Goal: Task Accomplishment & Management: Complete application form

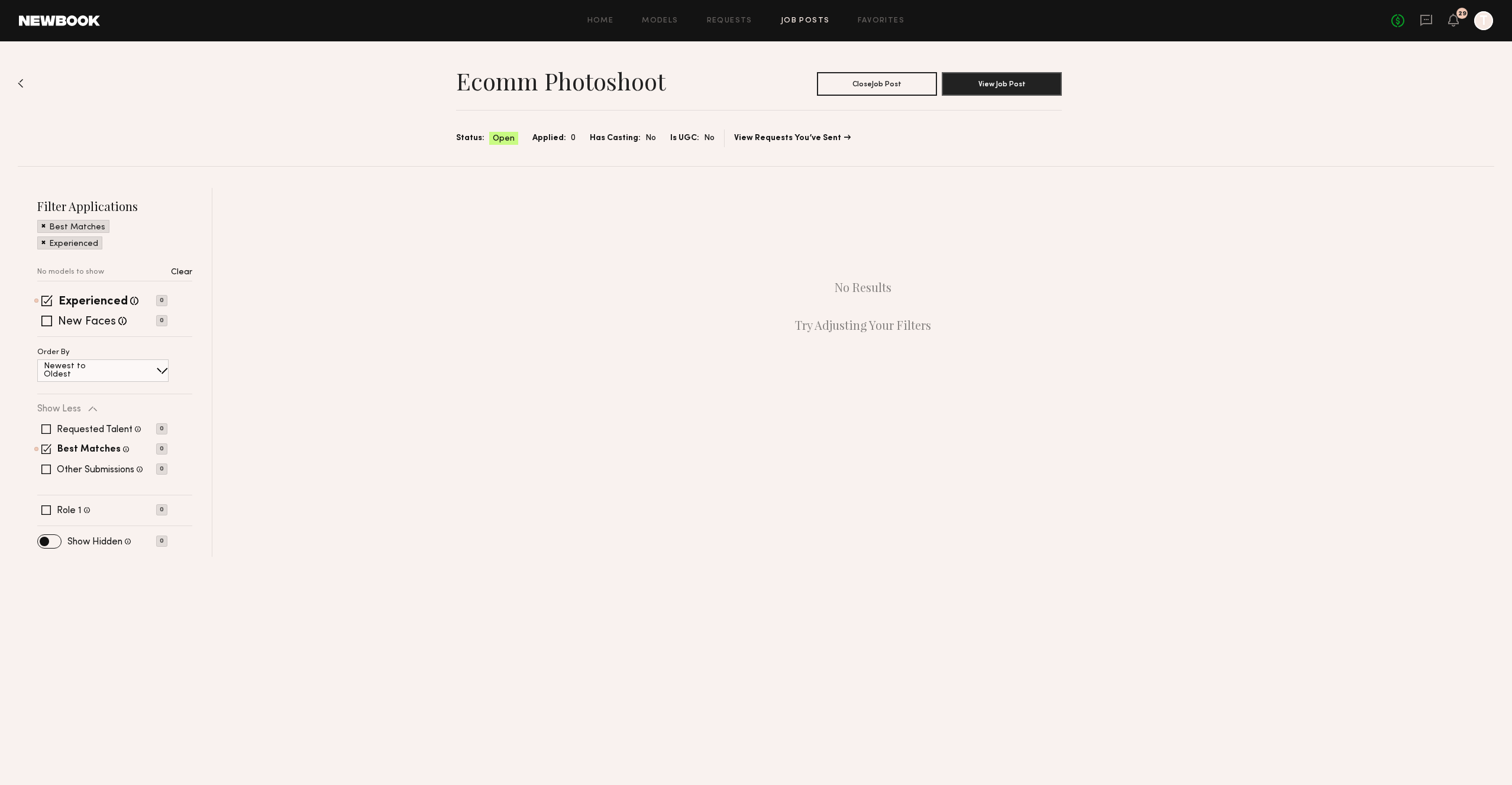
click at [1459, 16] on div "29" at bounding box center [1462, 14] width 8 height 7
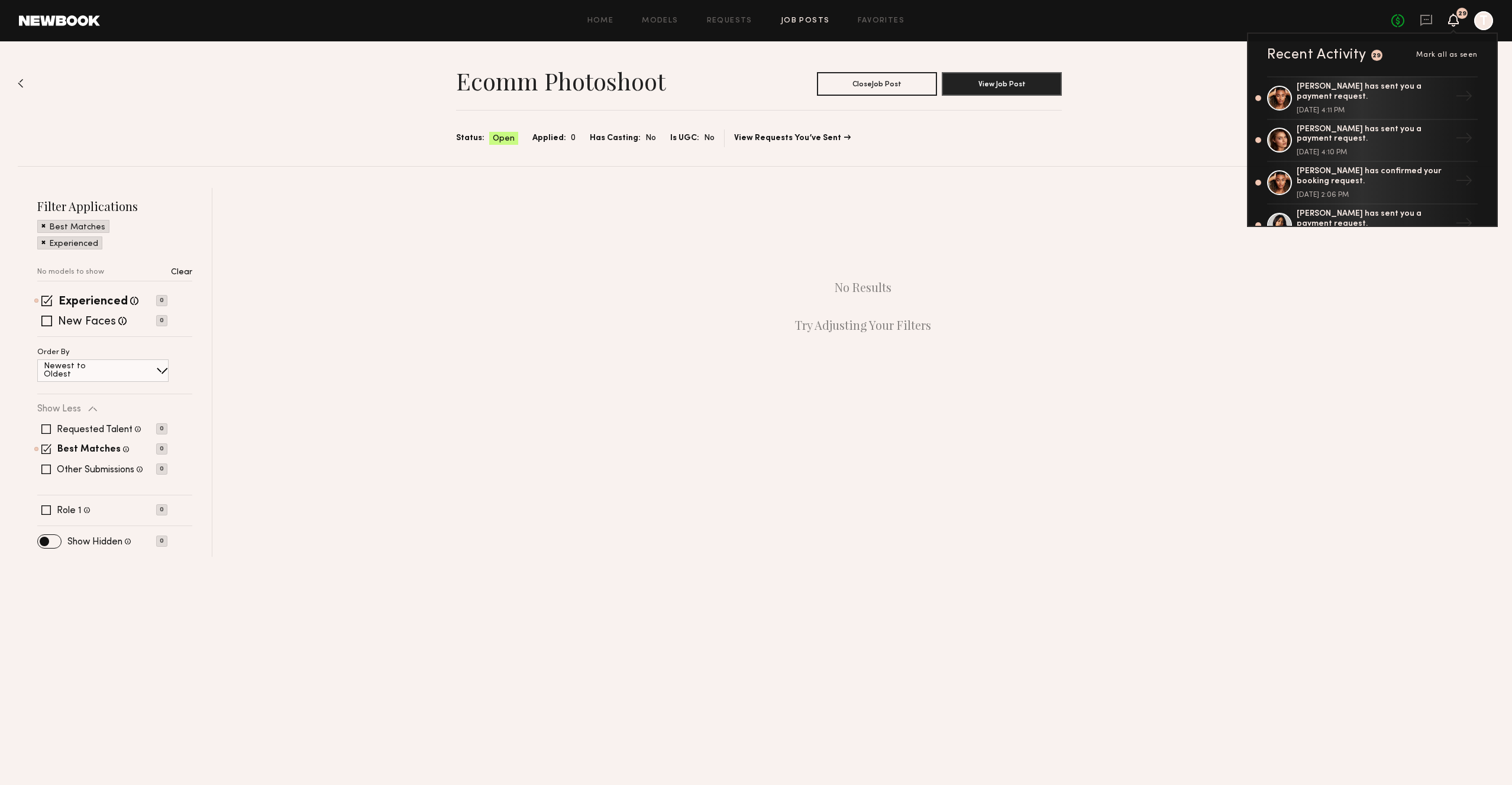
click at [1026, 226] on div "No Results Try Adjusting Your Filters" at bounding box center [862, 307] width 1262 height 237
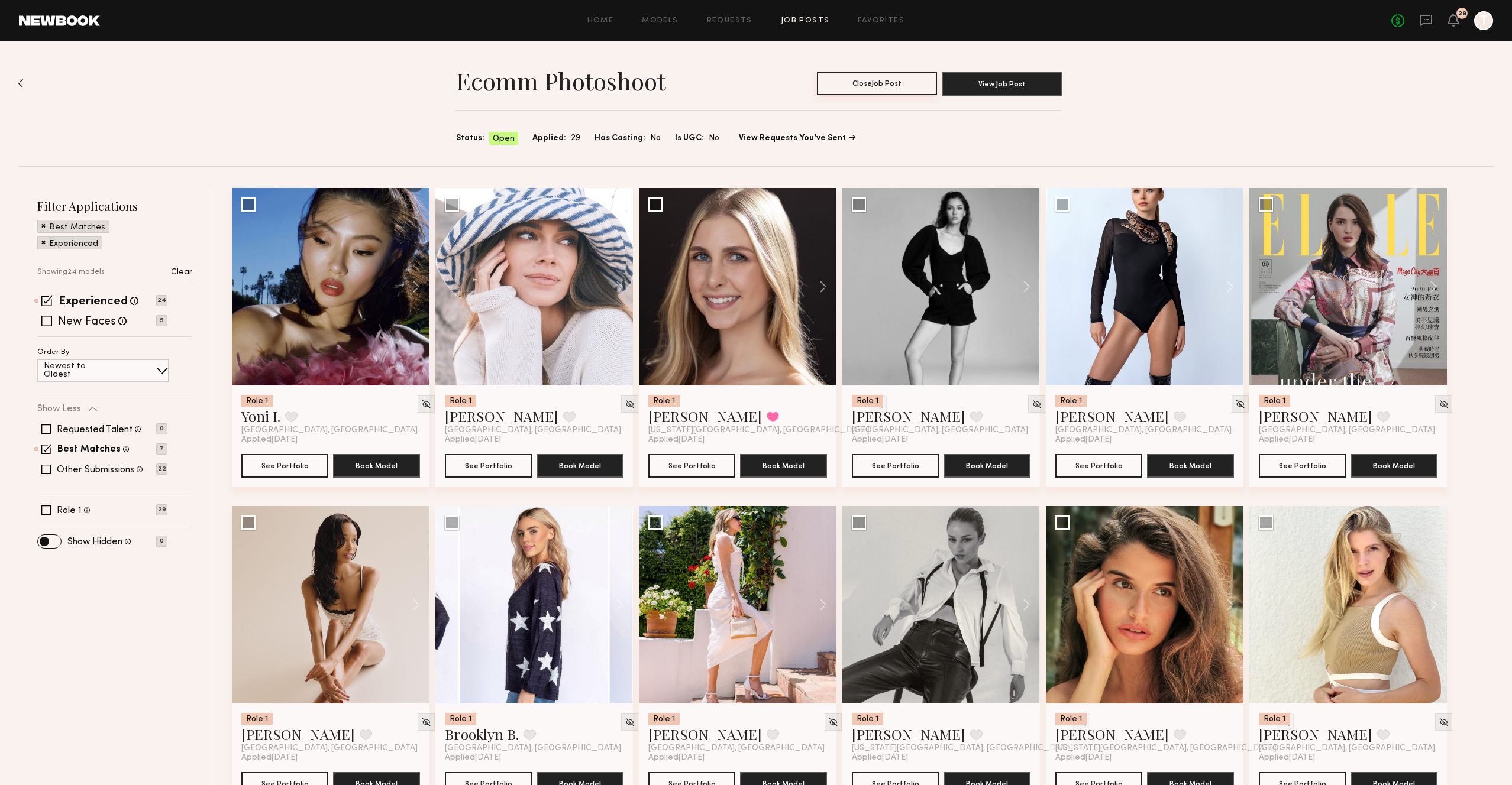
click at [875, 82] on button "Close Job Post" at bounding box center [877, 83] width 120 height 24
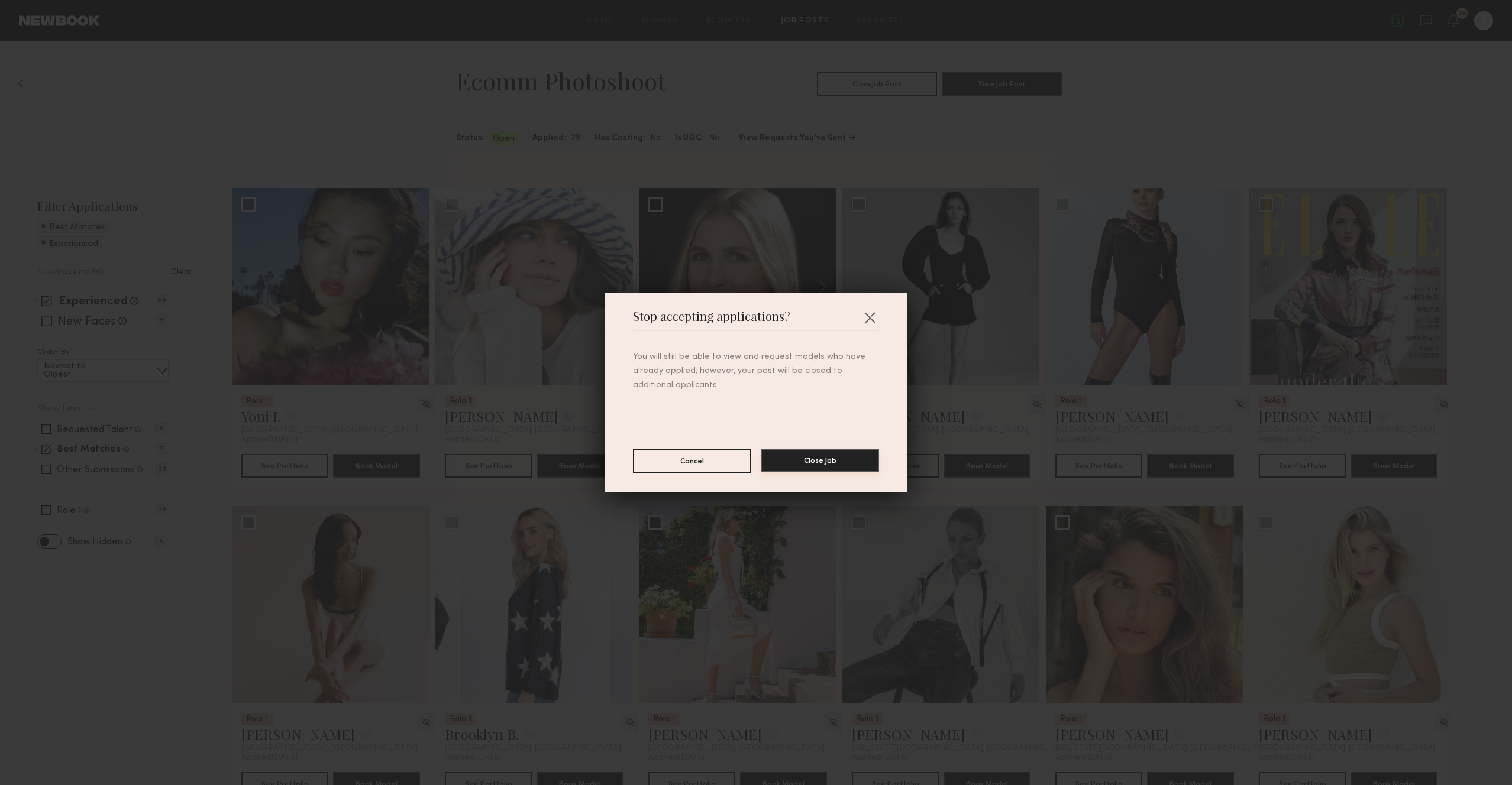
click at [817, 464] on button "Close Job" at bounding box center [820, 460] width 118 height 24
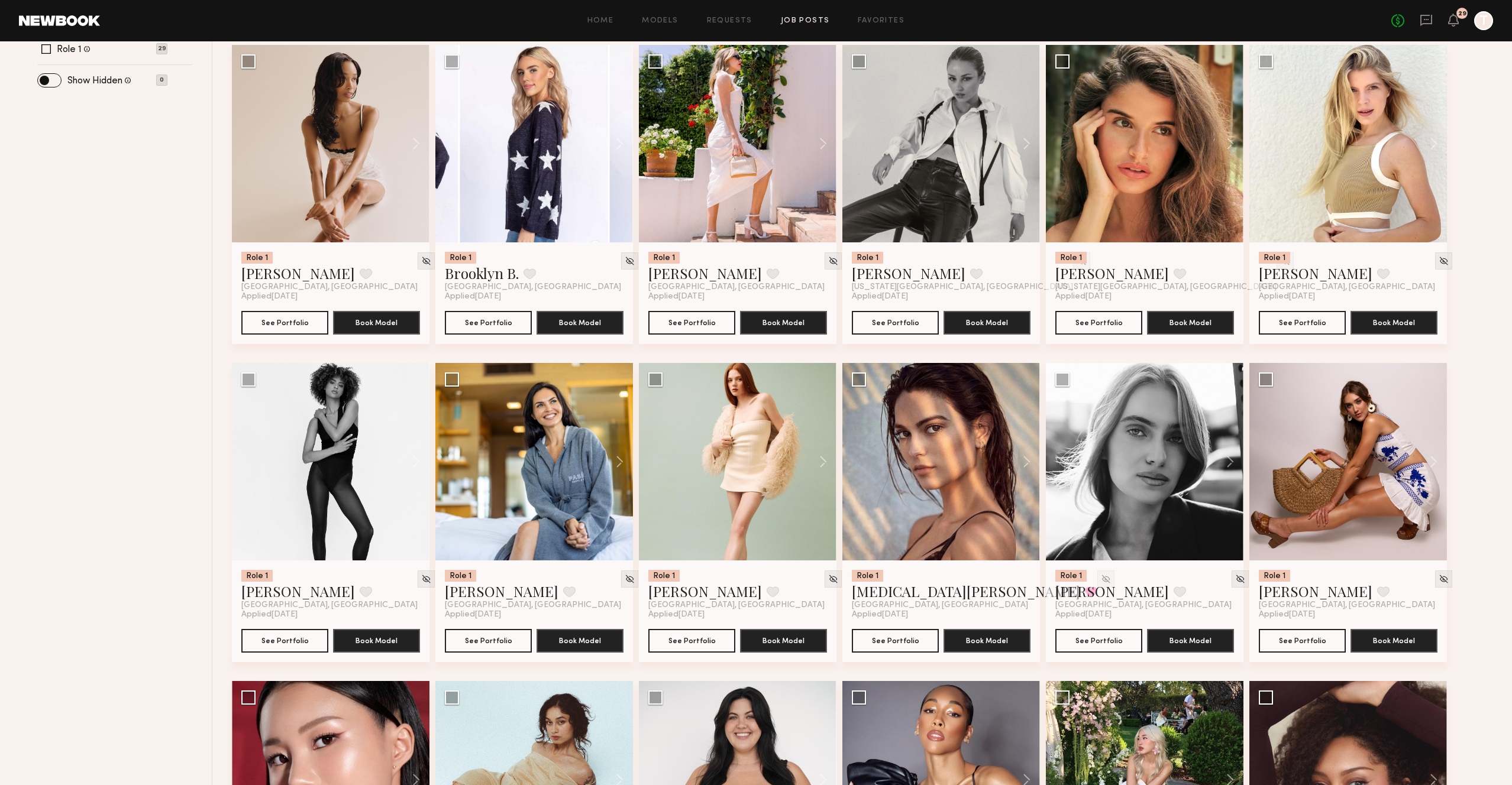
scroll to position [464, 0]
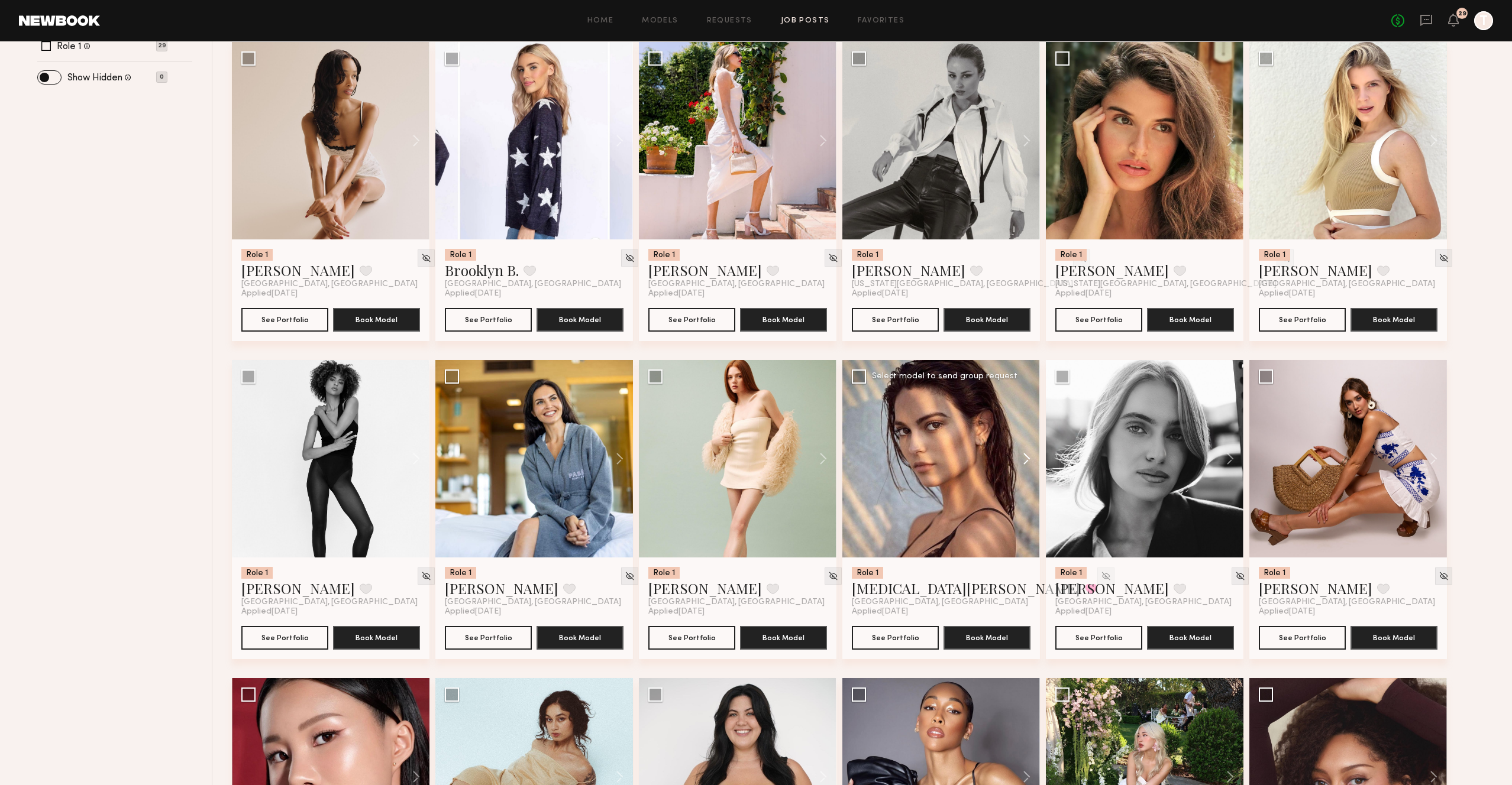
click at [1028, 464] on button at bounding box center [1021, 459] width 38 height 197
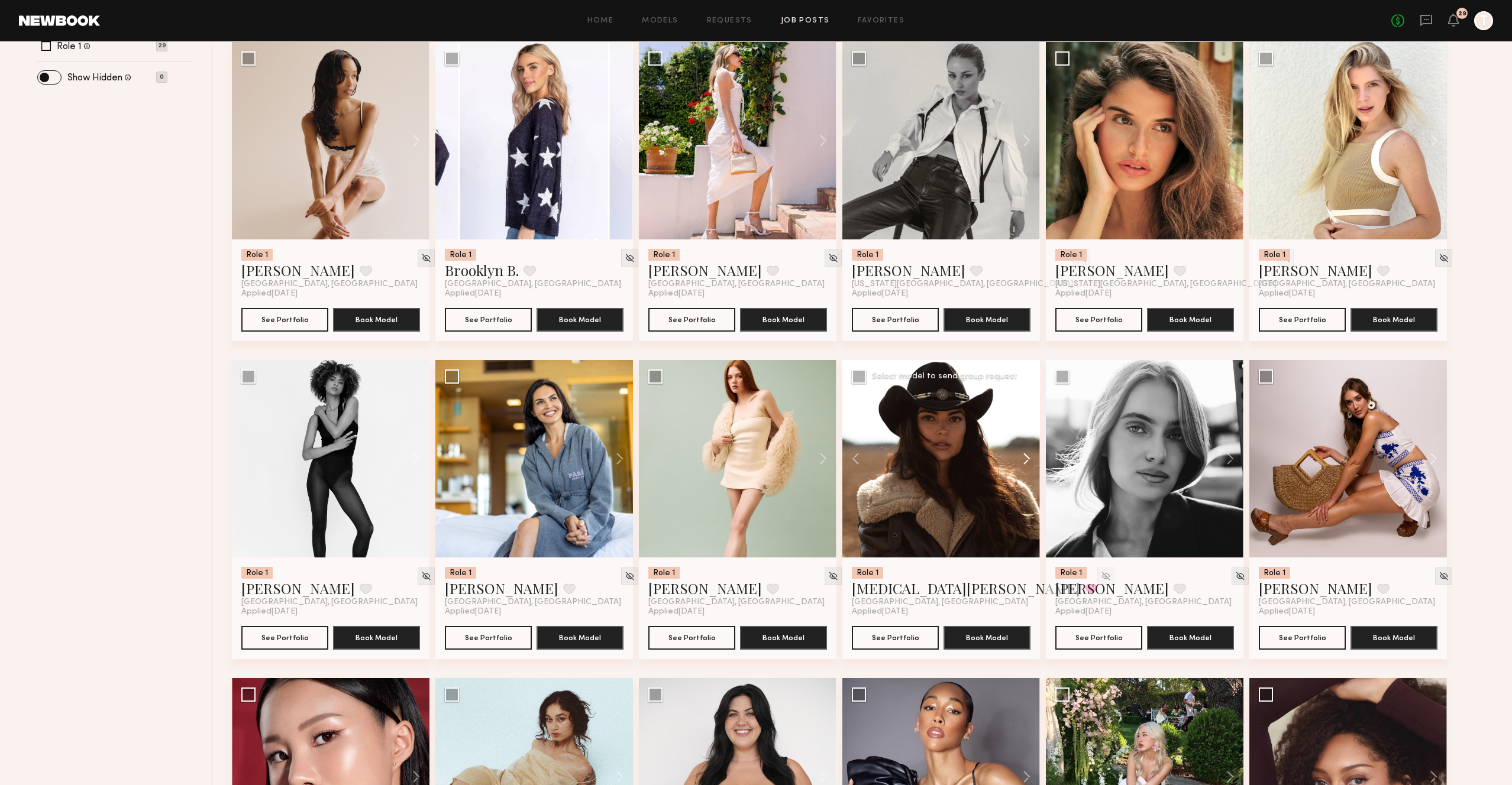
click at [1028, 464] on button at bounding box center [1021, 459] width 38 height 197
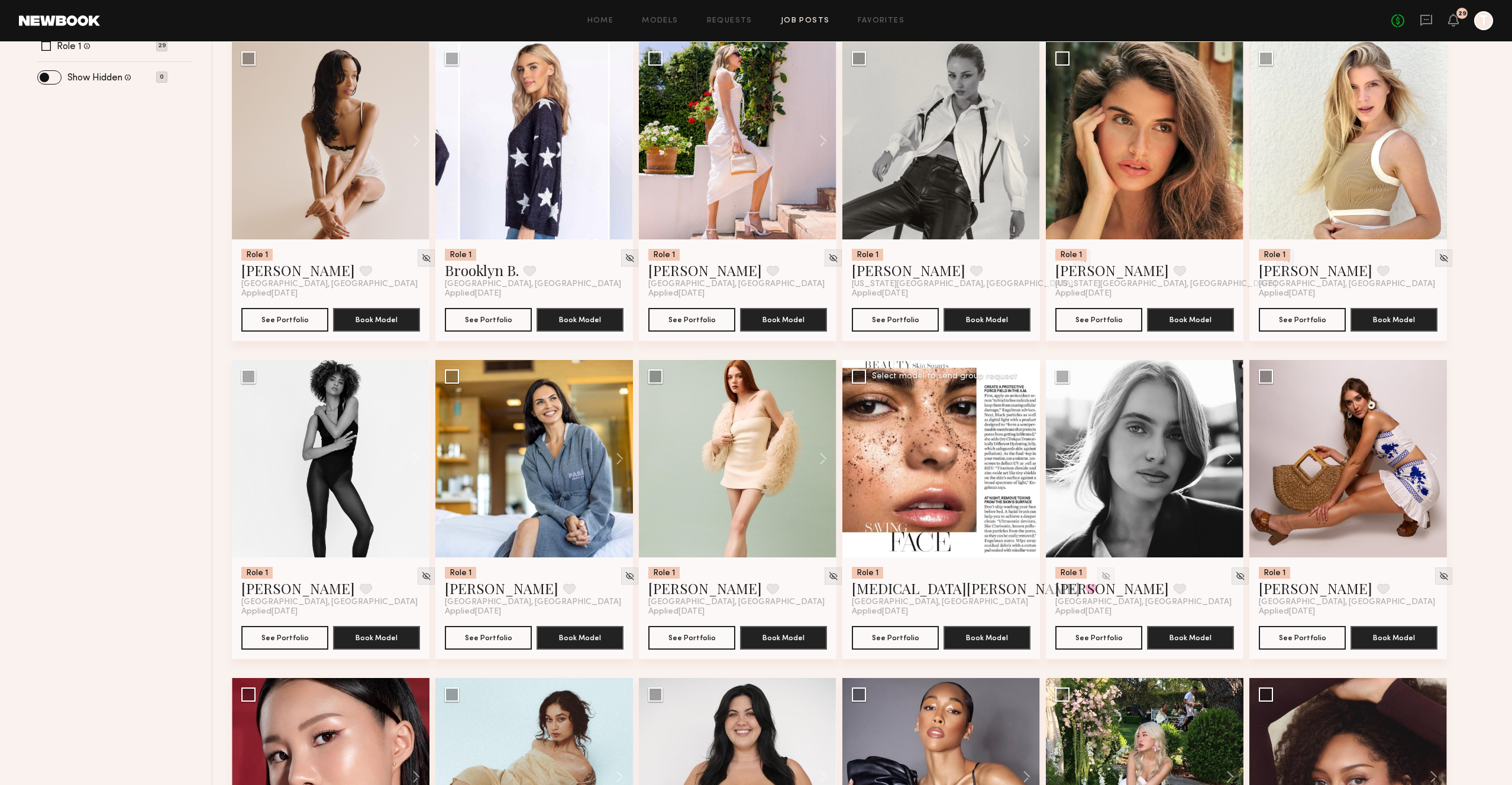
click at [1028, 464] on button at bounding box center [1021, 459] width 38 height 197
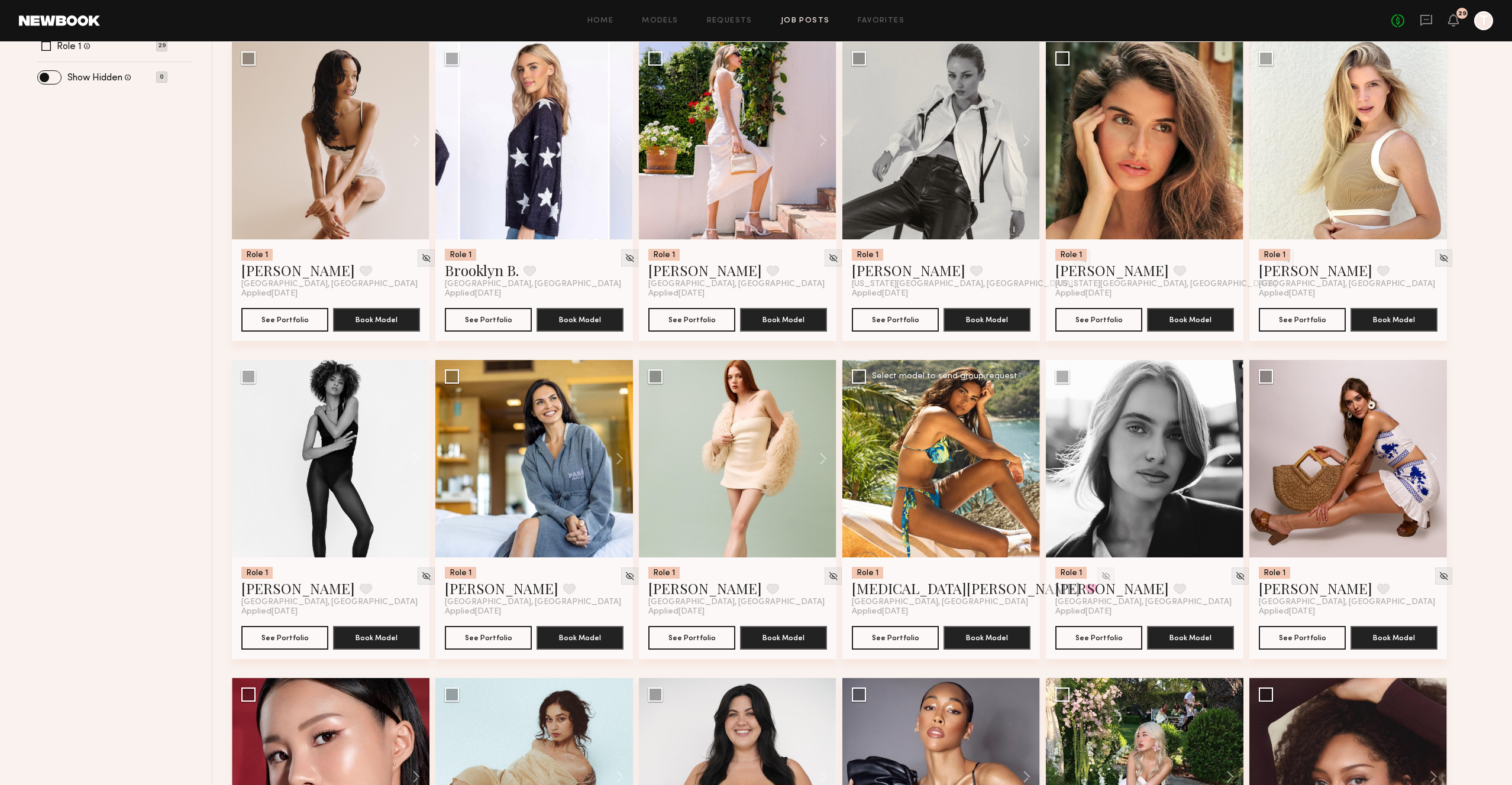
click at [1028, 464] on button at bounding box center [1021, 459] width 38 height 197
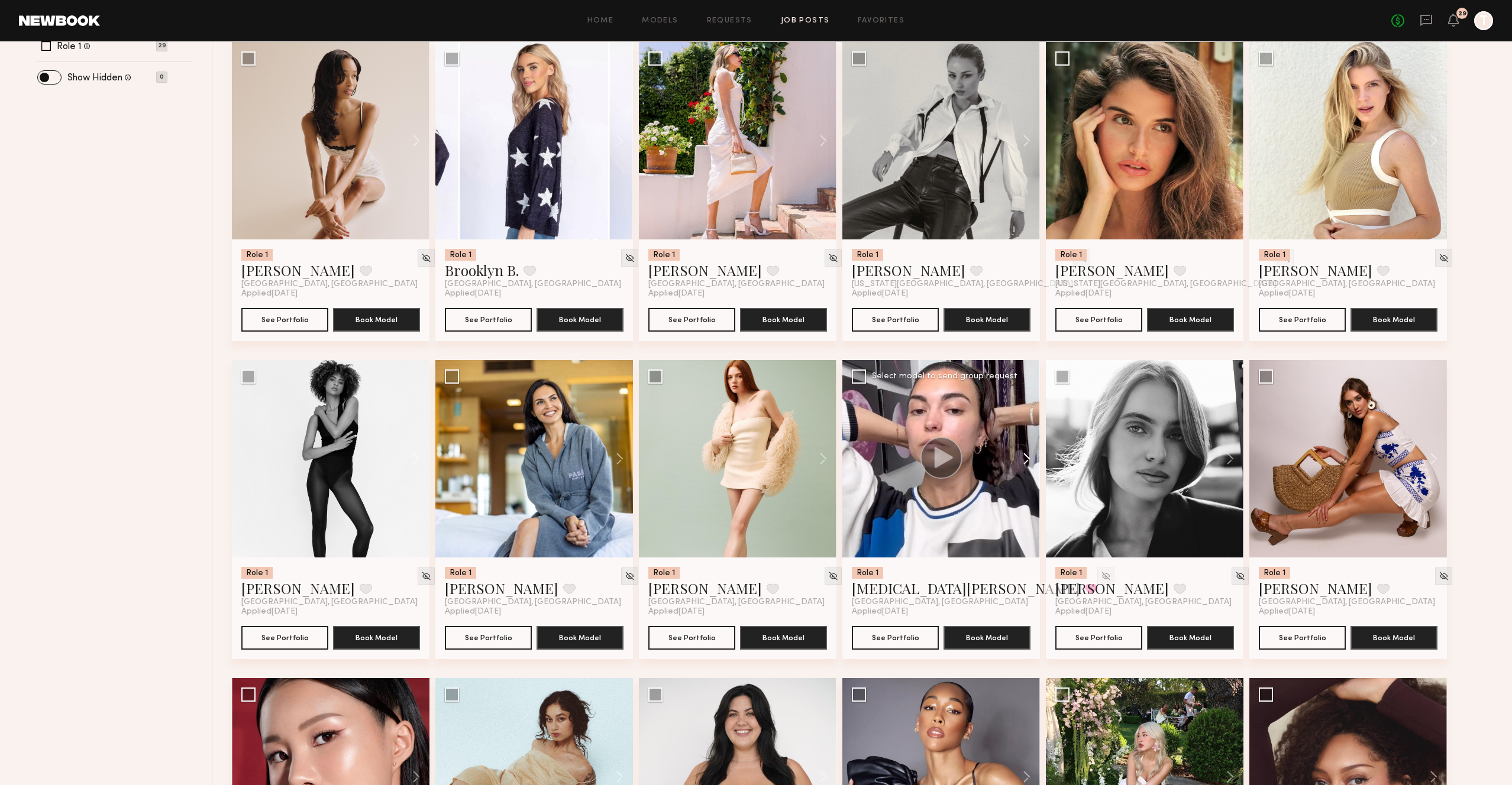
click at [1028, 464] on button at bounding box center [1021, 459] width 38 height 197
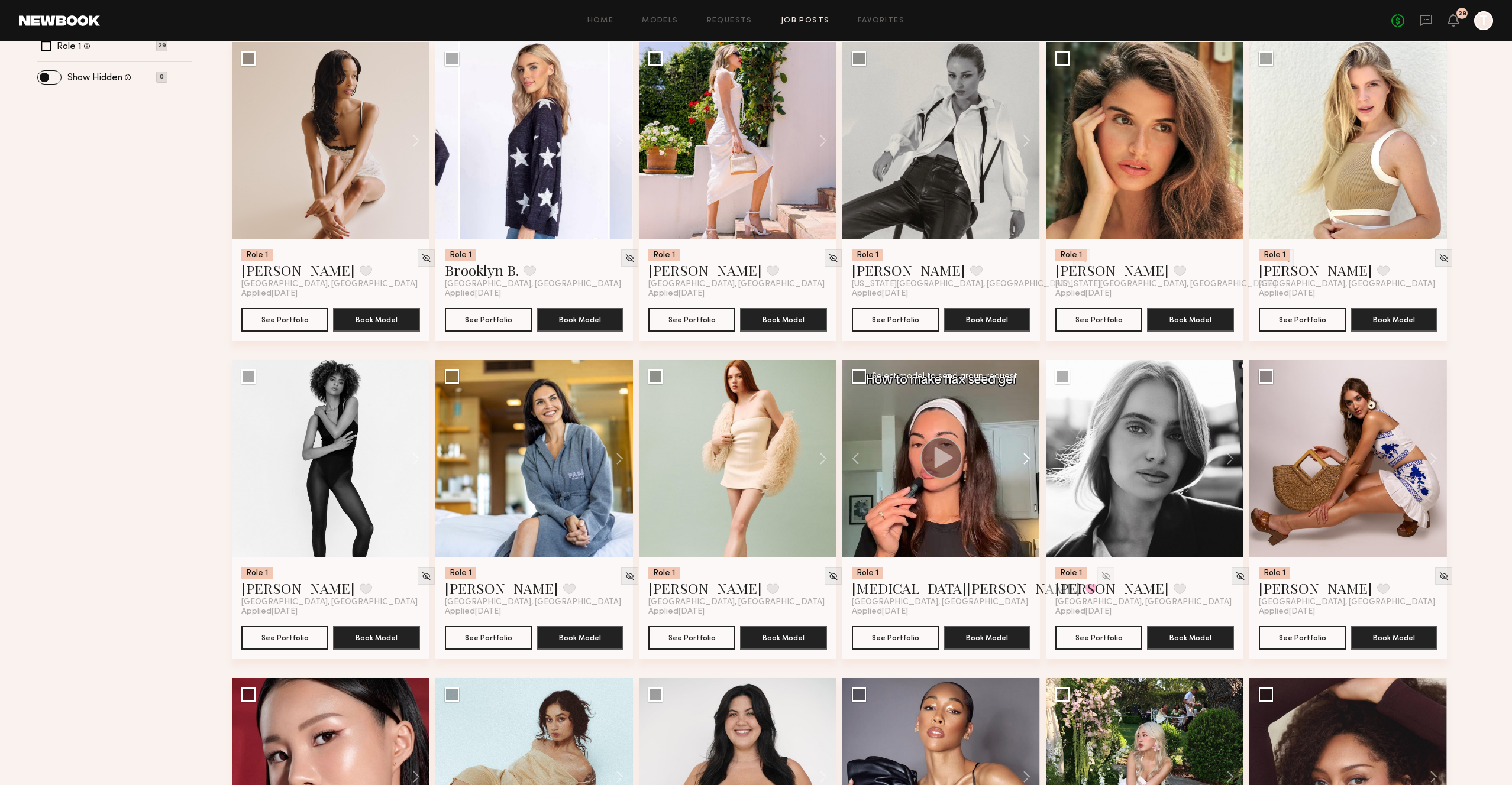
click at [1028, 464] on button at bounding box center [1021, 459] width 38 height 197
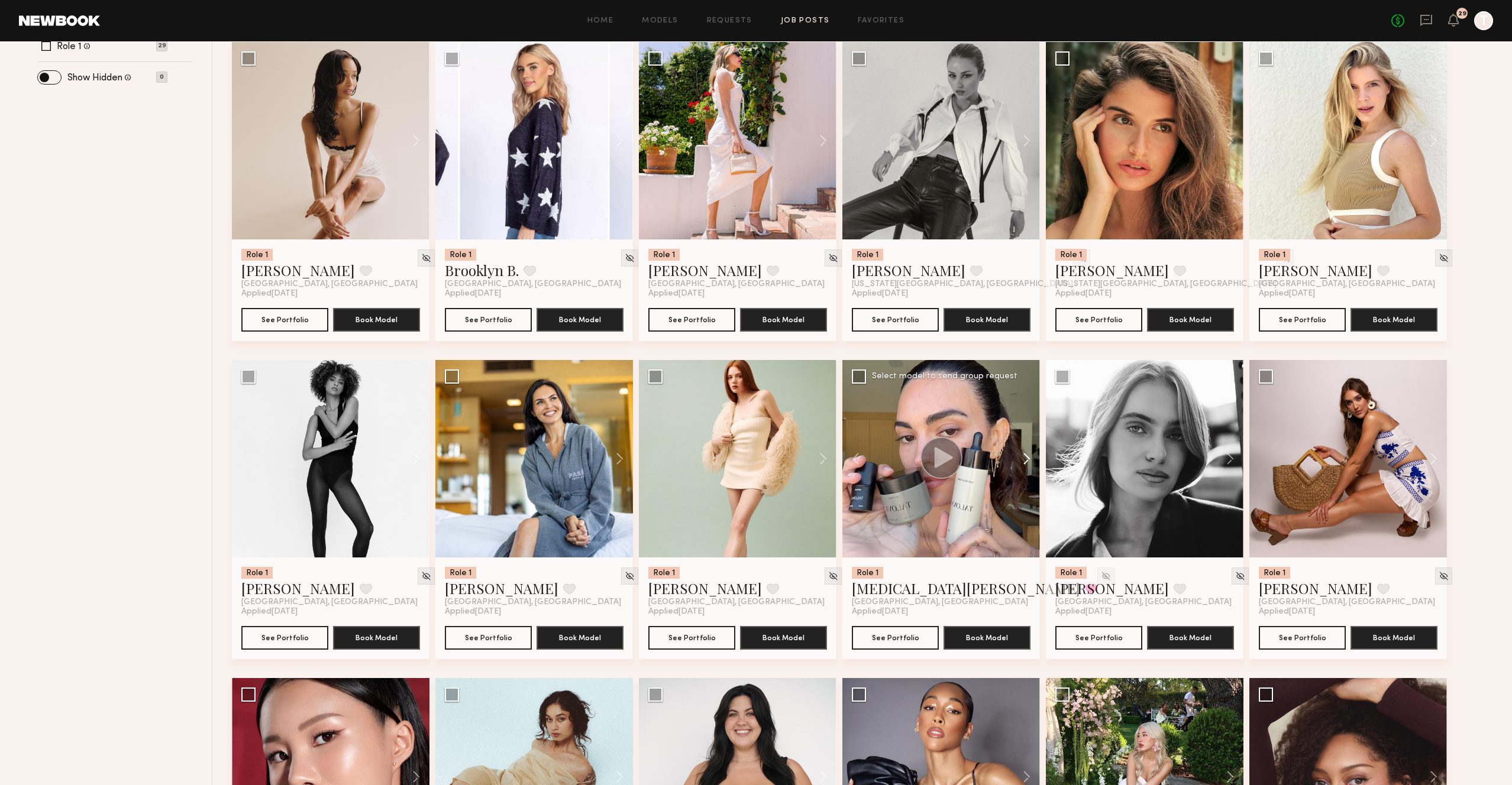
click at [1028, 464] on button at bounding box center [1021, 459] width 38 height 197
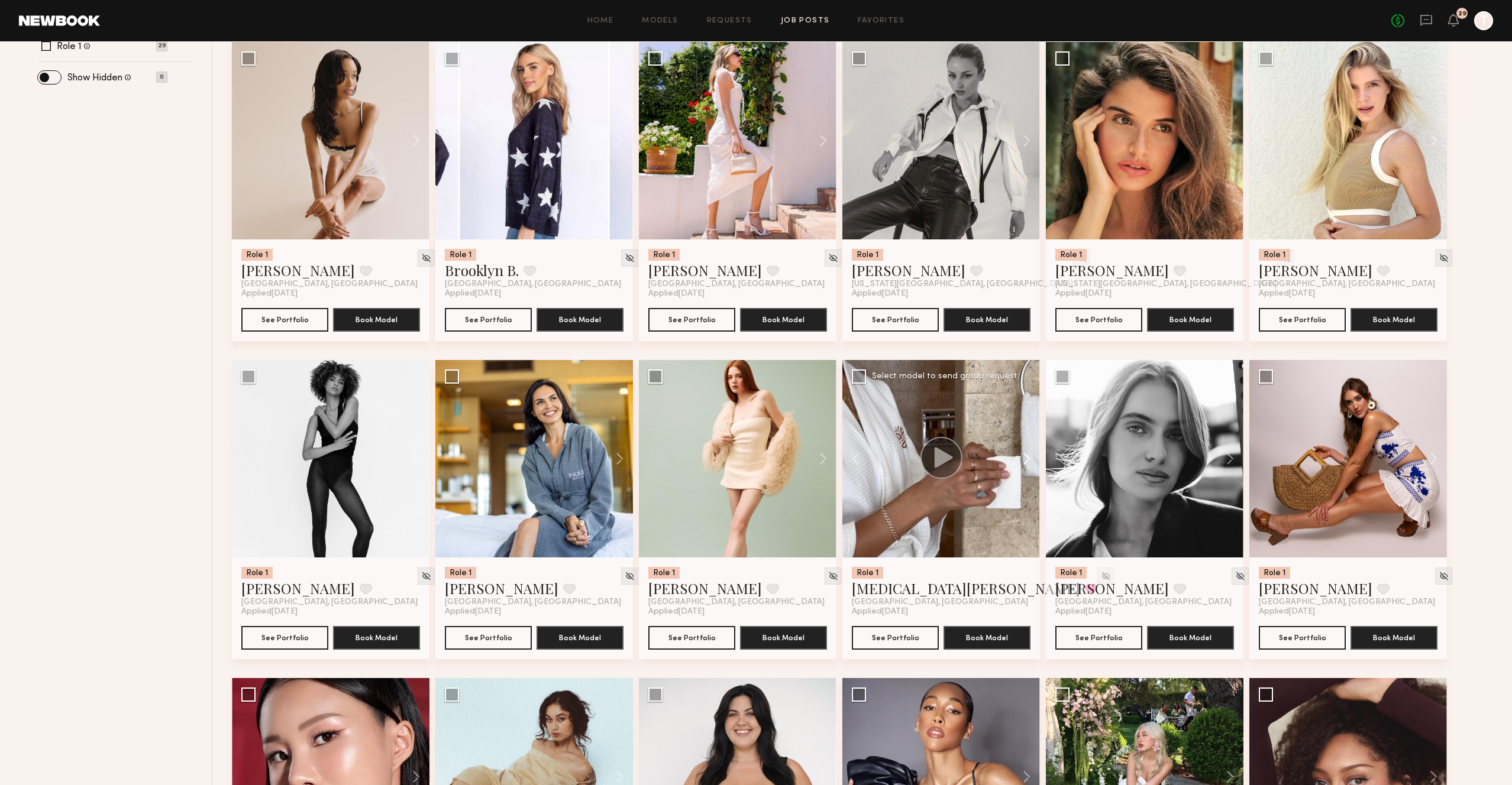
click at [1028, 464] on button at bounding box center [1021, 459] width 38 height 197
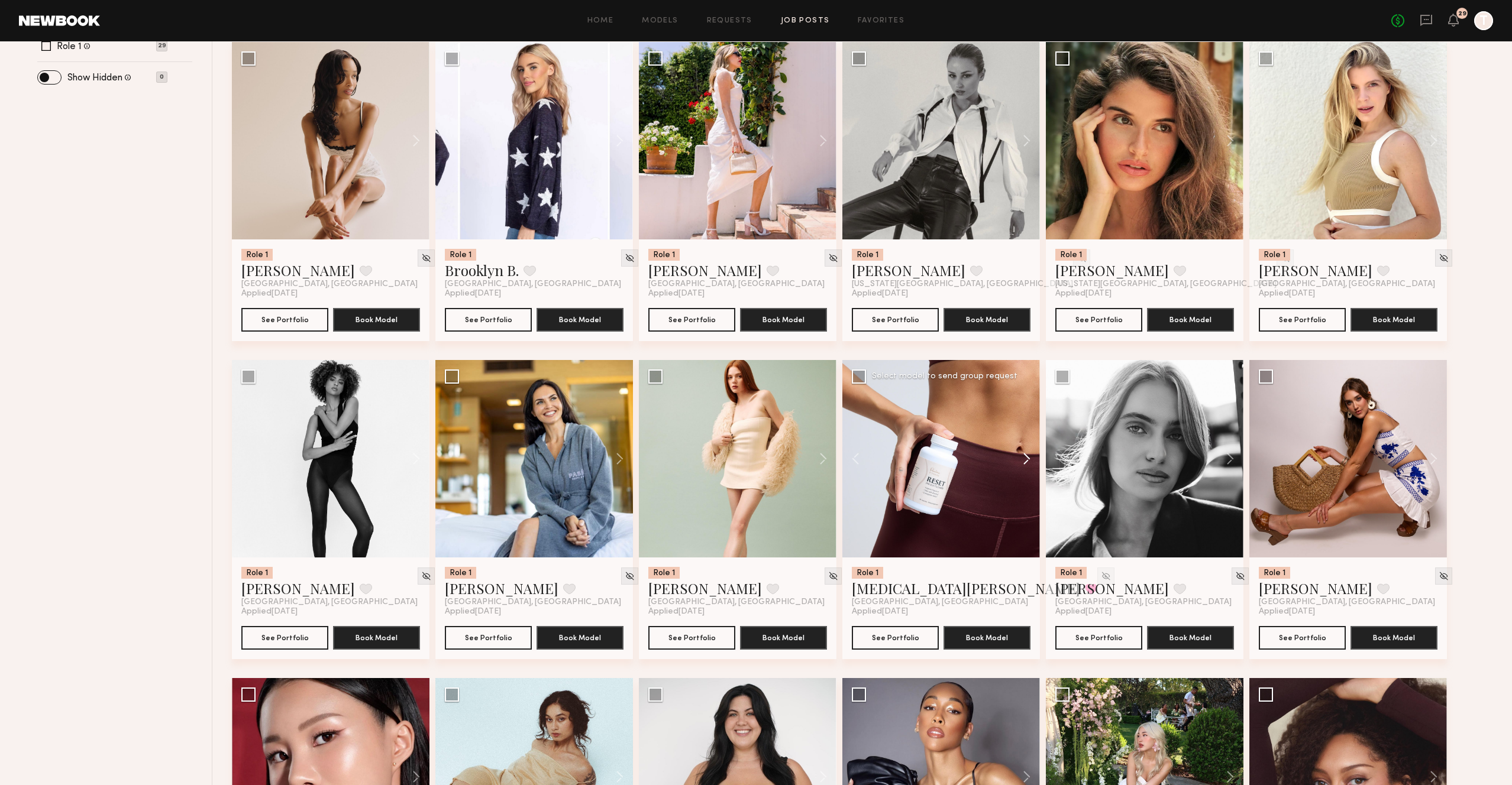
click at [1028, 464] on button at bounding box center [1021, 459] width 38 height 197
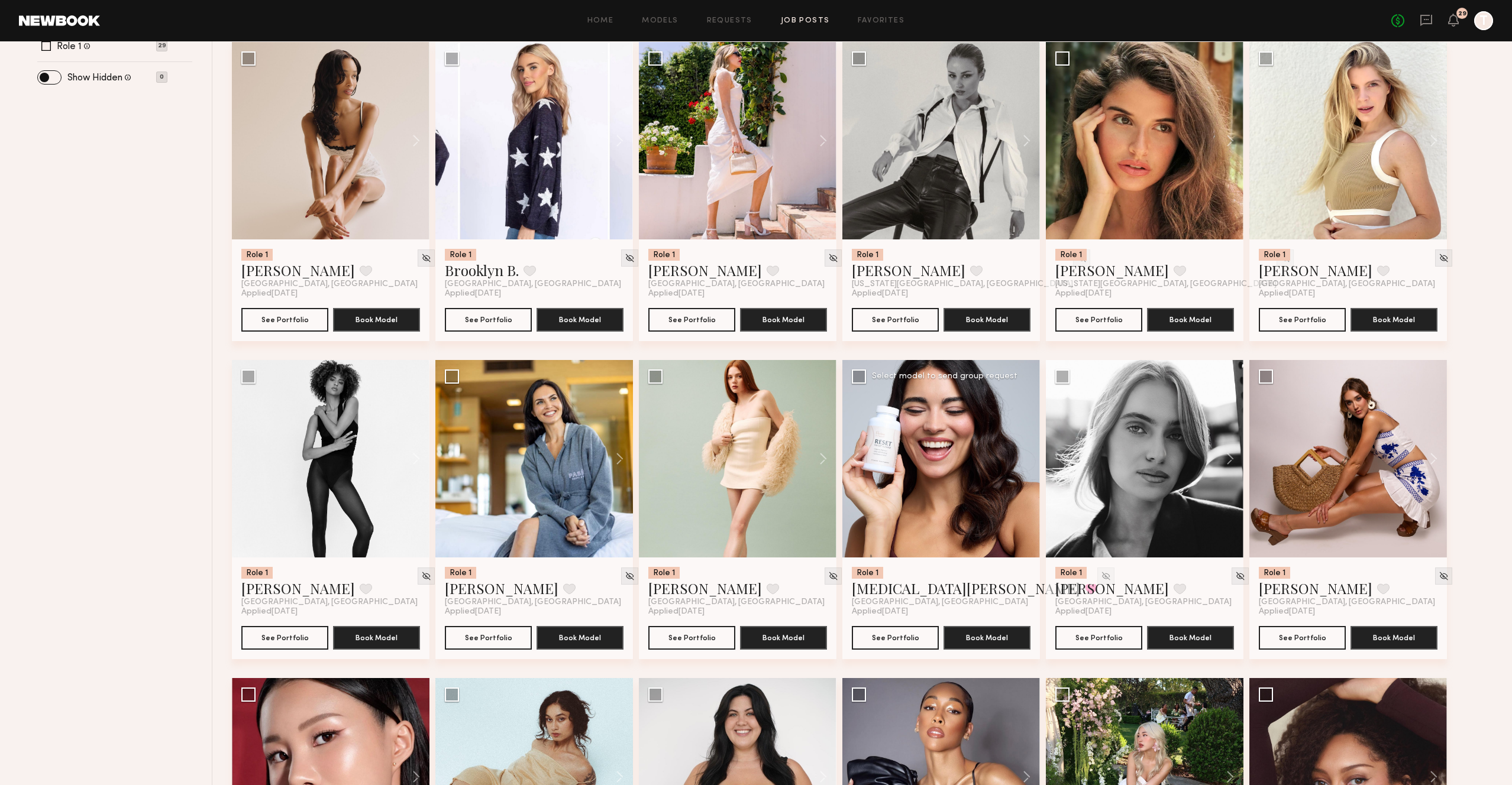
scroll to position [681, 0]
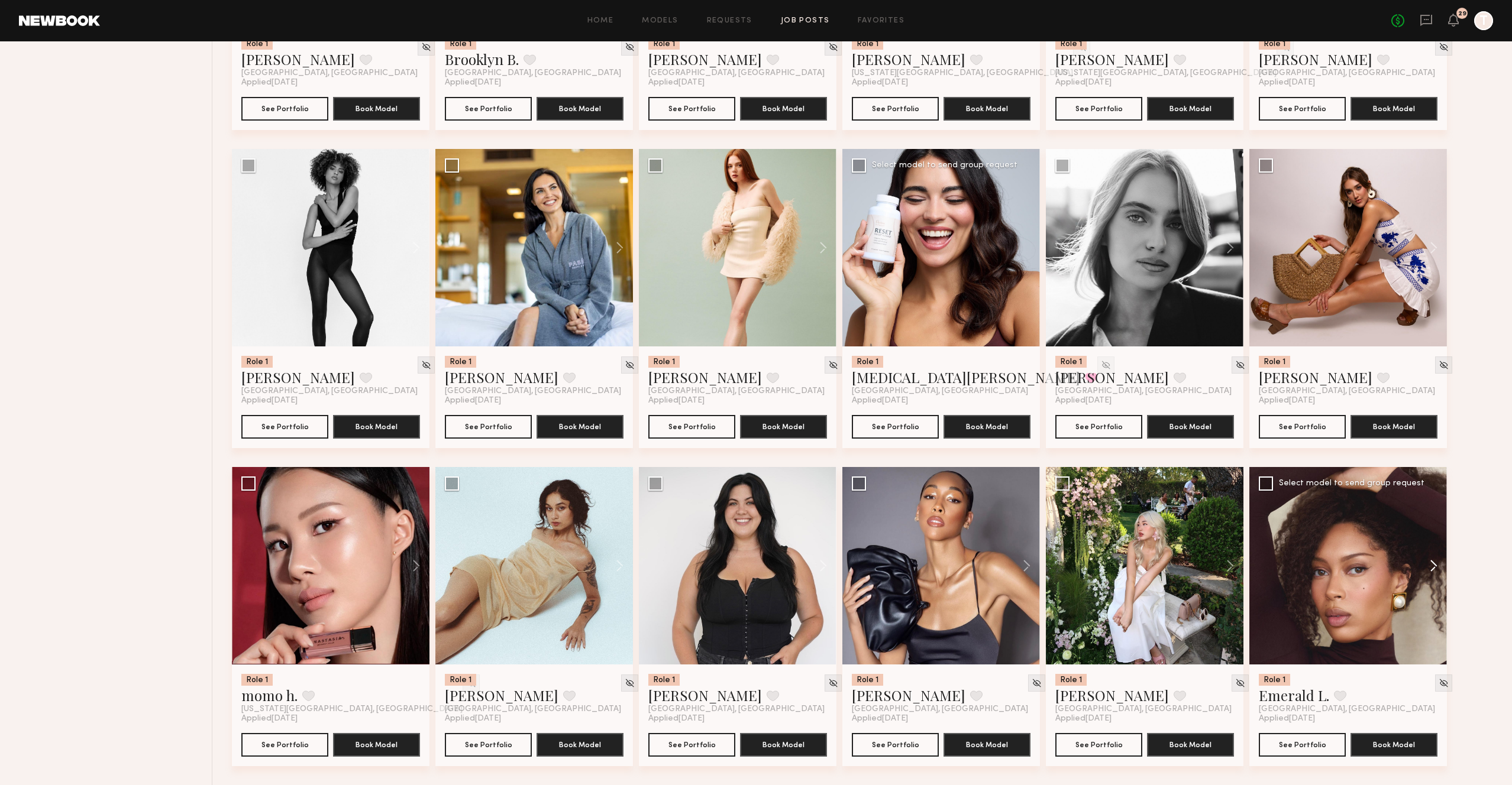
click at [1435, 566] on button at bounding box center [1428, 566] width 38 height 197
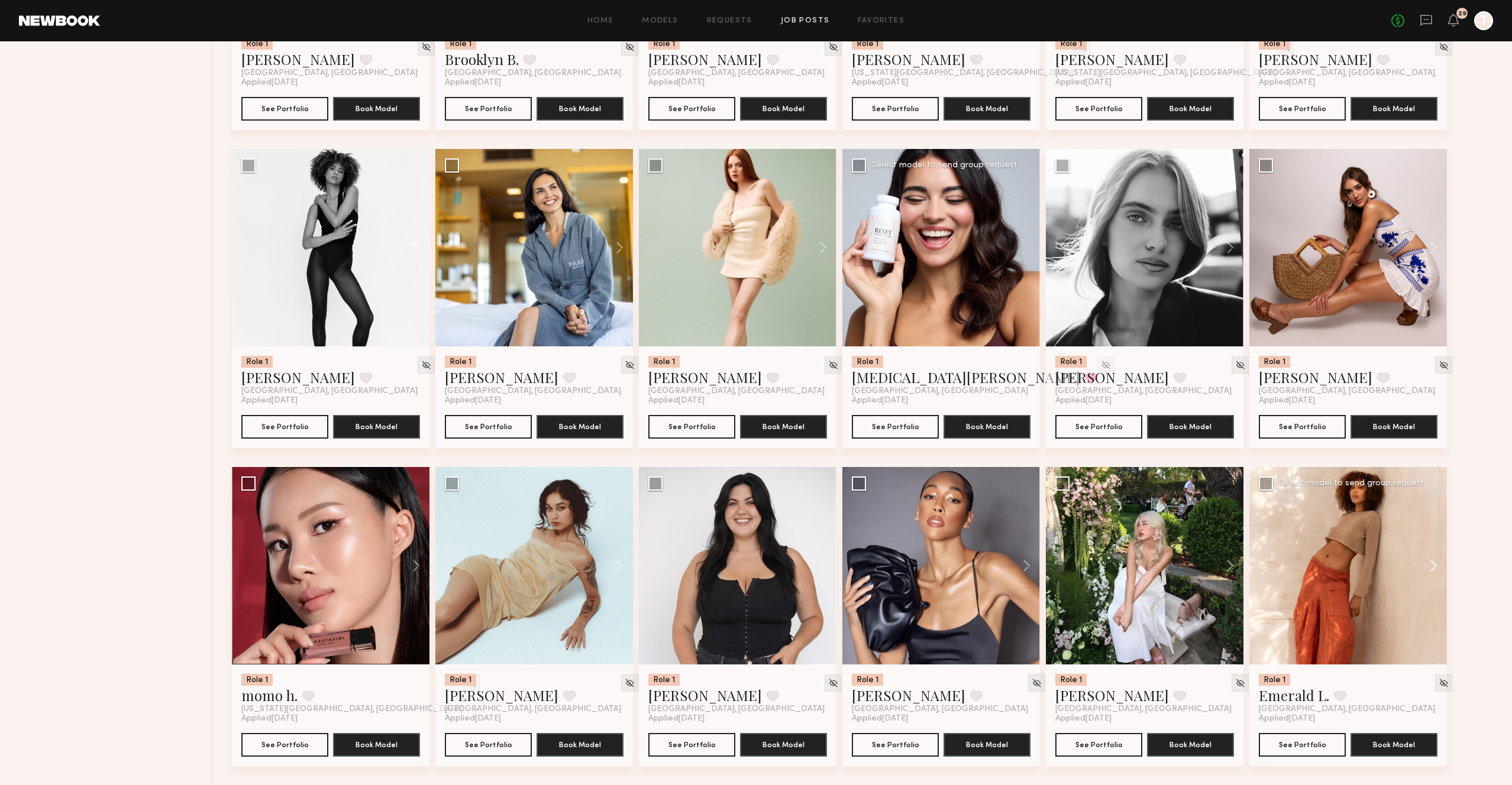
click at [1435, 566] on button at bounding box center [1428, 566] width 38 height 197
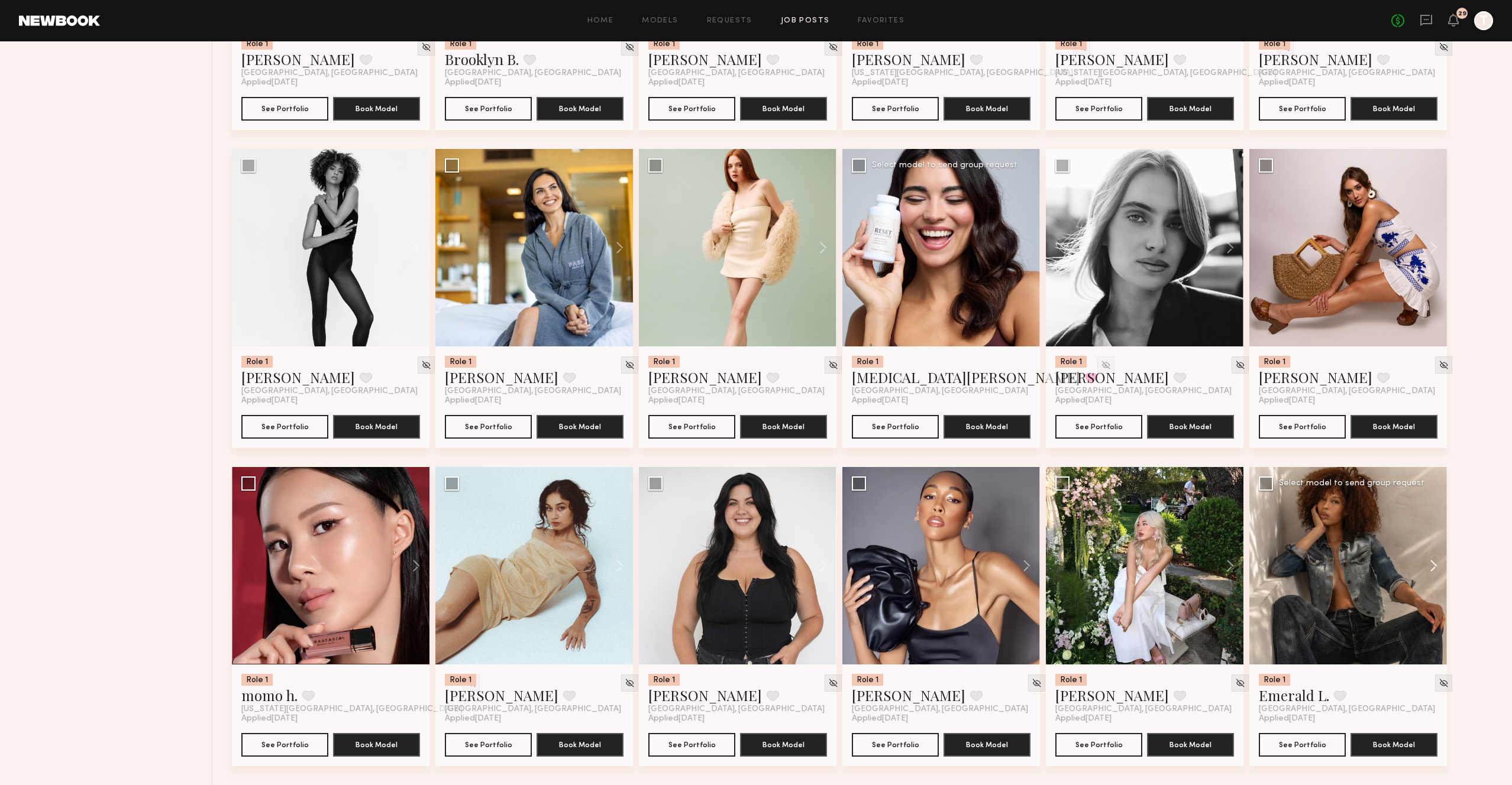
click at [1435, 566] on button at bounding box center [1428, 566] width 38 height 197
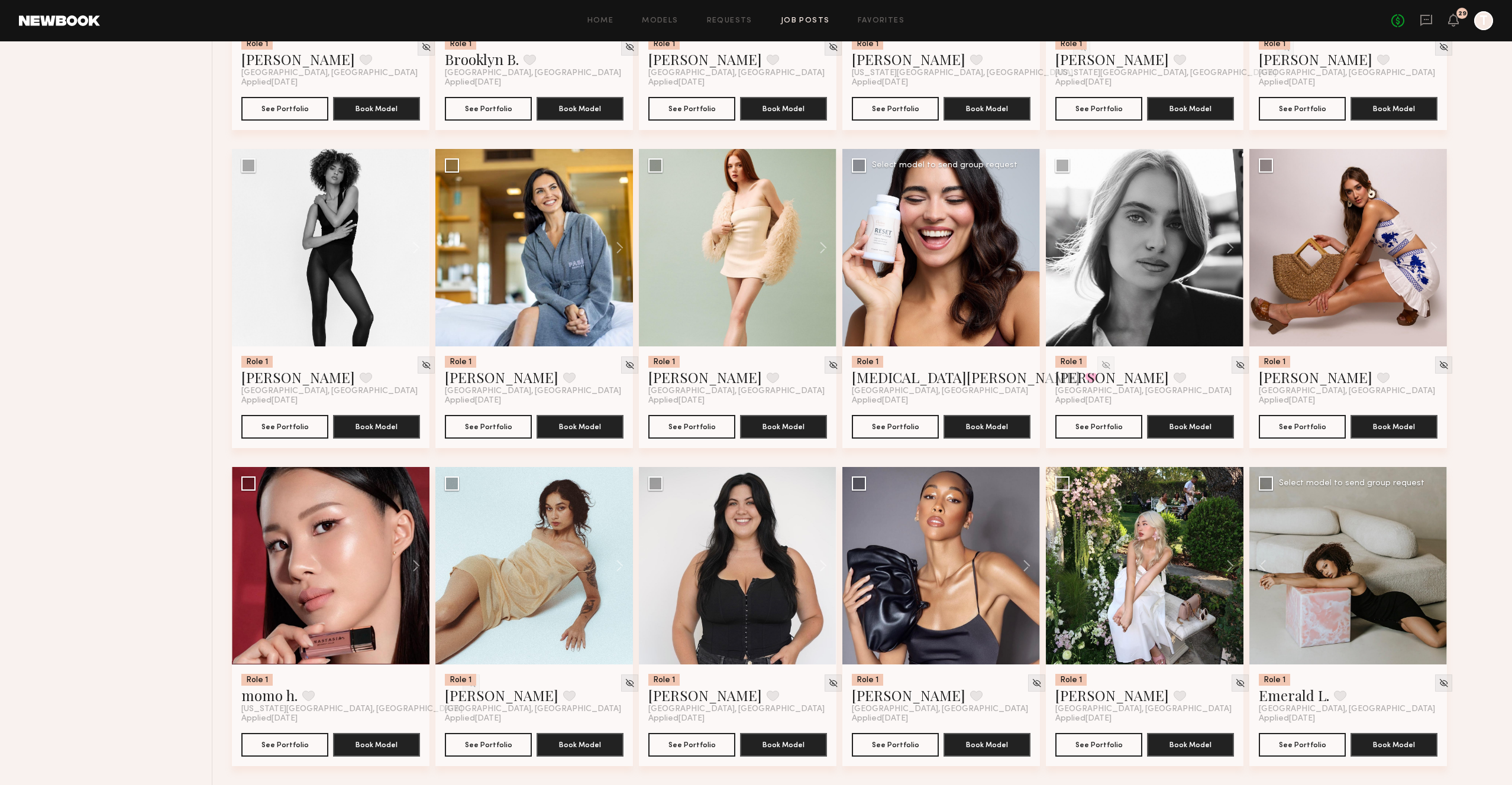
click at [1435, 566] on div at bounding box center [1348, 566] width 197 height 197
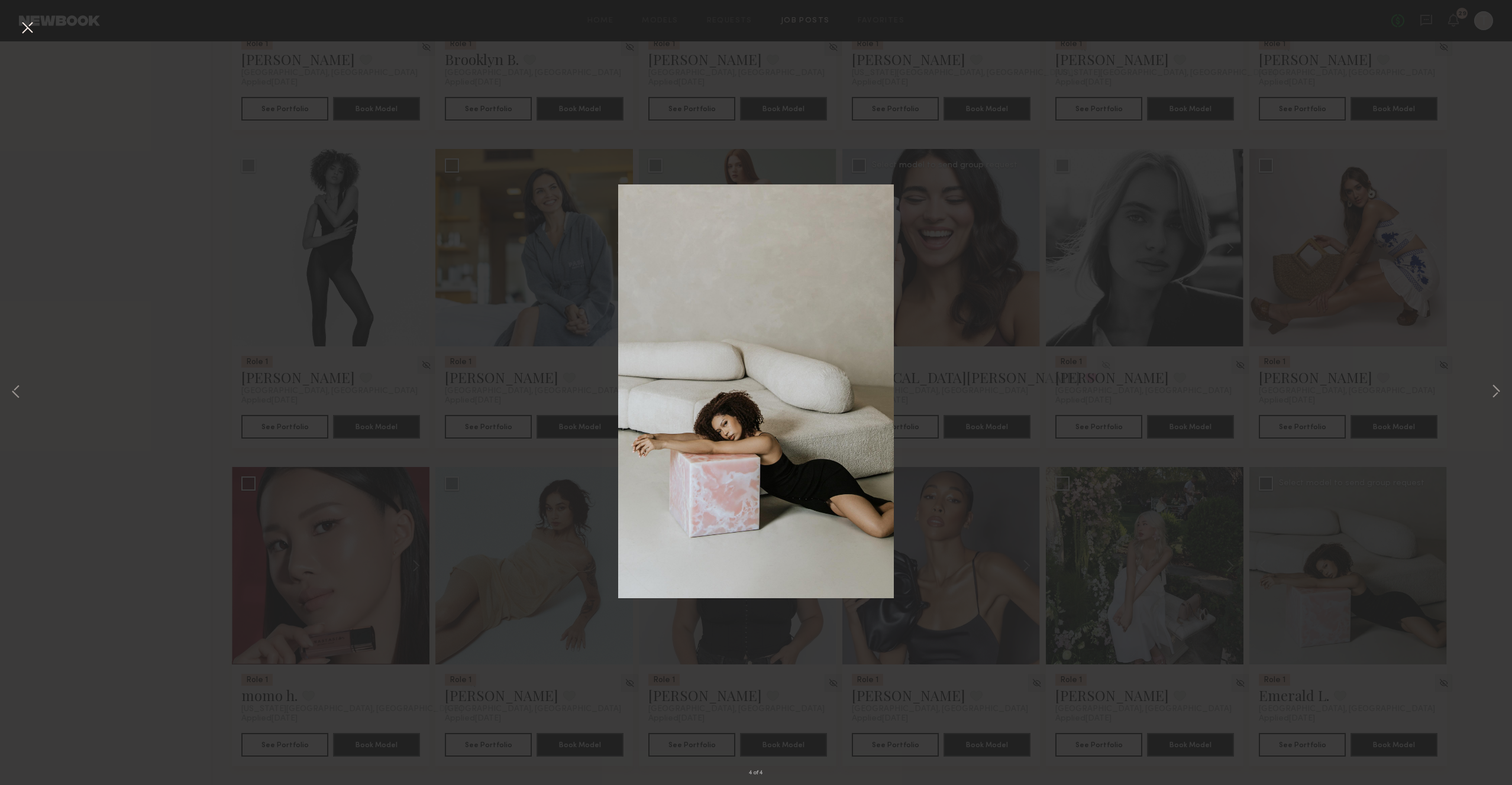
click at [1431, 227] on div "4 of 4" at bounding box center [756, 392] width 1512 height 785
click at [1473, 344] on div "4 of 4" at bounding box center [756, 392] width 1512 height 785
click at [733, 124] on div "4 of 4" at bounding box center [756, 392] width 1512 height 785
click at [27, 30] on button at bounding box center [27, 29] width 19 height 21
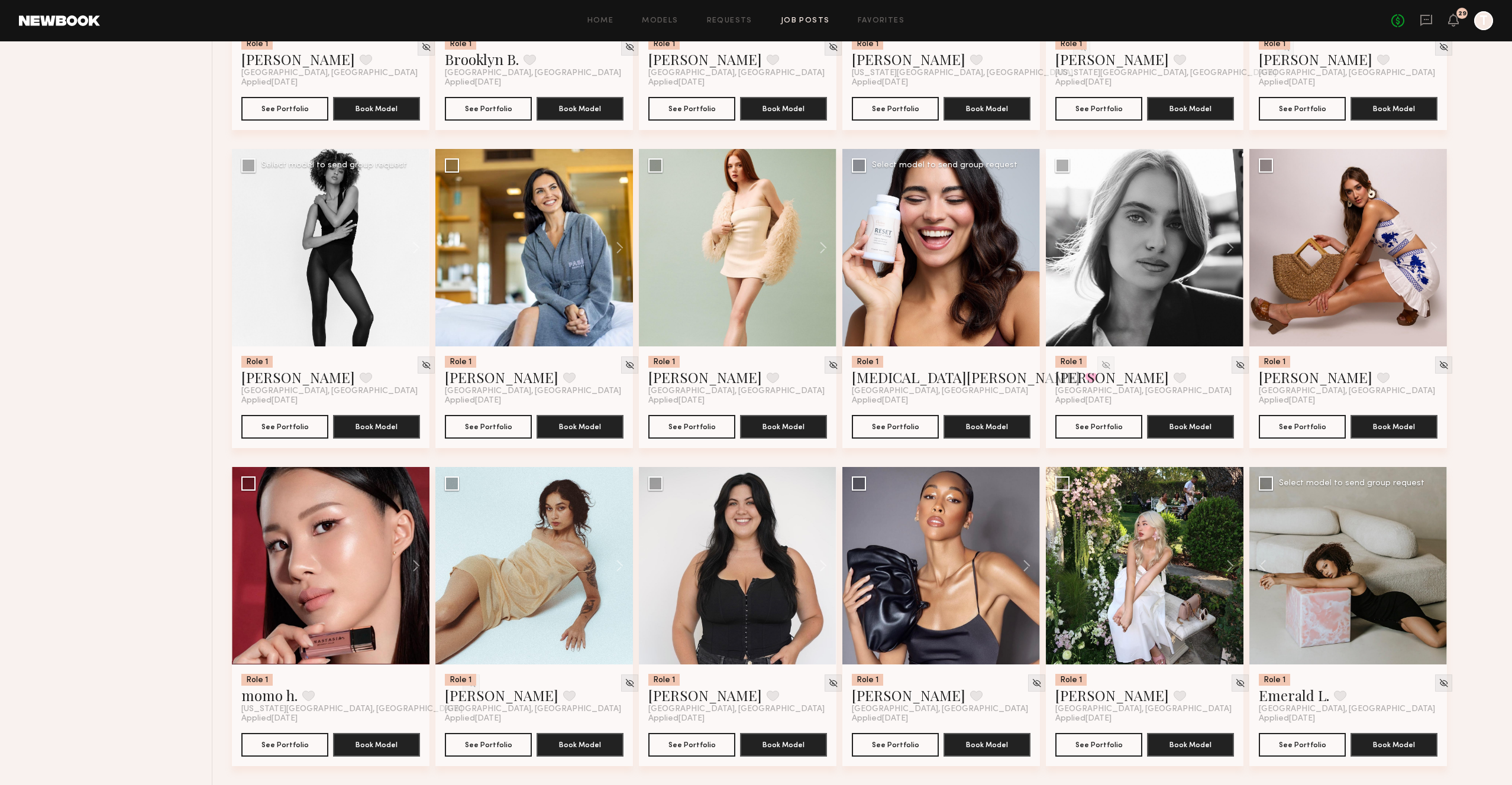
click at [336, 258] on div at bounding box center [331, 247] width 197 height 197
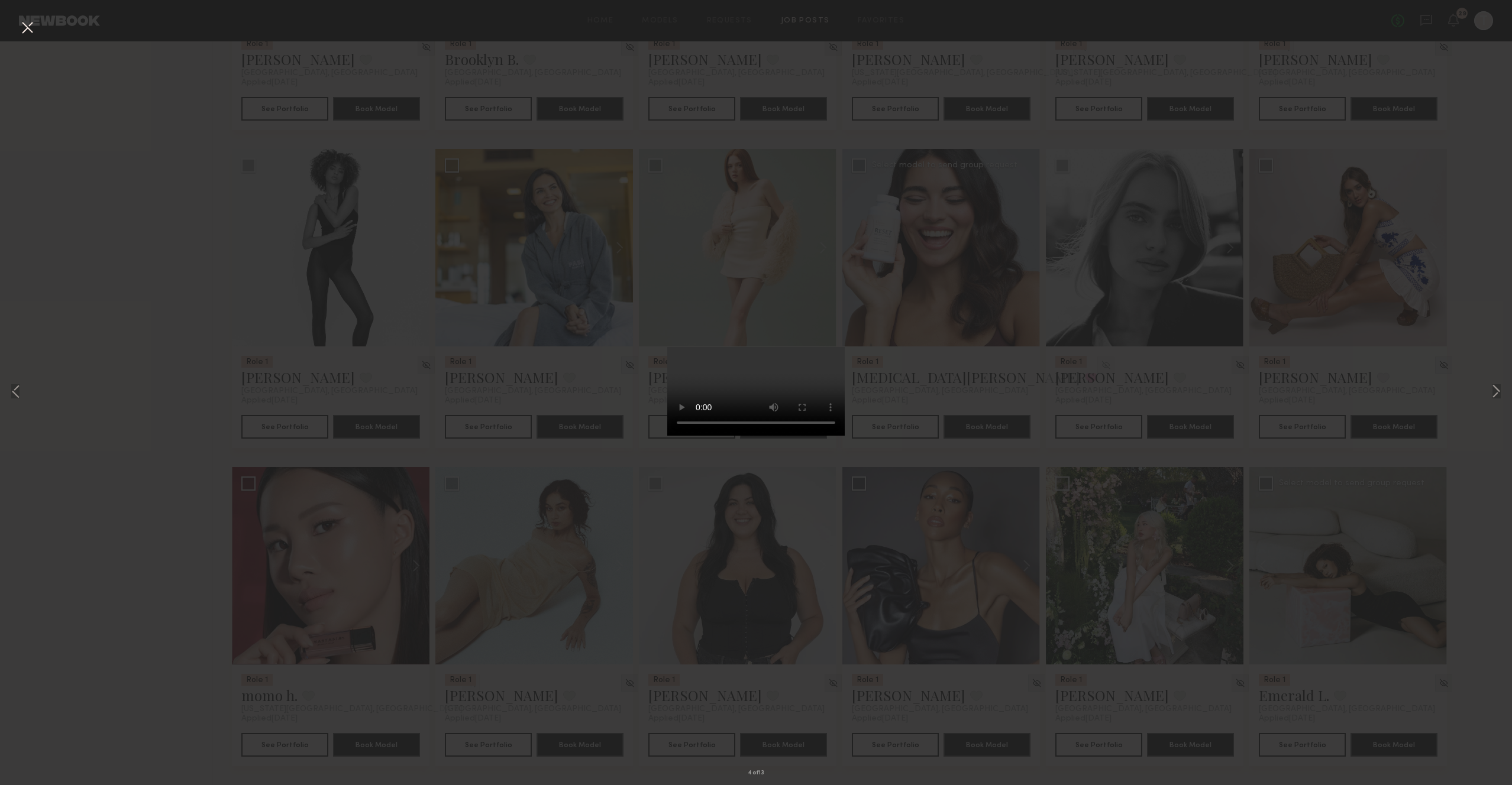
click at [61, 210] on div "4 of 13" at bounding box center [756, 392] width 1512 height 785
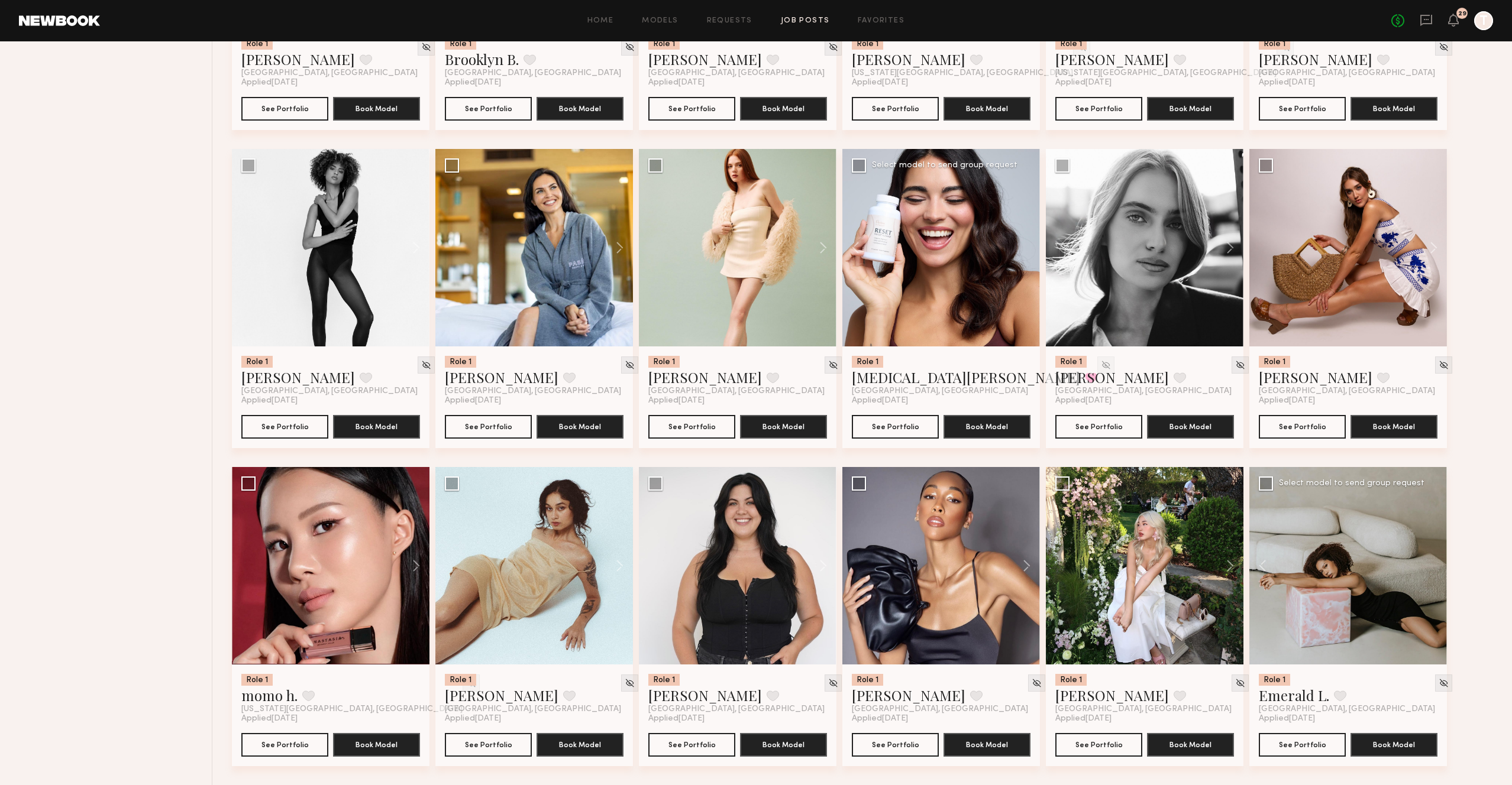
click at [957, 248] on div at bounding box center [941, 247] width 197 height 197
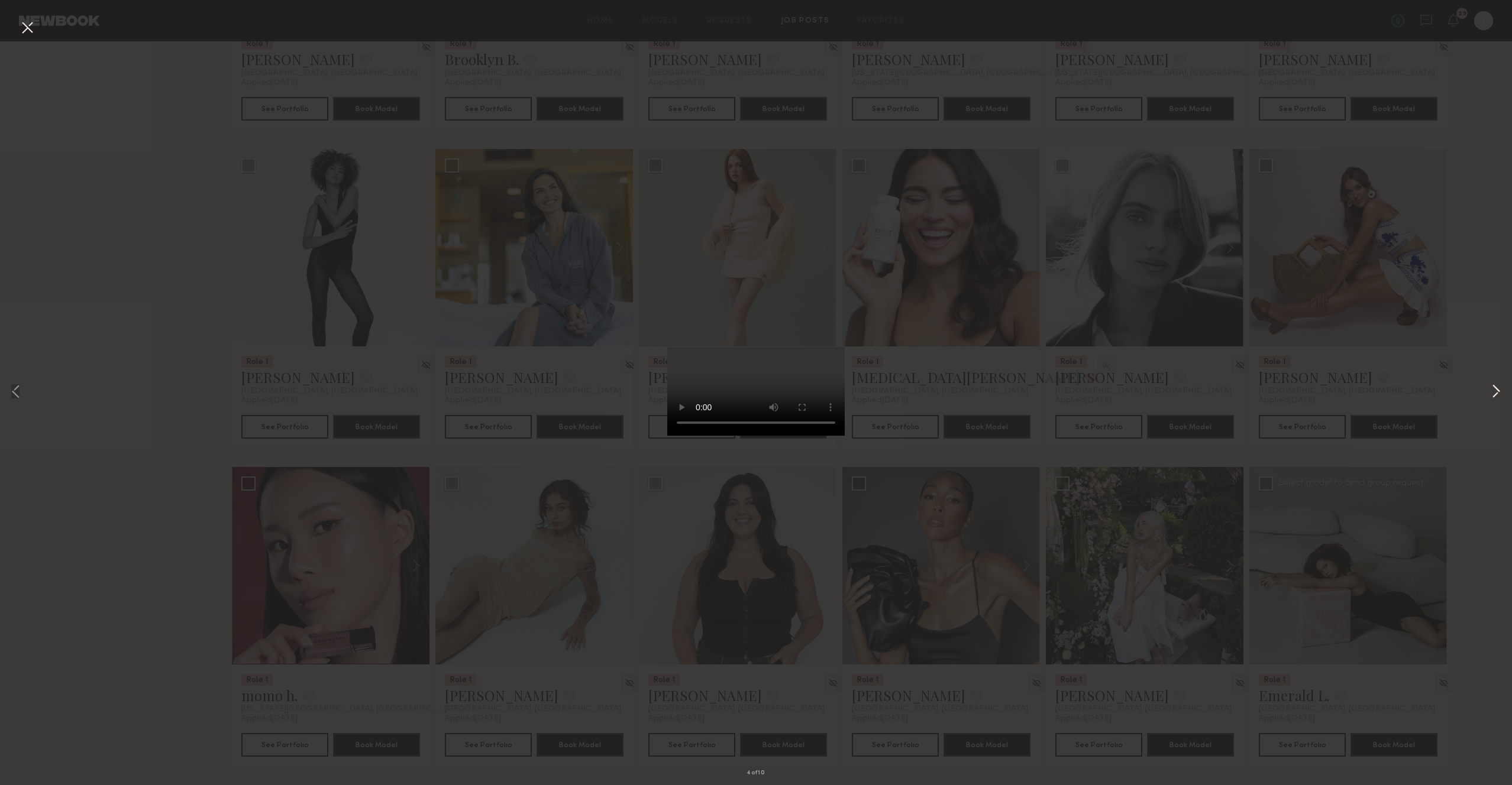
click at [1496, 387] on button at bounding box center [1496, 393] width 14 height 628
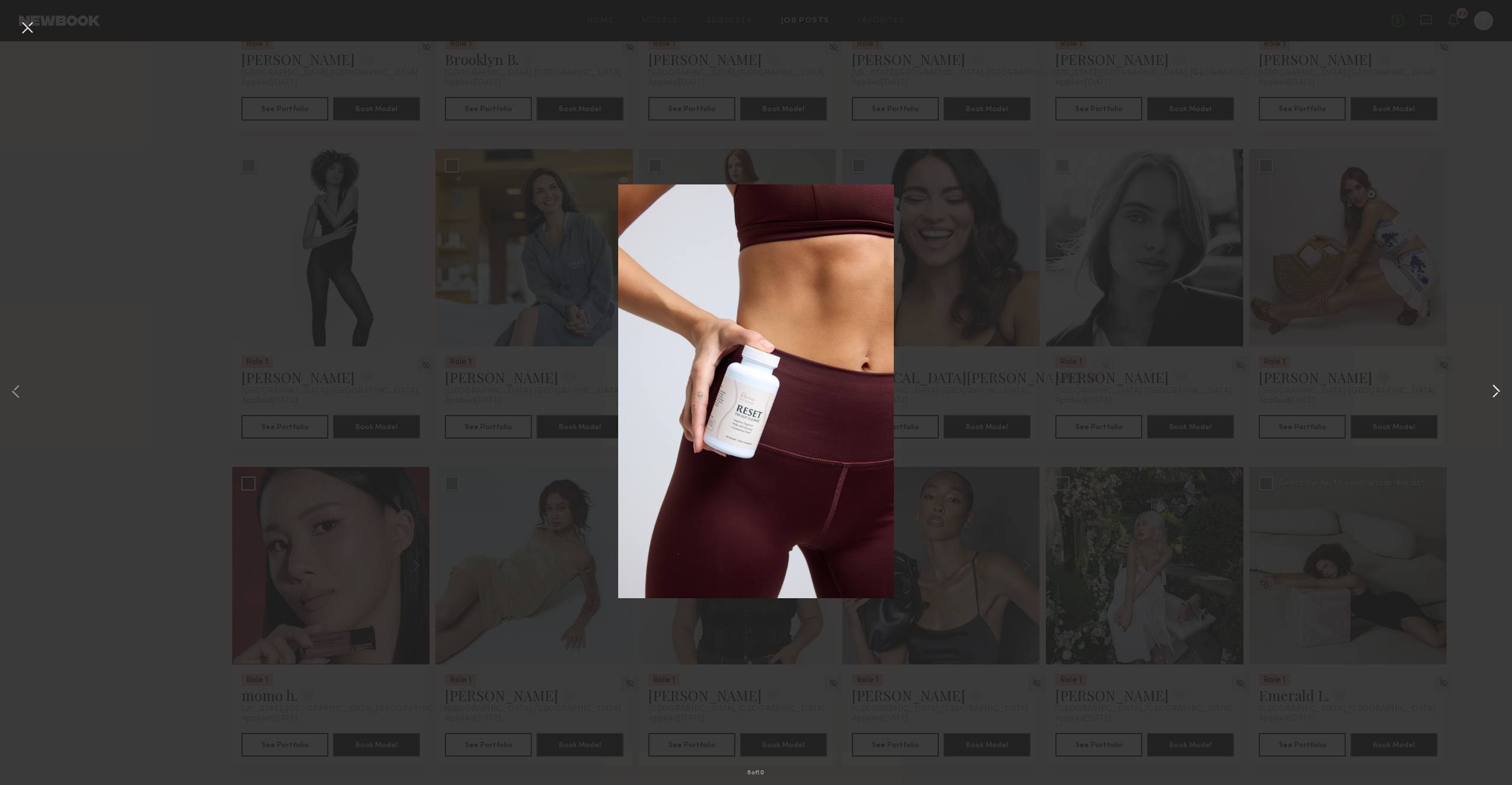
click at [1496, 387] on button at bounding box center [1496, 393] width 14 height 628
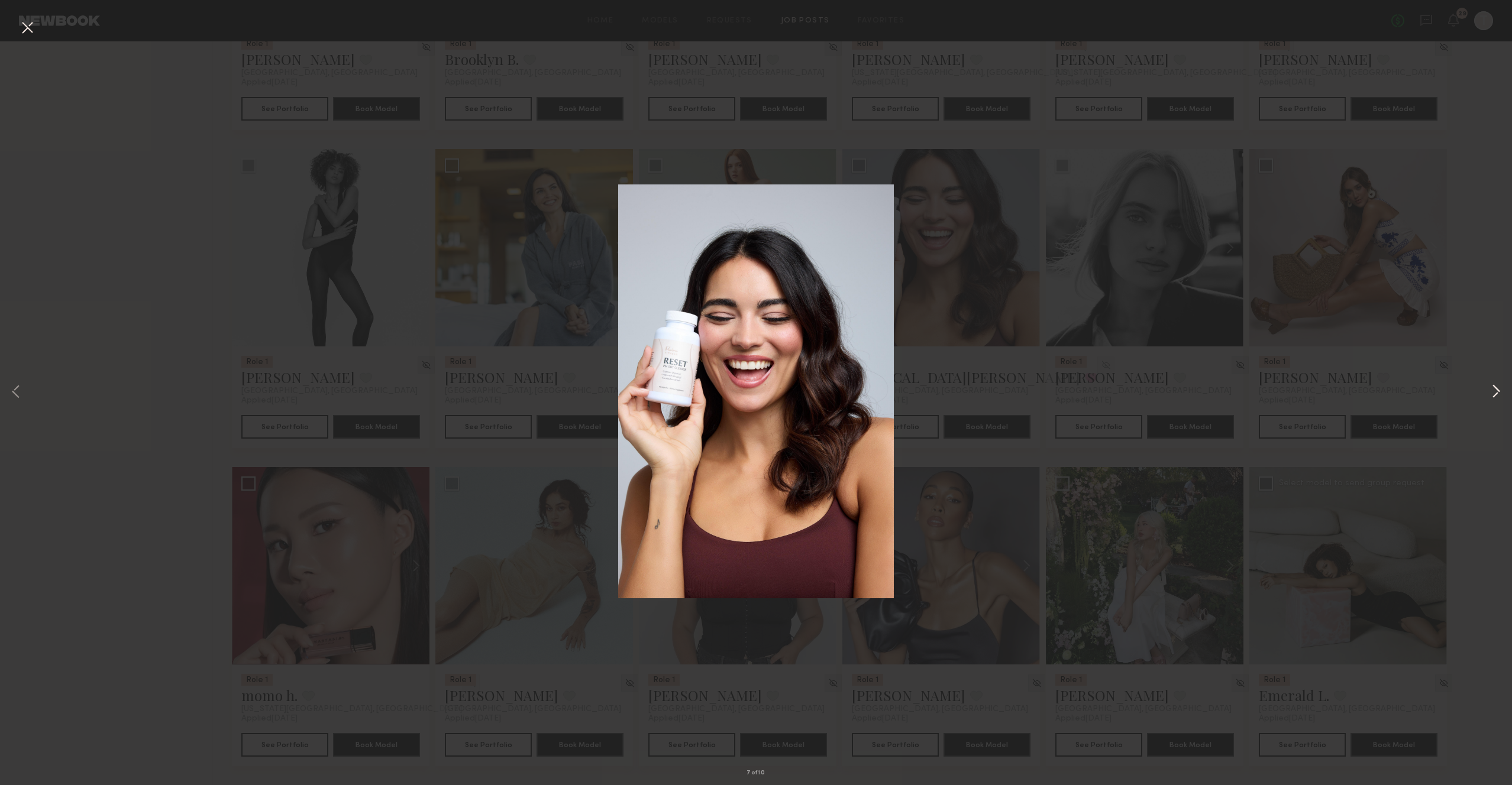
click at [1496, 387] on button at bounding box center [1496, 393] width 14 height 628
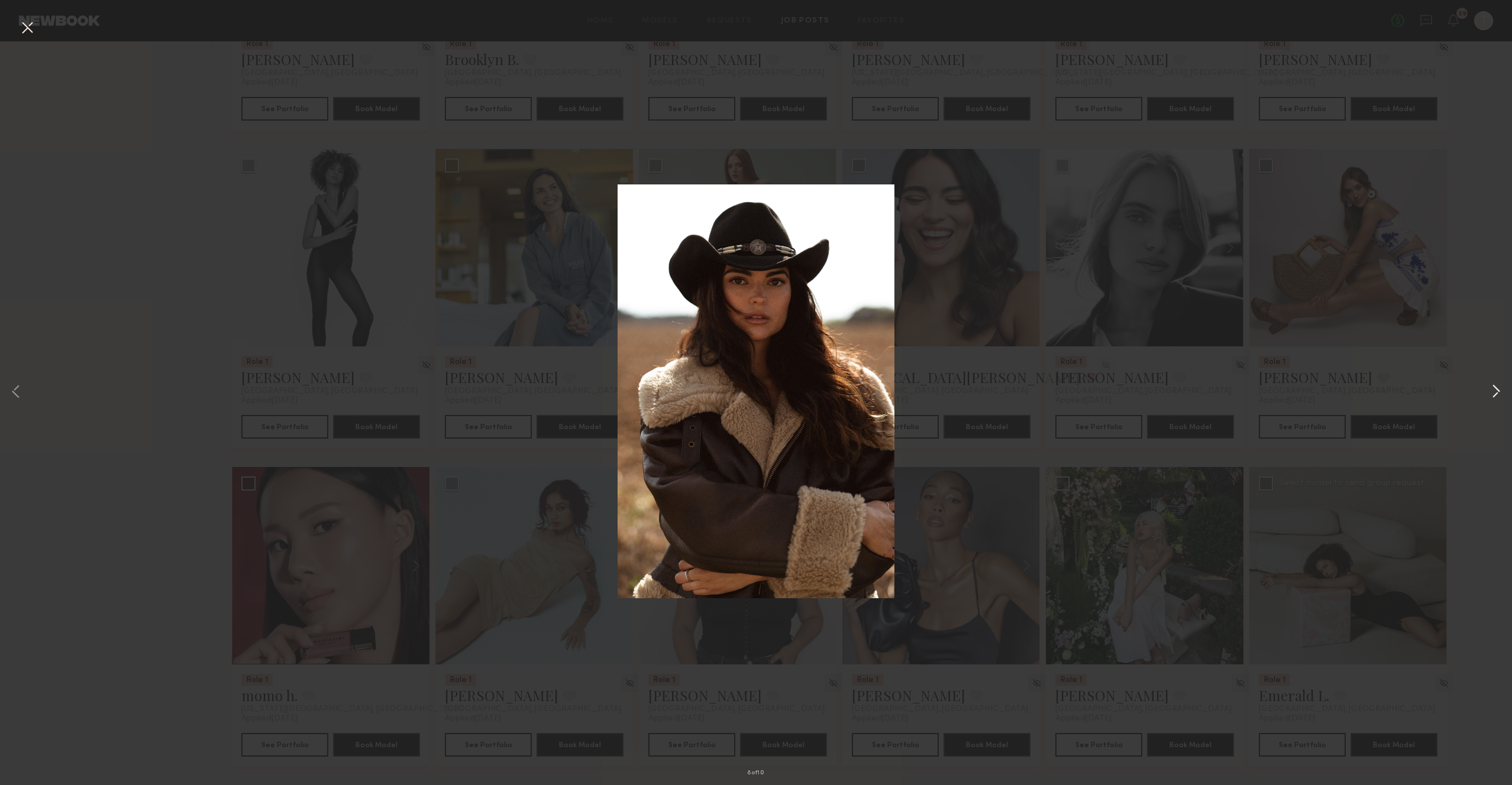
click at [1496, 387] on button at bounding box center [1496, 393] width 14 height 628
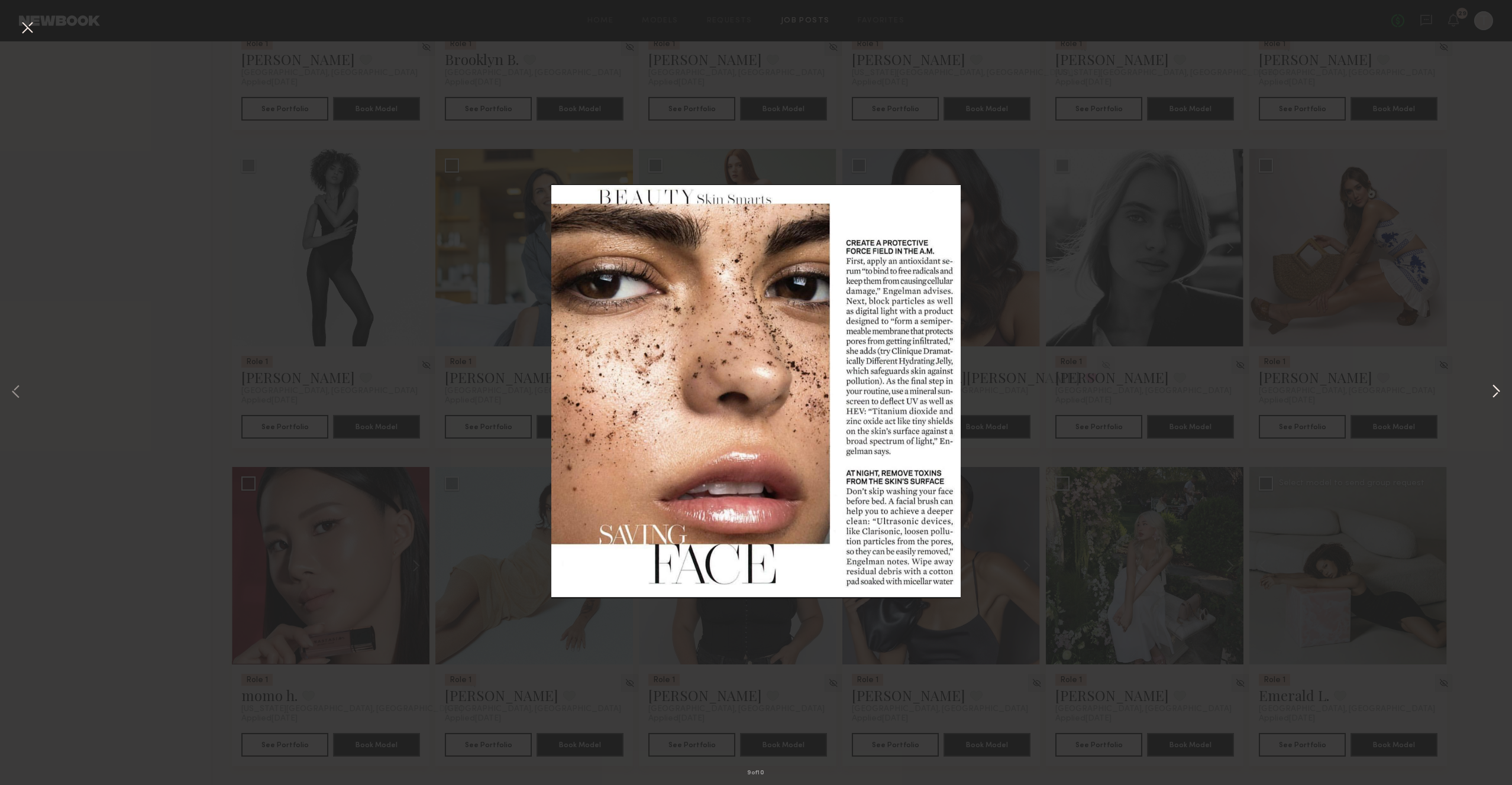
click at [1496, 387] on button at bounding box center [1496, 393] width 14 height 628
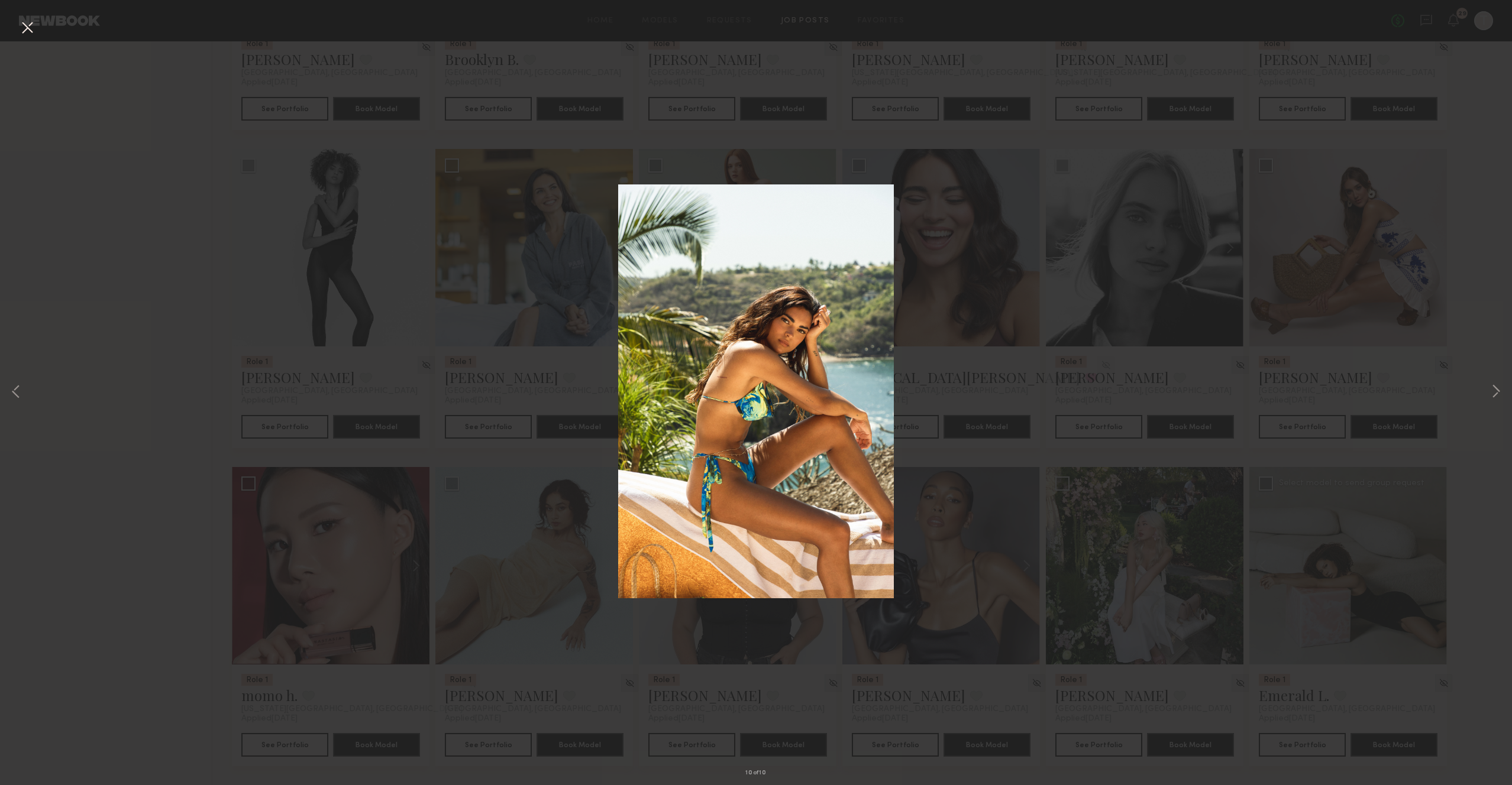
click at [1450, 319] on div "10 of 10" at bounding box center [756, 392] width 1512 height 785
click at [21, 21] on button at bounding box center [27, 29] width 19 height 21
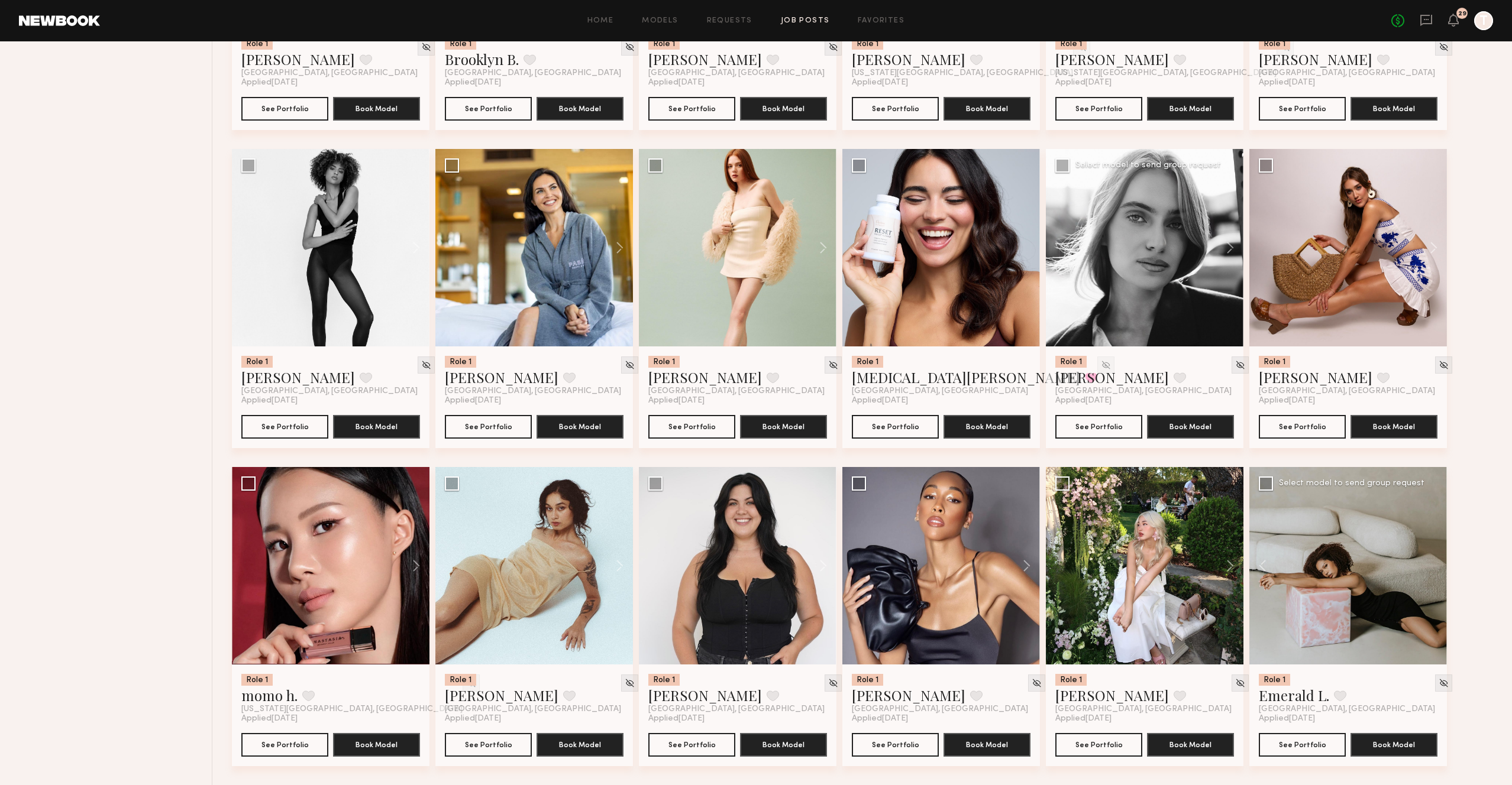
click at [1167, 214] on div at bounding box center [1144, 247] width 197 height 197
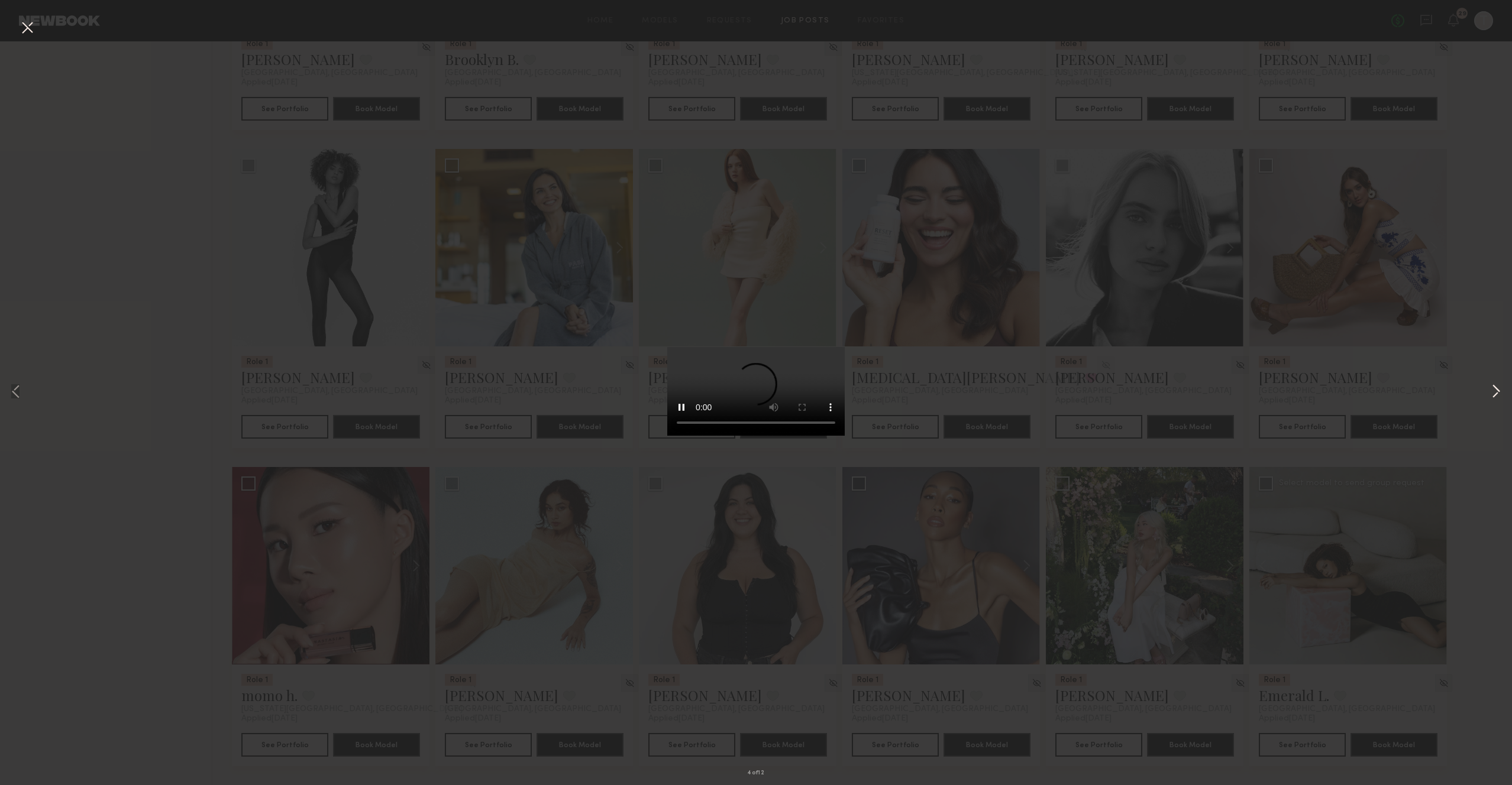
click at [1490, 388] on button at bounding box center [1496, 393] width 14 height 628
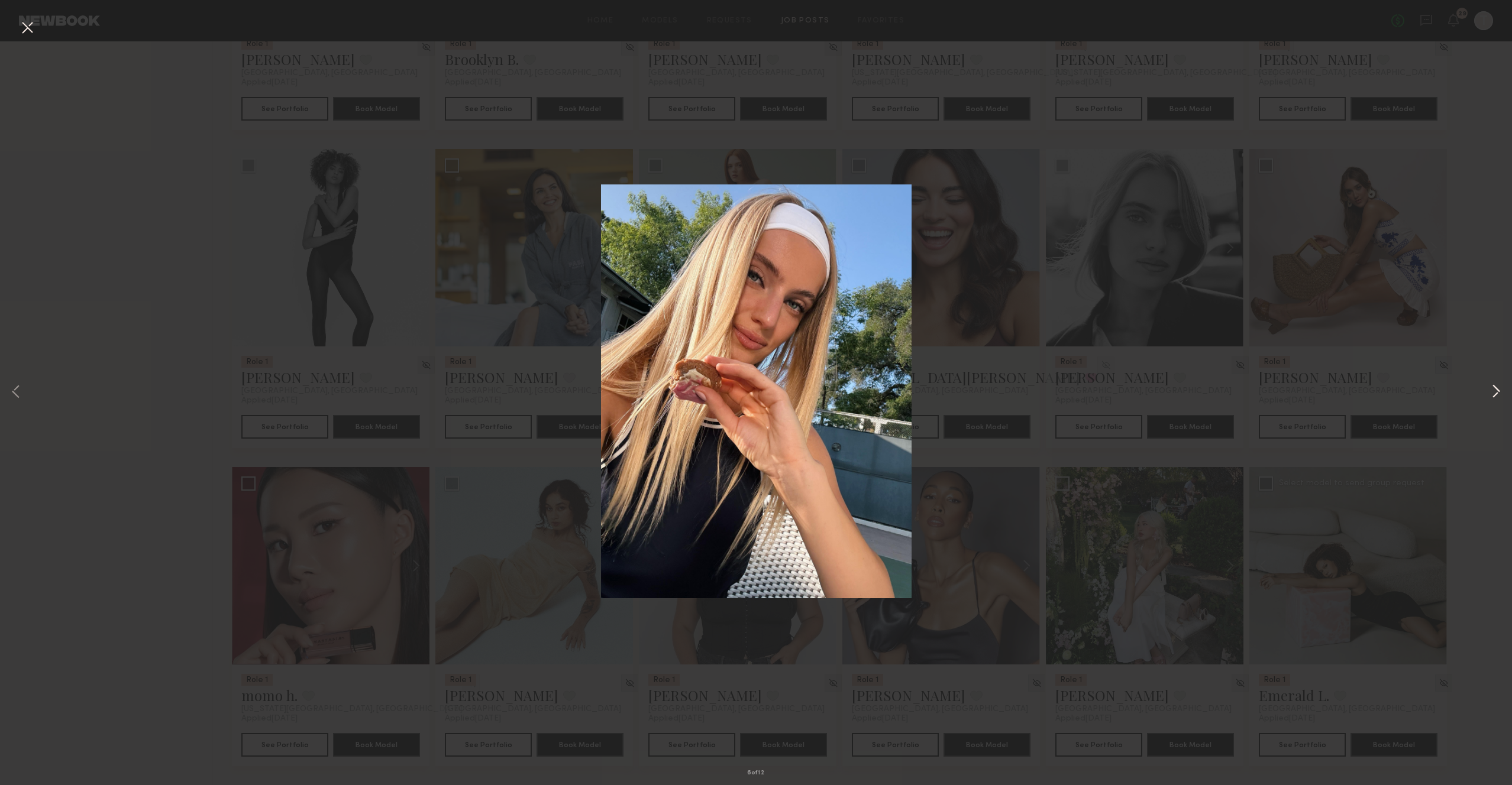
click at [1490, 388] on button at bounding box center [1496, 393] width 14 height 628
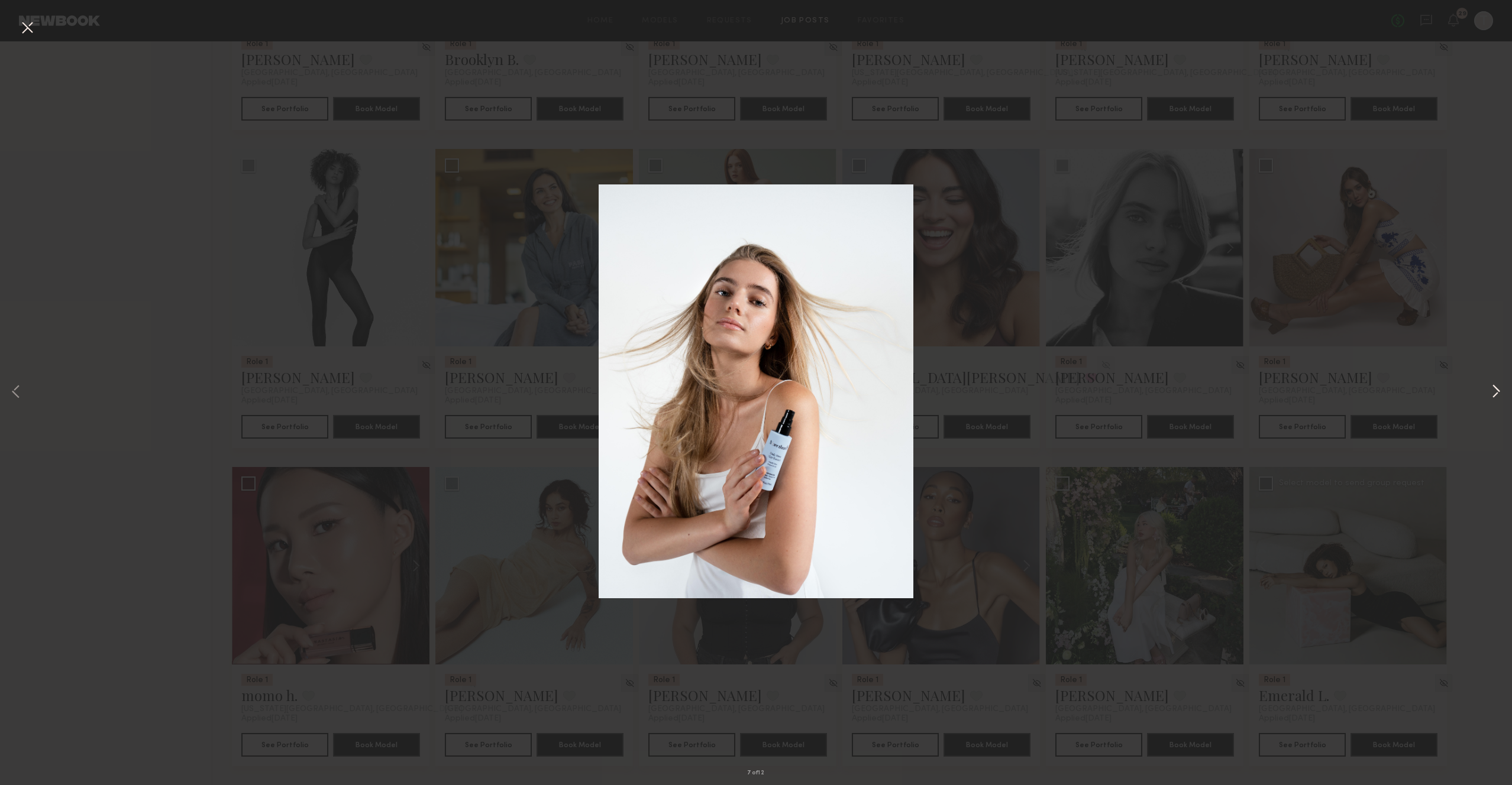
click at [1490, 388] on button at bounding box center [1496, 393] width 14 height 628
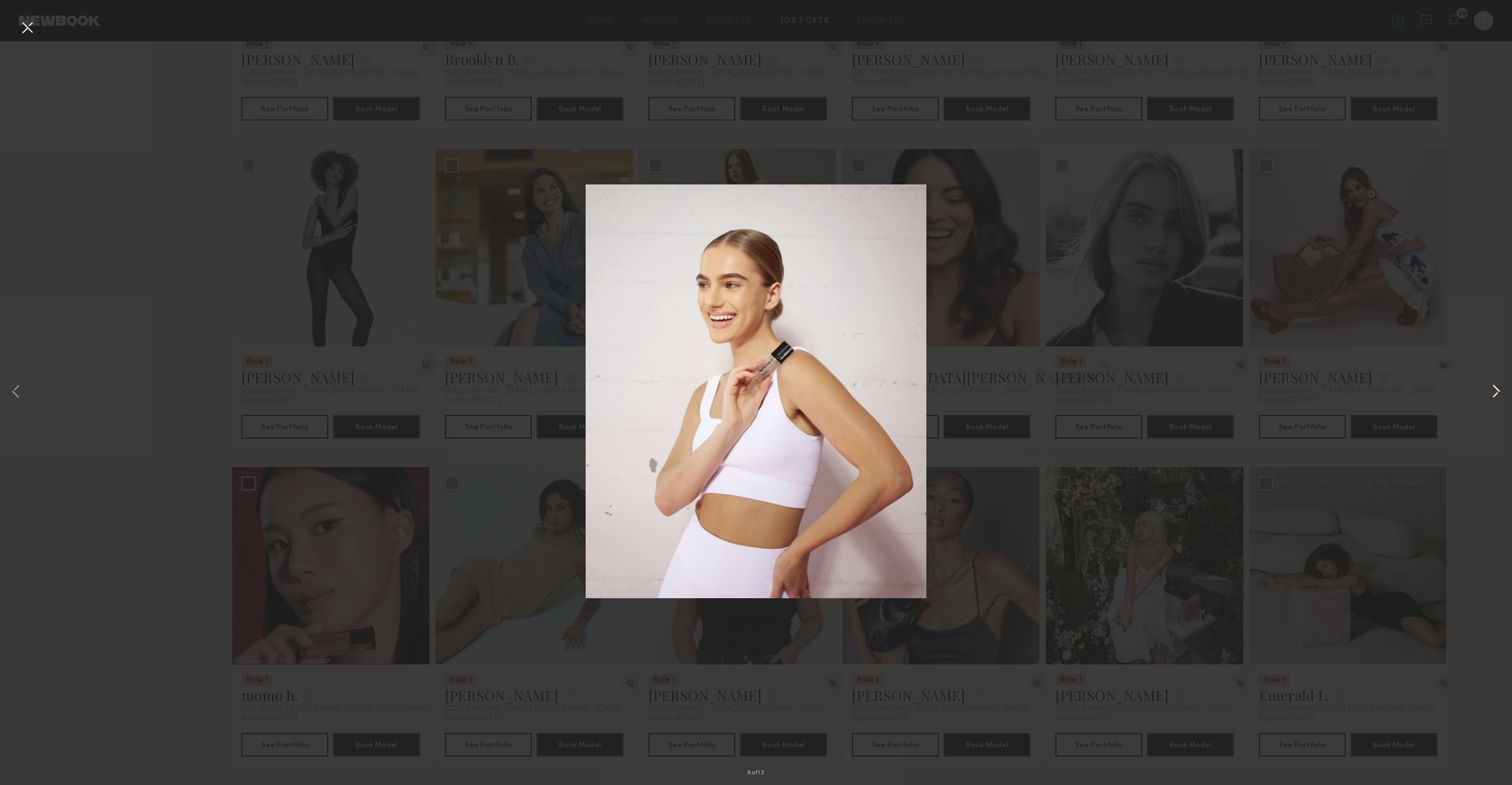
click at [1490, 388] on button at bounding box center [1496, 393] width 14 height 628
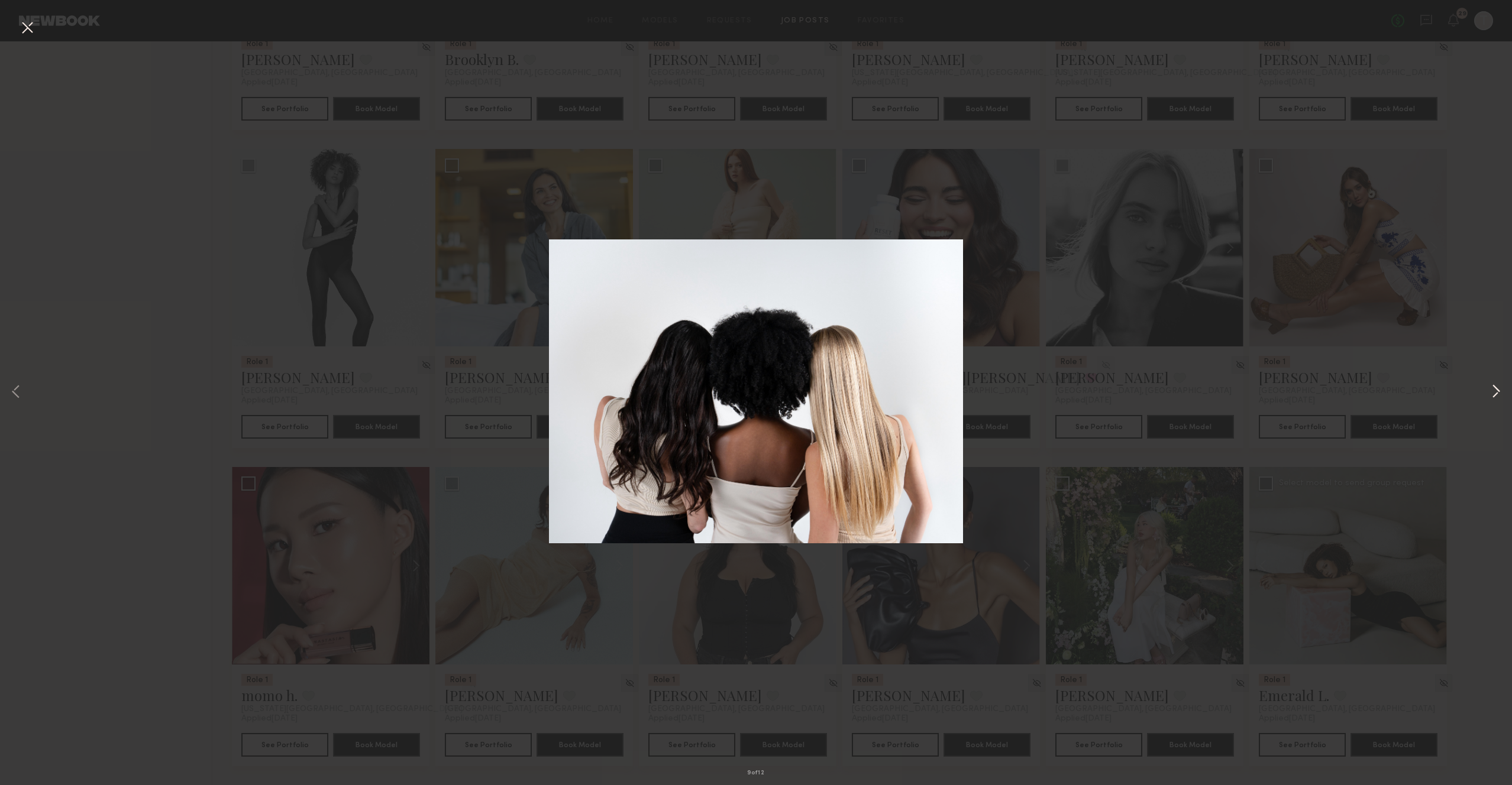
click at [1490, 388] on button at bounding box center [1496, 393] width 14 height 628
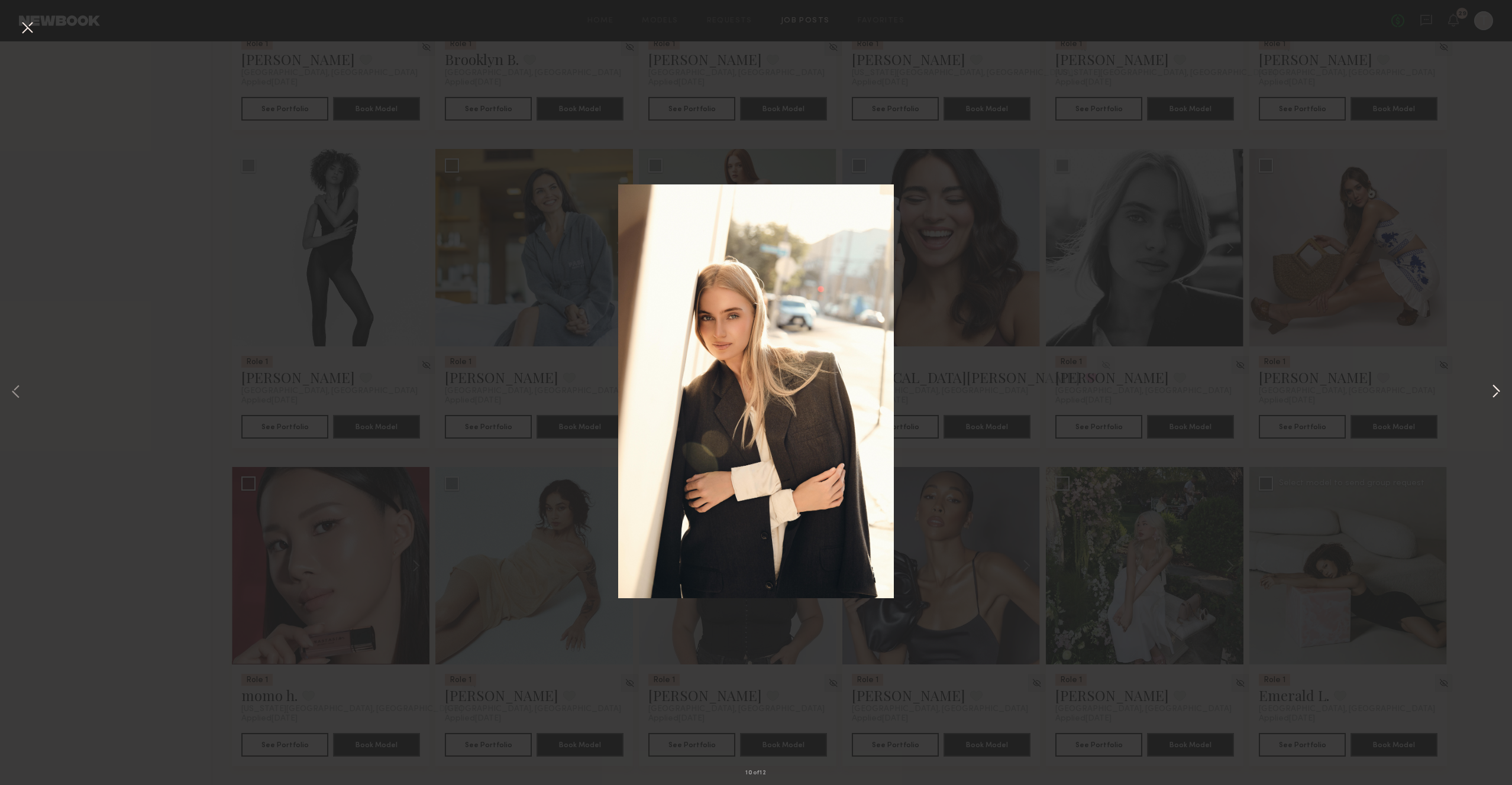
click at [1490, 388] on button at bounding box center [1496, 393] width 14 height 628
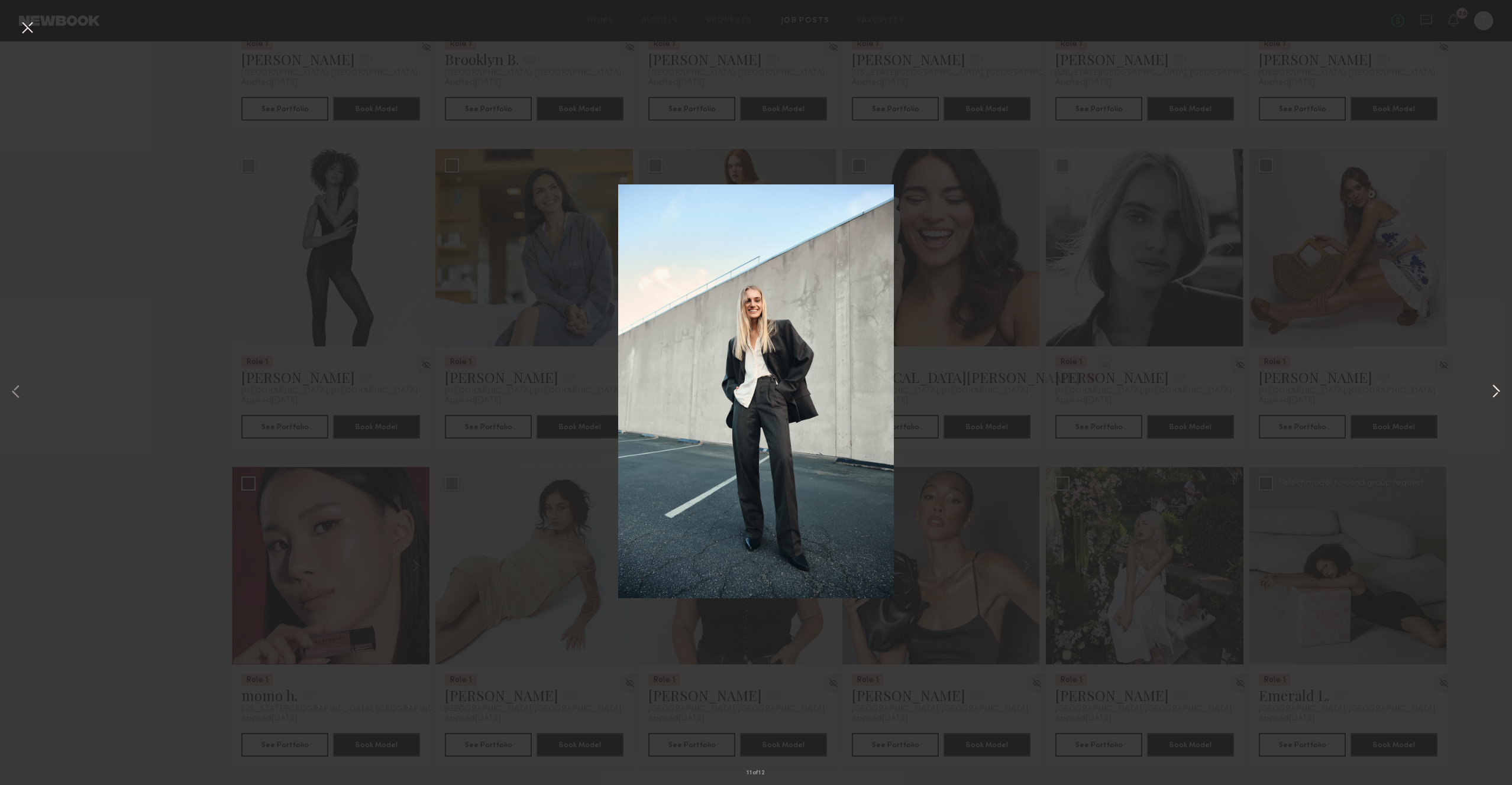
click at [1490, 388] on button at bounding box center [1496, 393] width 14 height 628
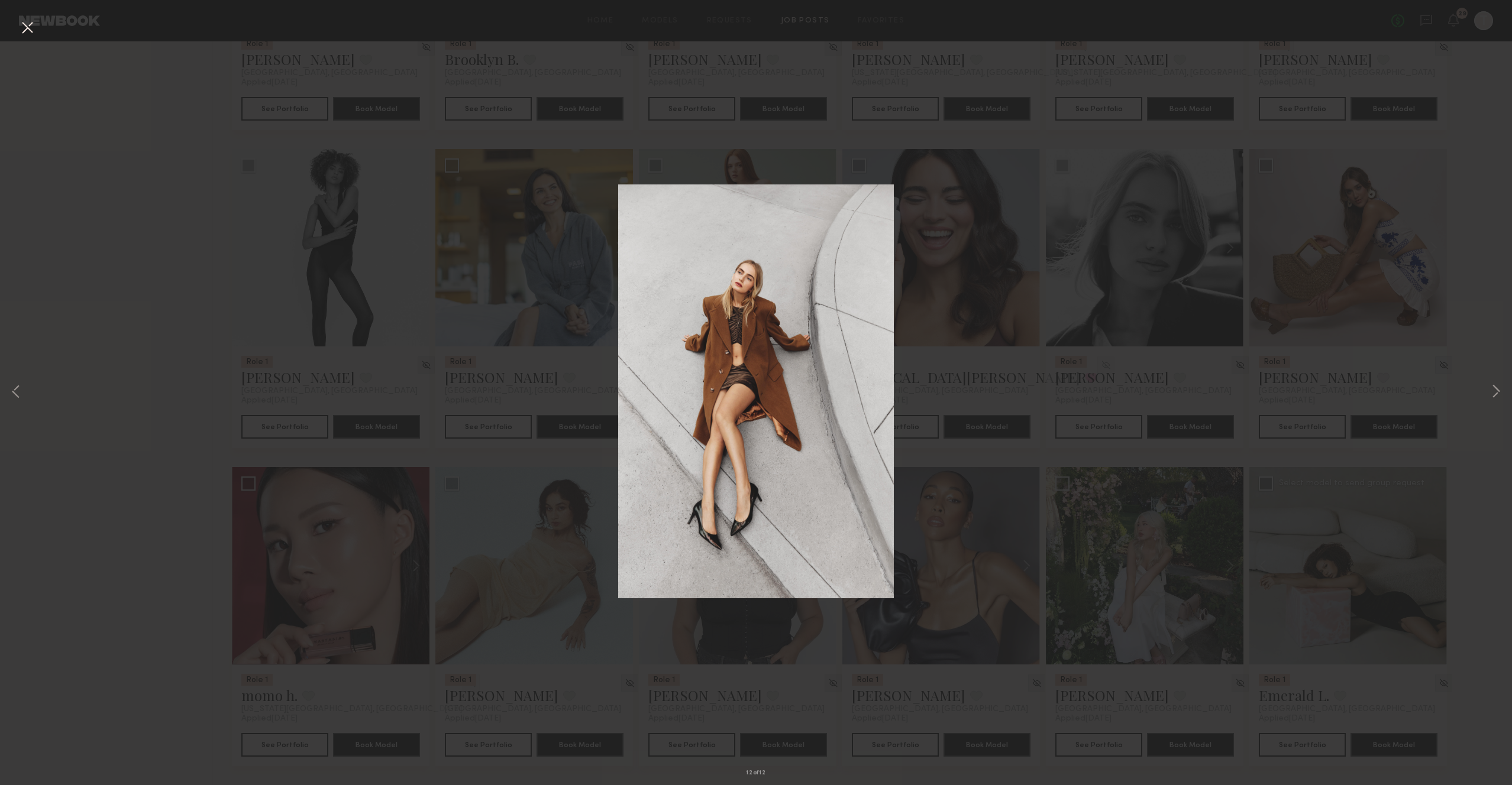
click at [1358, 325] on div "12 of 12" at bounding box center [756, 392] width 1512 height 785
click at [31, 32] on button at bounding box center [27, 29] width 19 height 21
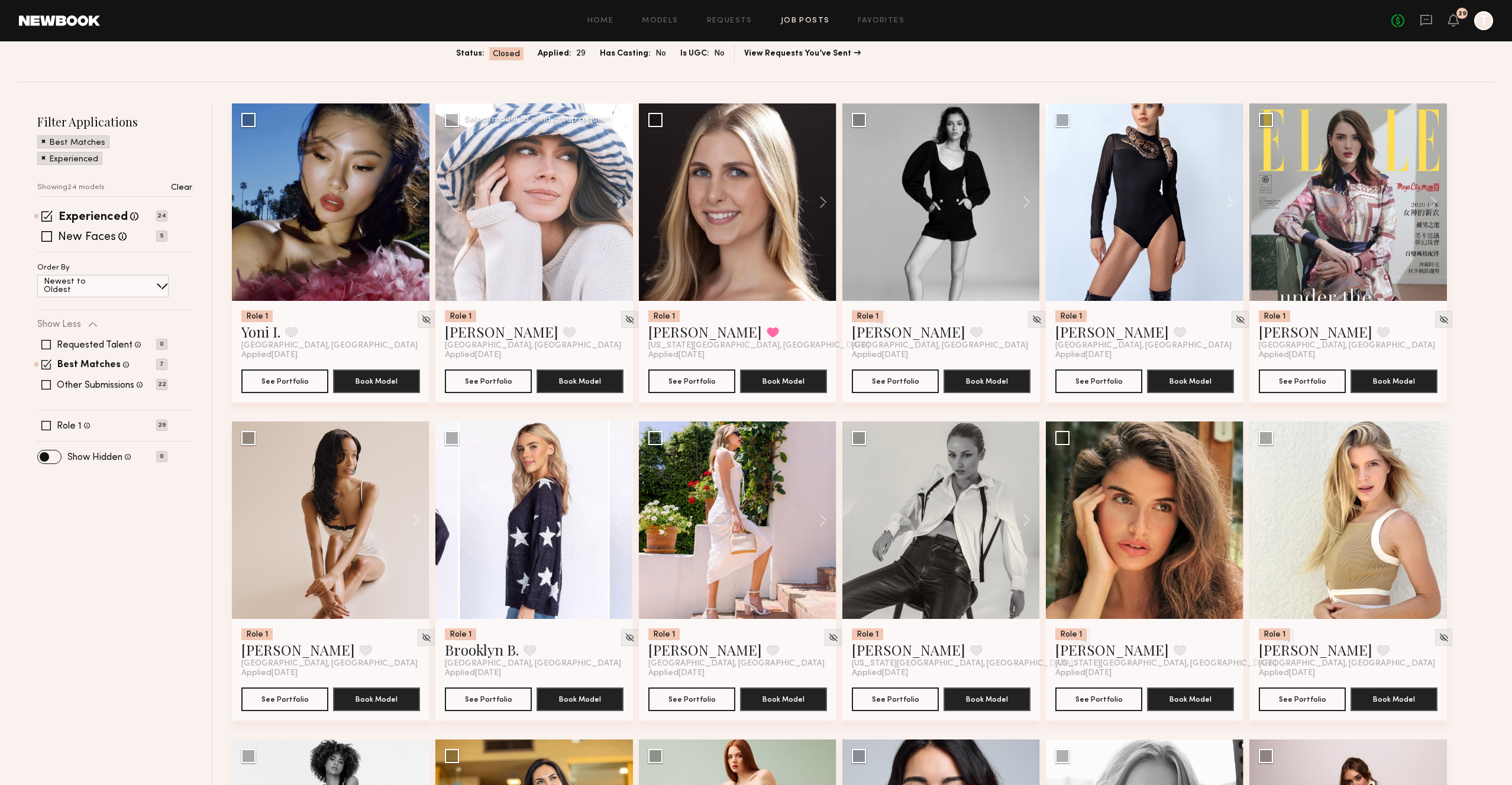
scroll to position [127, 0]
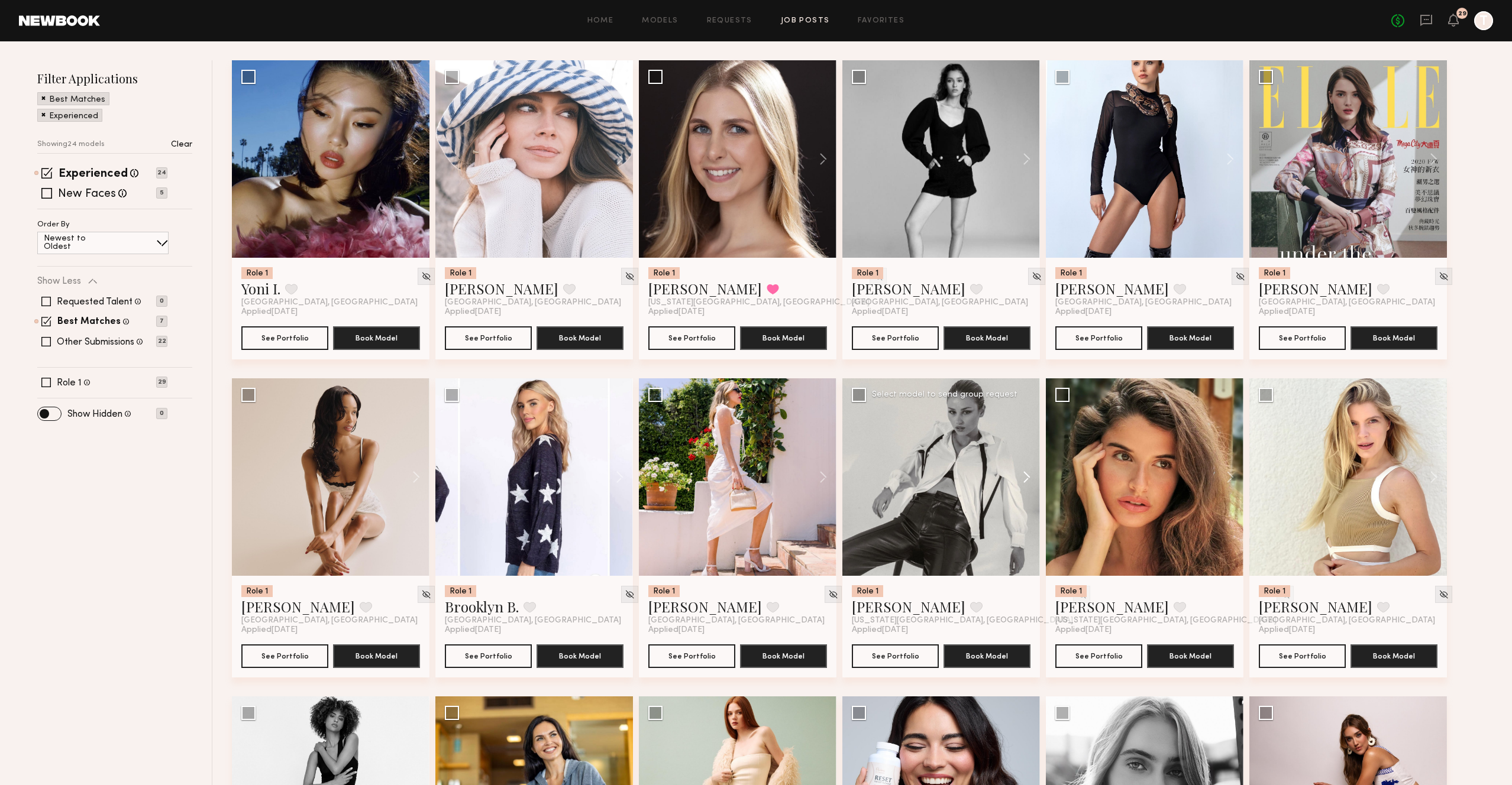
click at [1025, 478] on button at bounding box center [1021, 477] width 38 height 197
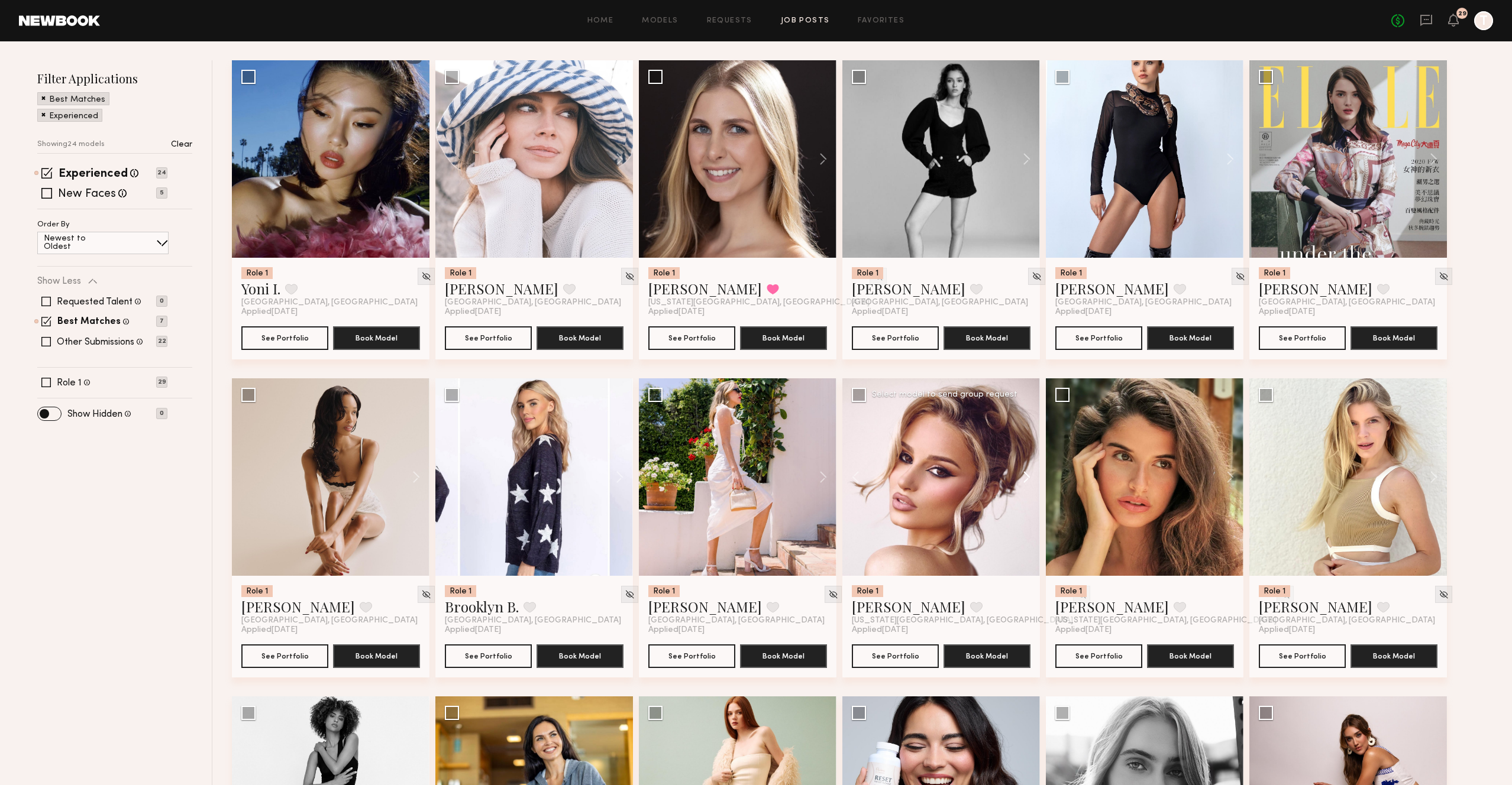
click at [1025, 478] on button at bounding box center [1021, 477] width 38 height 197
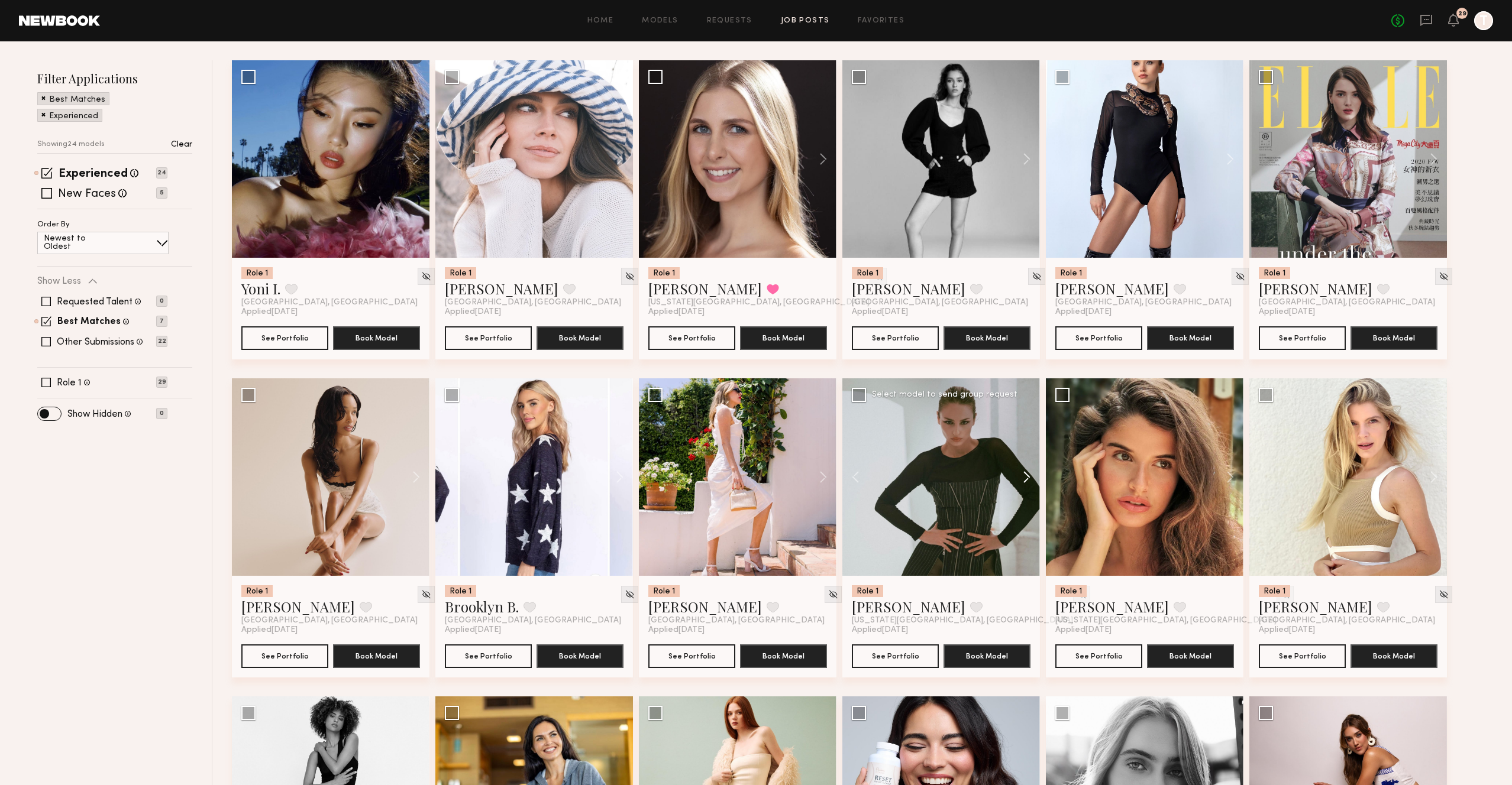
click at [1025, 478] on button at bounding box center [1021, 477] width 38 height 197
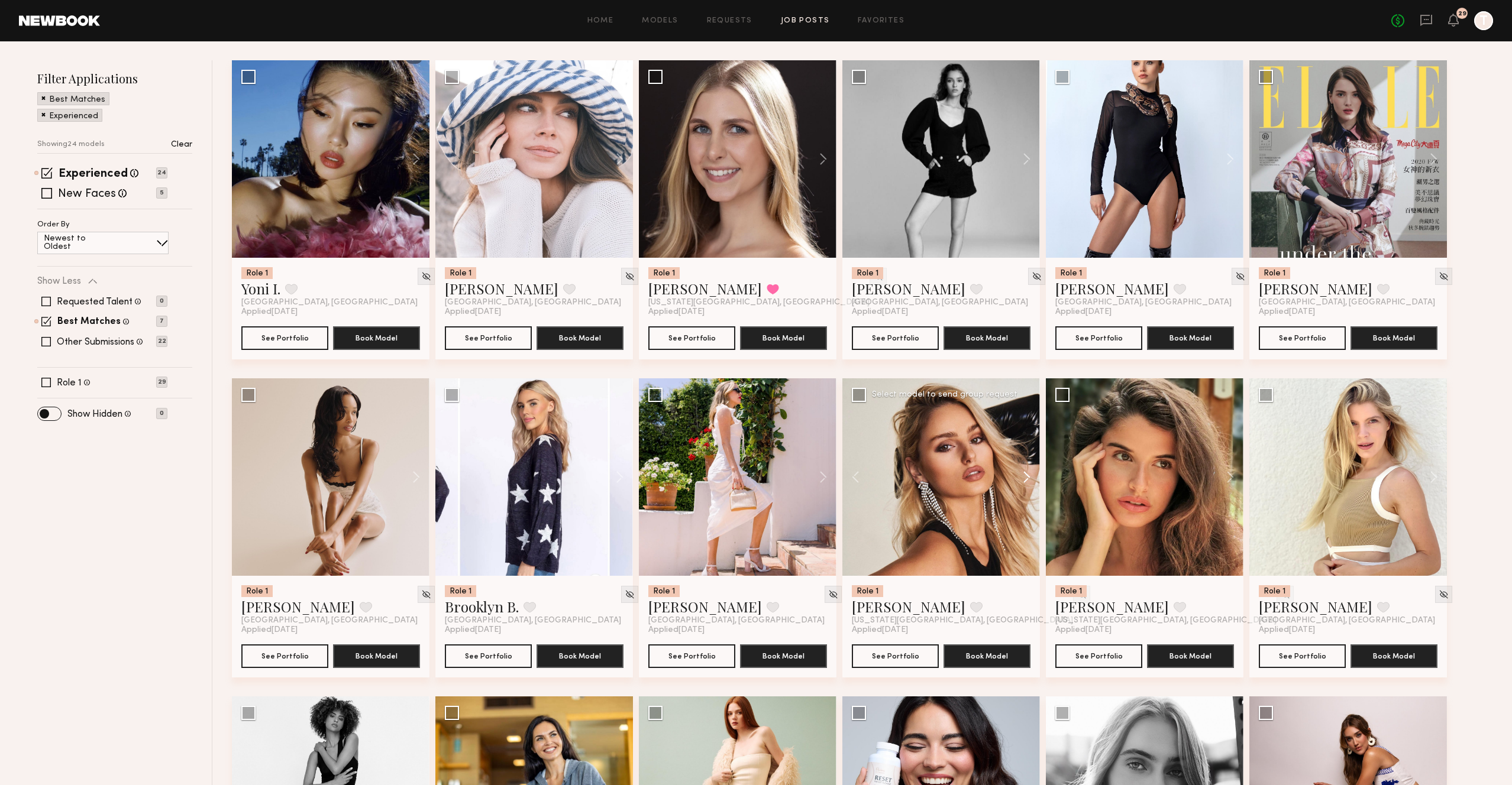
click at [1025, 478] on button at bounding box center [1021, 477] width 38 height 197
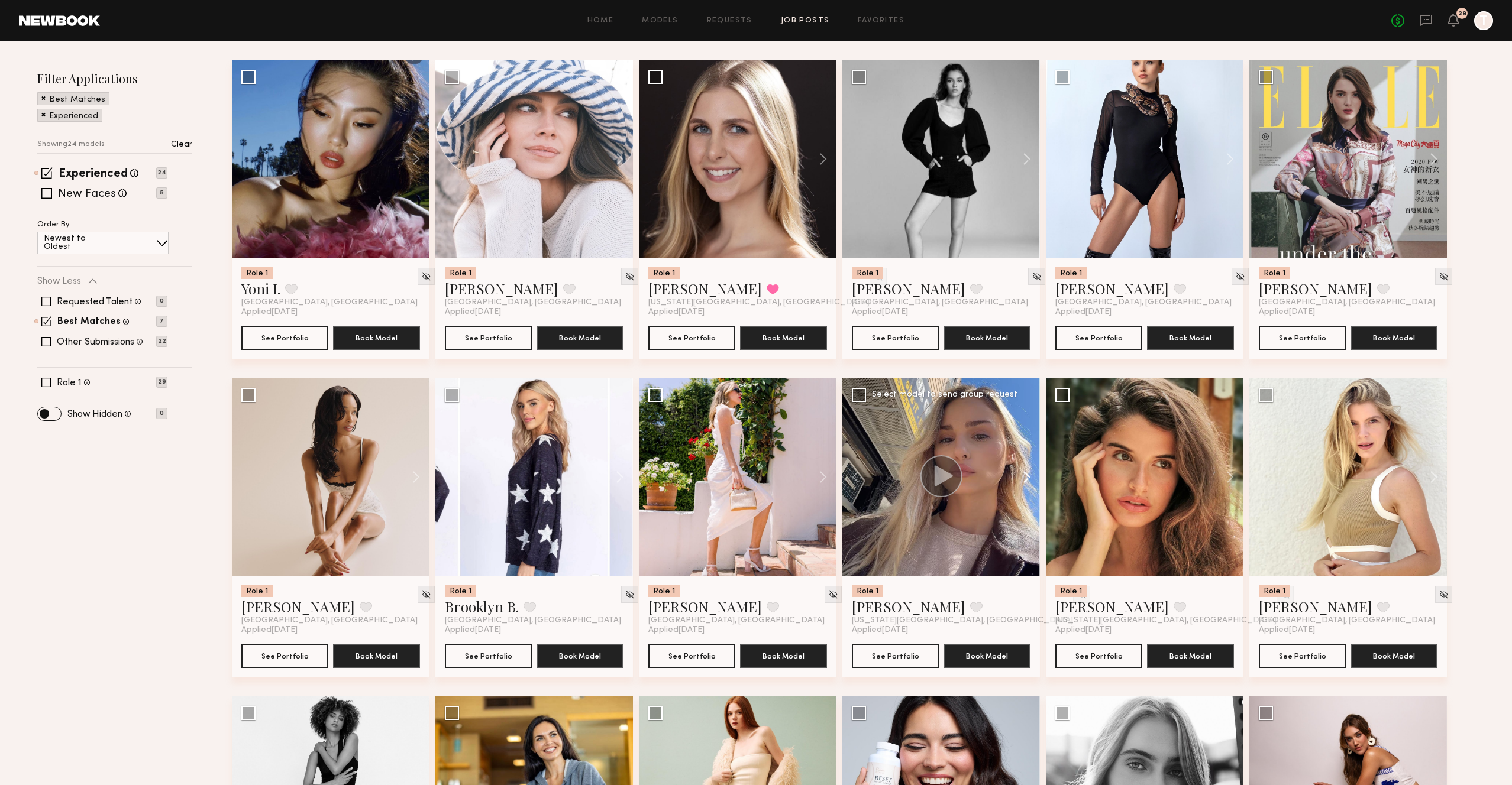
click at [1025, 478] on button at bounding box center [1021, 477] width 38 height 197
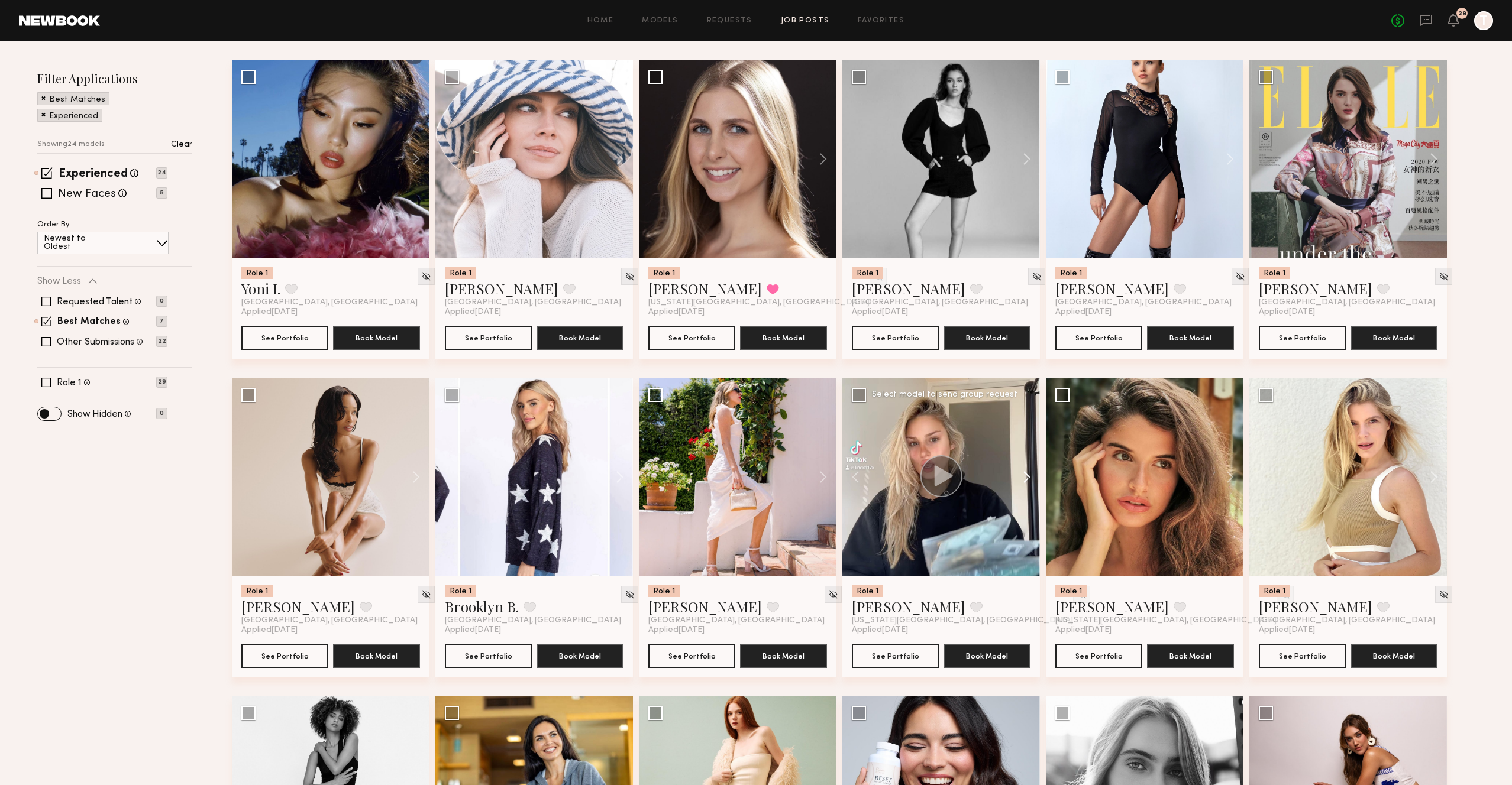
click at [1025, 478] on button at bounding box center [1021, 477] width 38 height 197
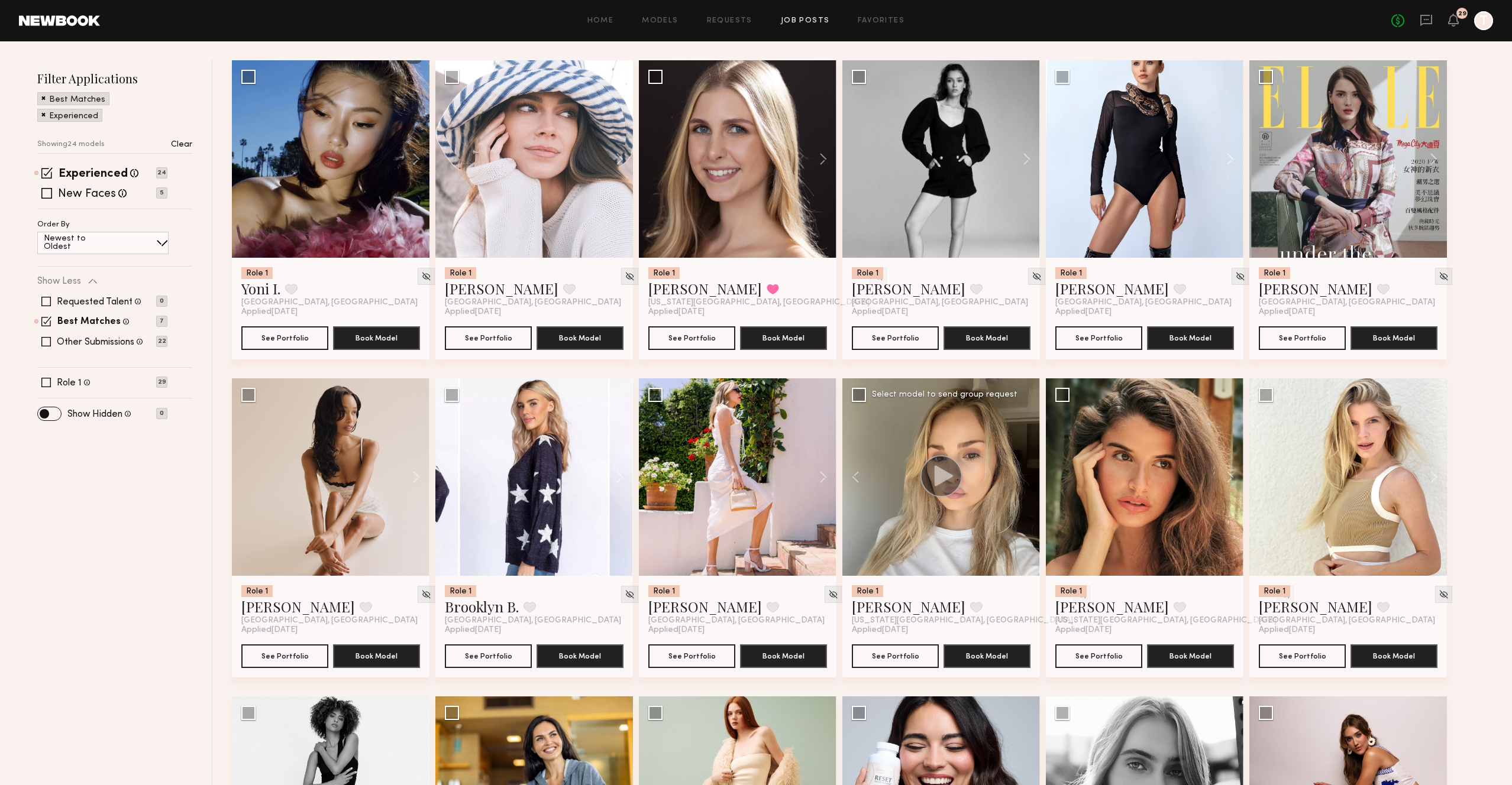
click at [1025, 478] on div at bounding box center [941, 477] width 197 height 197
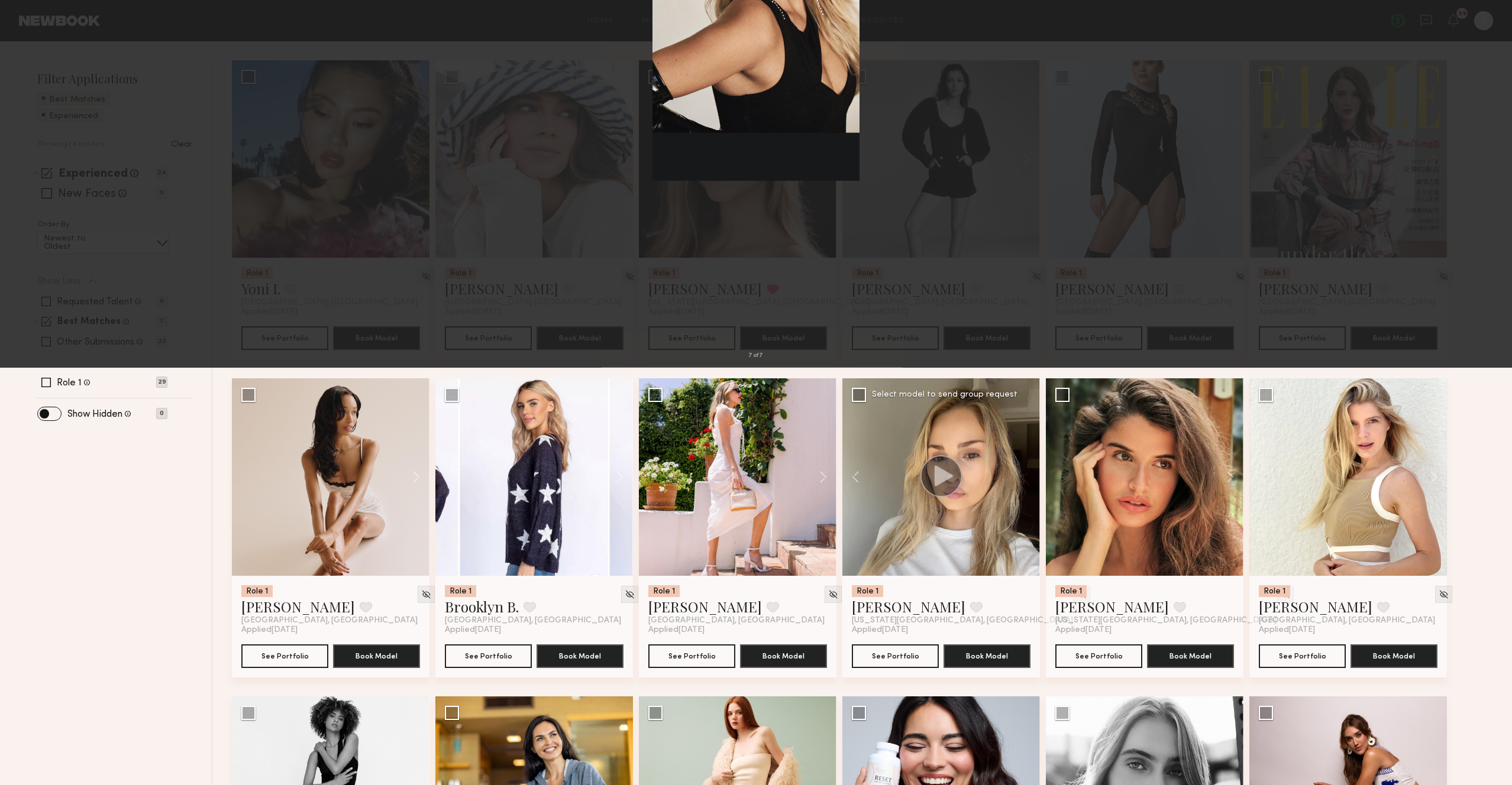
click at [194, 351] on div "7 of 7" at bounding box center [756, 392] width 1512 height 785
click at [312, 130] on div "7 of 7" at bounding box center [756, 392] width 1512 height 785
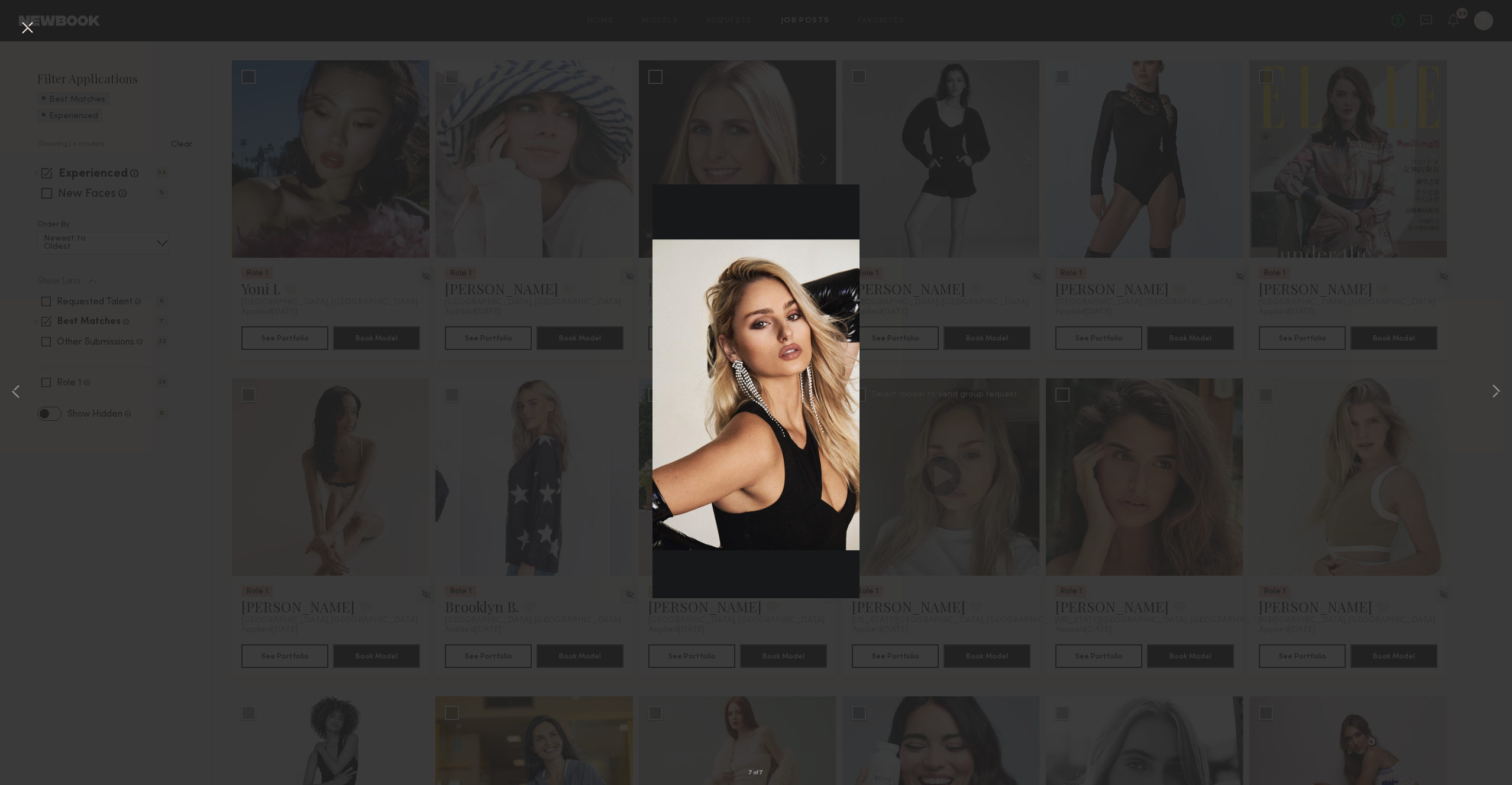
click at [25, 28] on button at bounding box center [27, 29] width 19 height 21
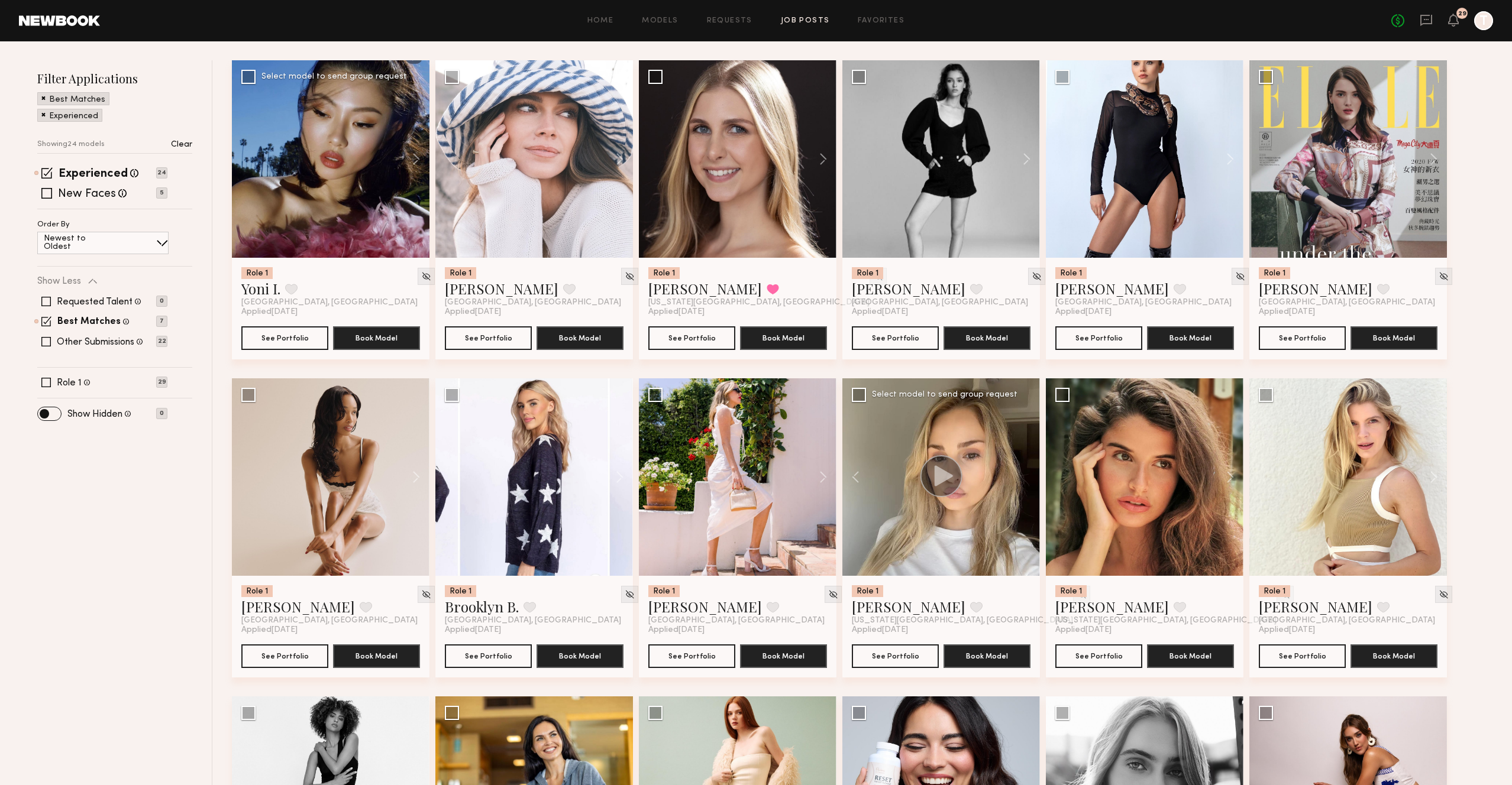
click at [274, 142] on div at bounding box center [331, 159] width 197 height 197
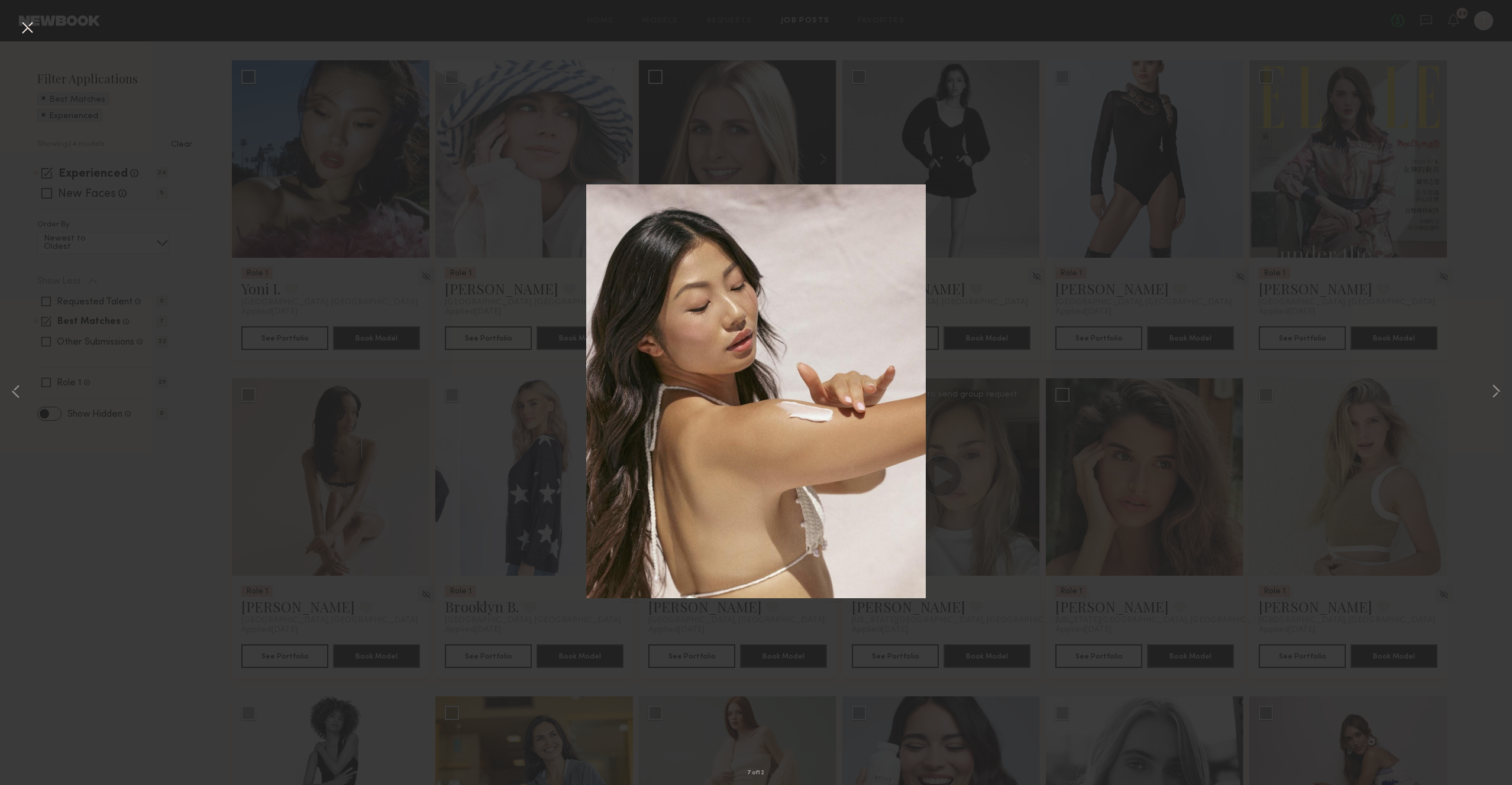
click at [419, 150] on div "7 of 12" at bounding box center [756, 392] width 1512 height 785
click at [299, 321] on div "7 of 12" at bounding box center [756, 392] width 1512 height 785
drag, startPoint x: 293, startPoint y: 348, endPoint x: 54, endPoint y: 138, distance: 318.2
click at [292, 348] on div "7 of 12" at bounding box center [756, 392] width 1512 height 785
click at [24, 26] on button at bounding box center [27, 29] width 19 height 21
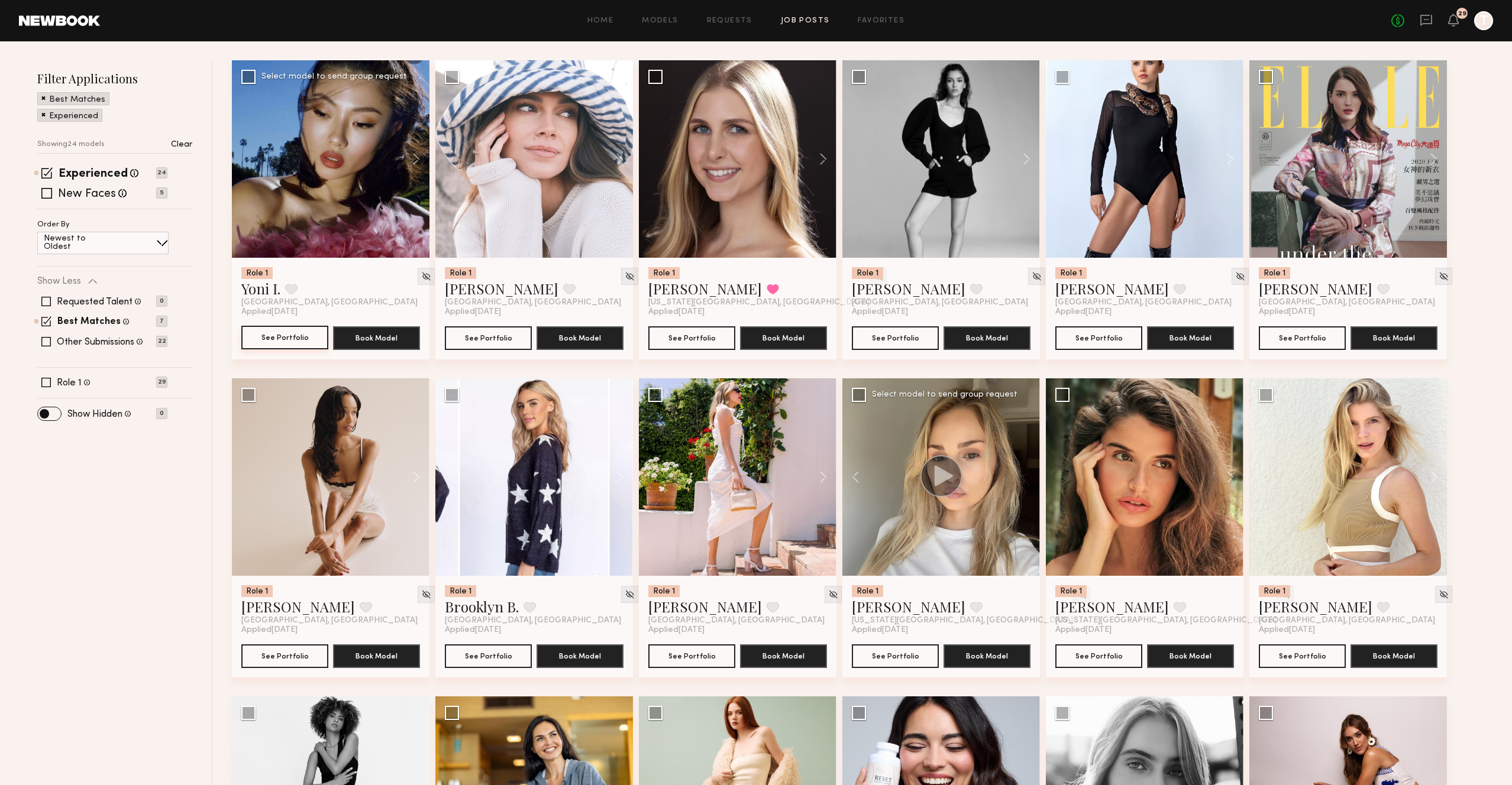
click at [261, 344] on button "See Portfolio" at bounding box center [285, 337] width 87 height 24
click at [496, 339] on button "See Portfolio" at bounding box center [488, 337] width 87 height 24
click at [916, 343] on button "See Portfolio" at bounding box center [895, 337] width 87 height 24
click at [1124, 339] on button "See Portfolio" at bounding box center [1099, 337] width 87 height 24
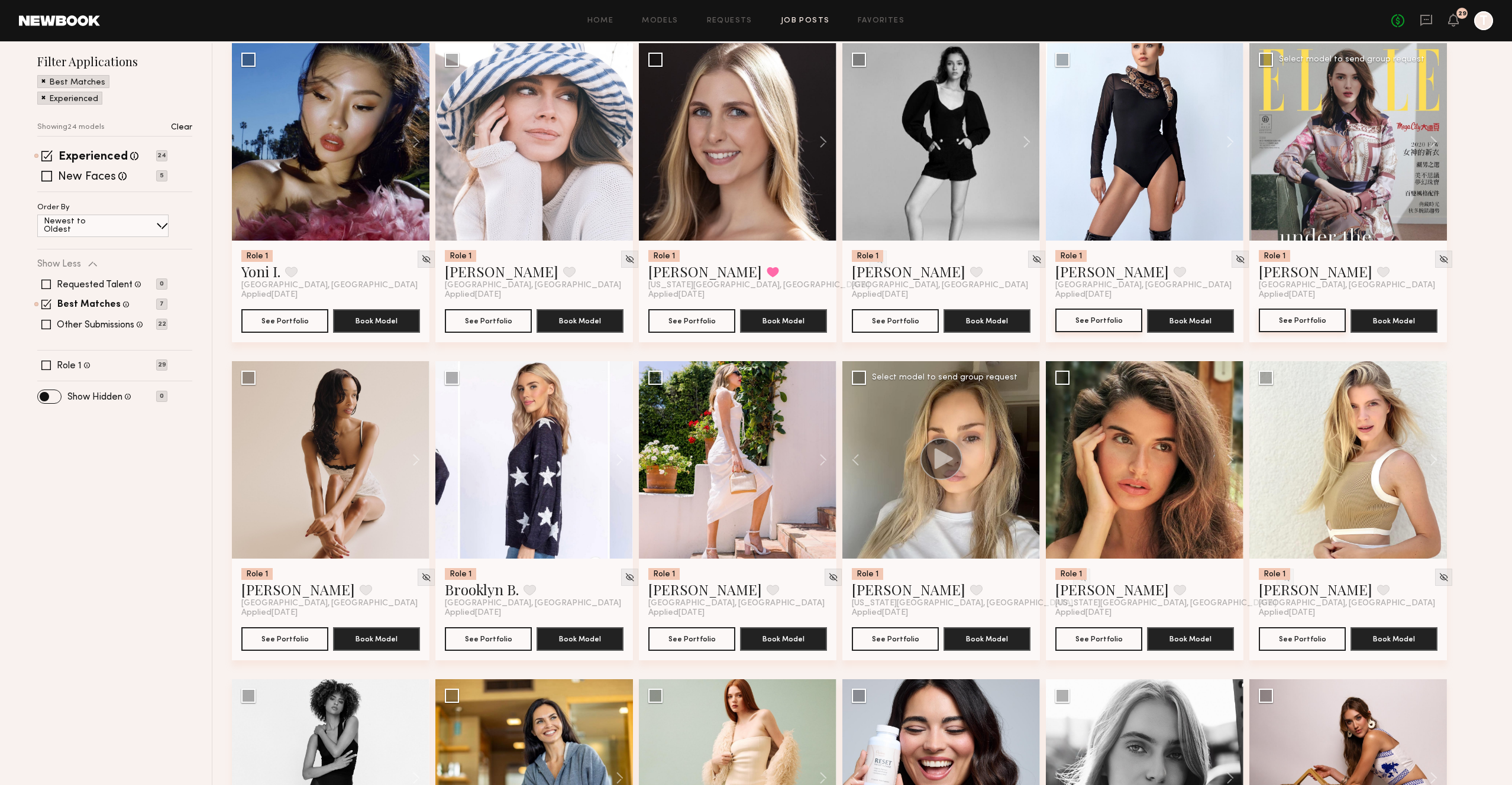
scroll to position [149, 0]
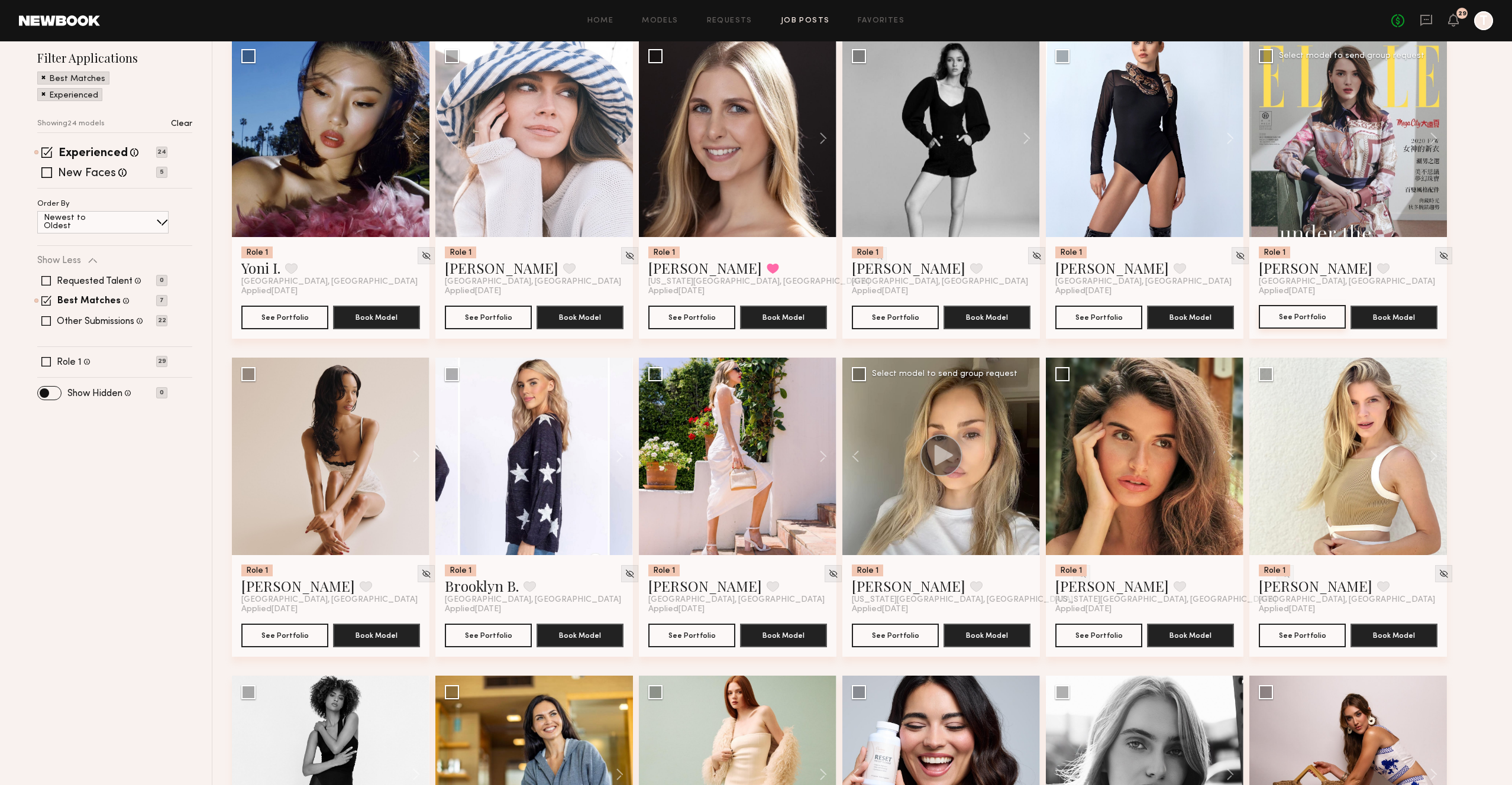
click at [1274, 321] on button "See Portfolio" at bounding box center [1302, 316] width 87 height 24
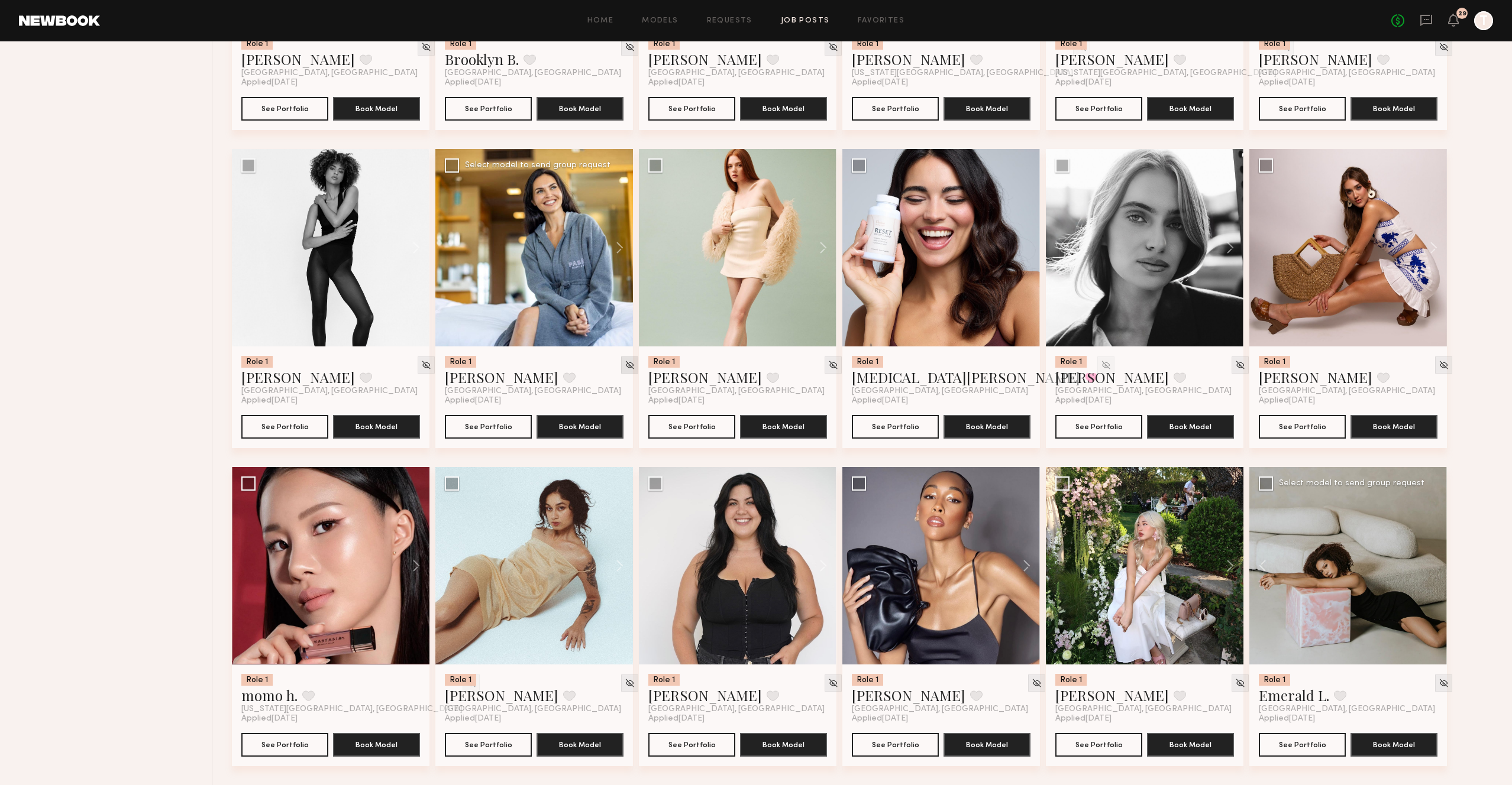
scroll to position [680, 0]
click at [1228, 568] on button at bounding box center [1224, 566] width 38 height 197
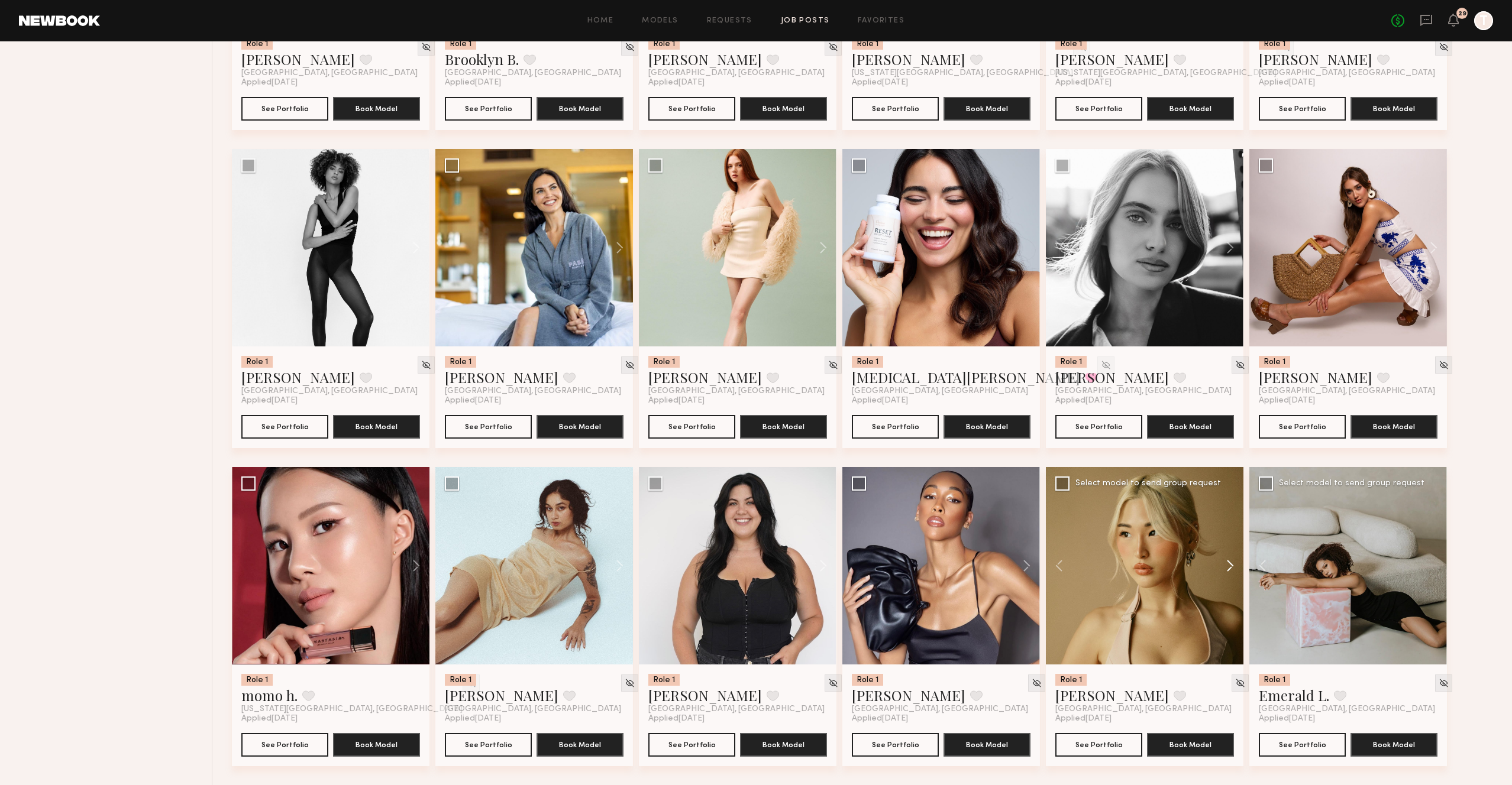
click at [1228, 568] on button at bounding box center [1224, 566] width 38 height 197
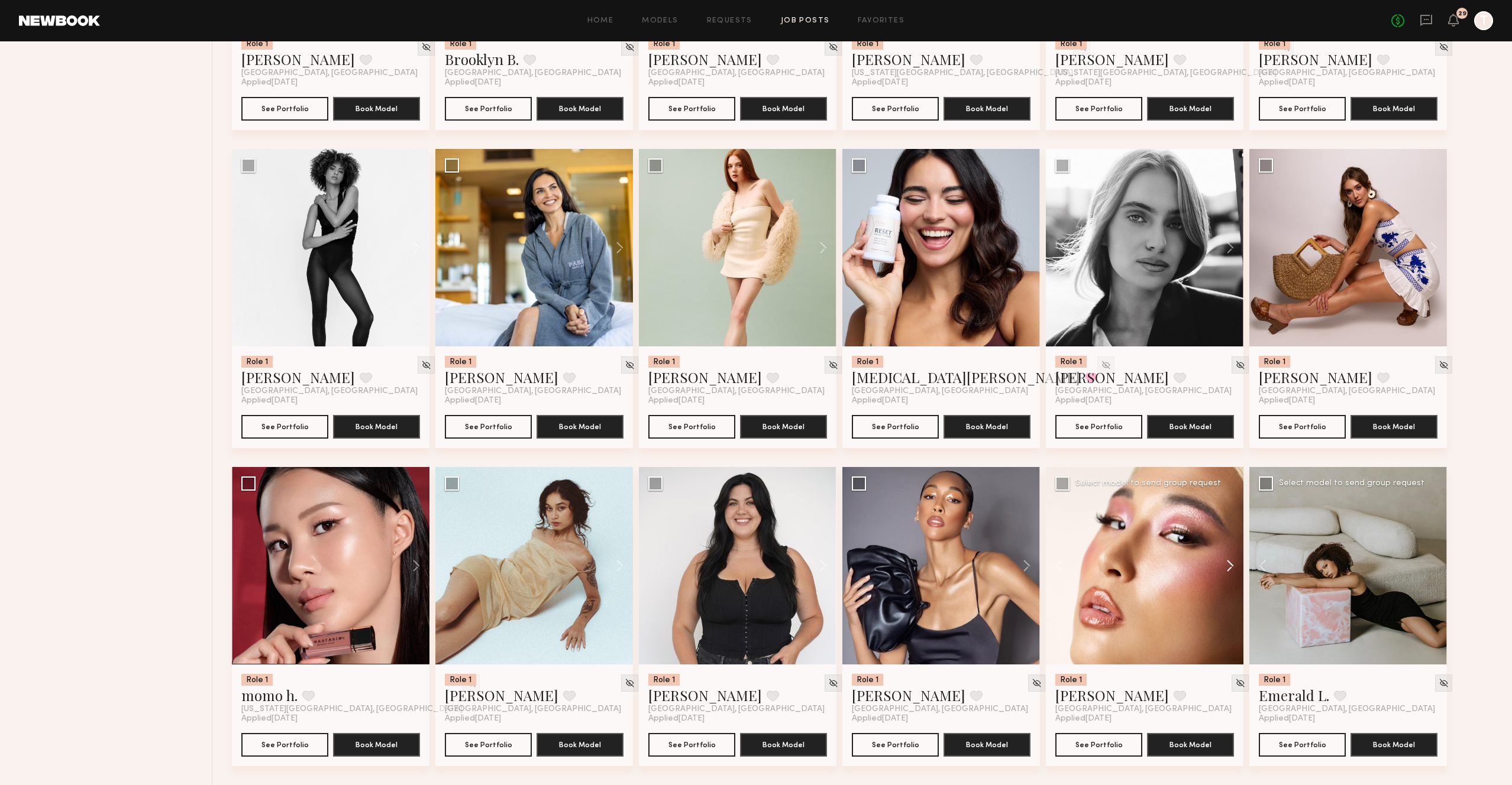
click at [1228, 567] on button at bounding box center [1224, 566] width 38 height 197
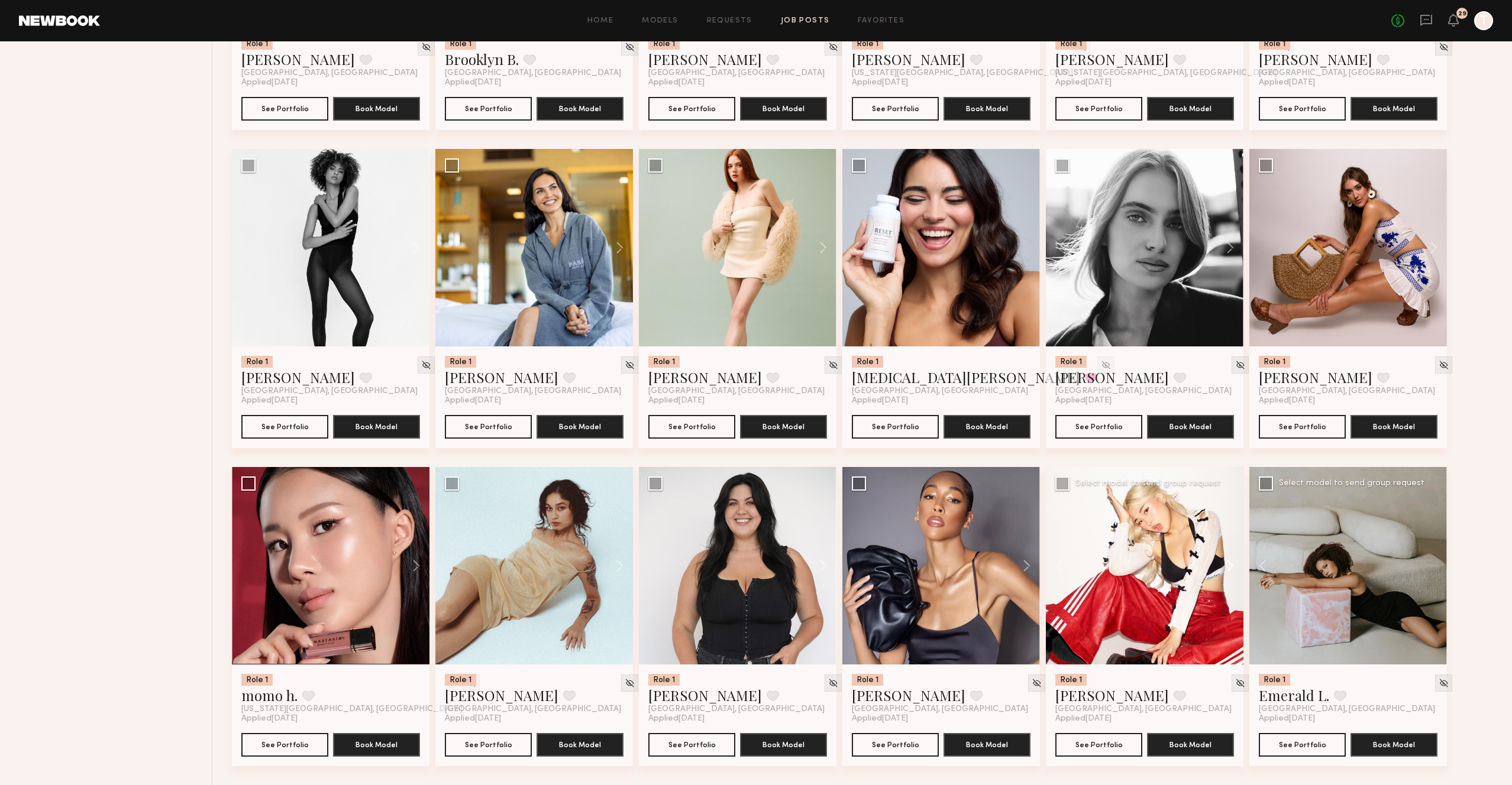
click at [1228, 567] on button at bounding box center [1224, 566] width 38 height 197
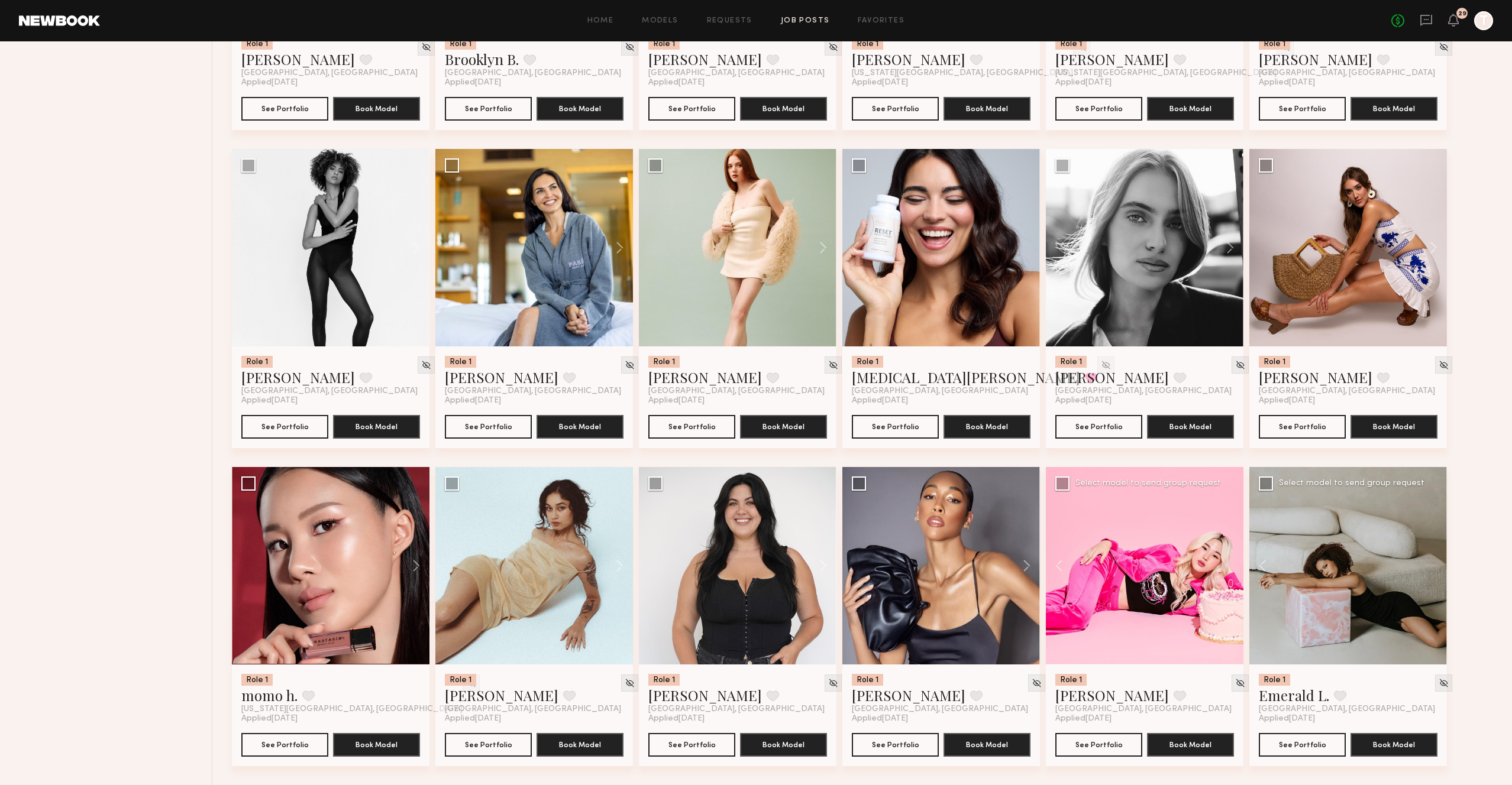
click at [1228, 567] on div at bounding box center [1144, 566] width 197 height 197
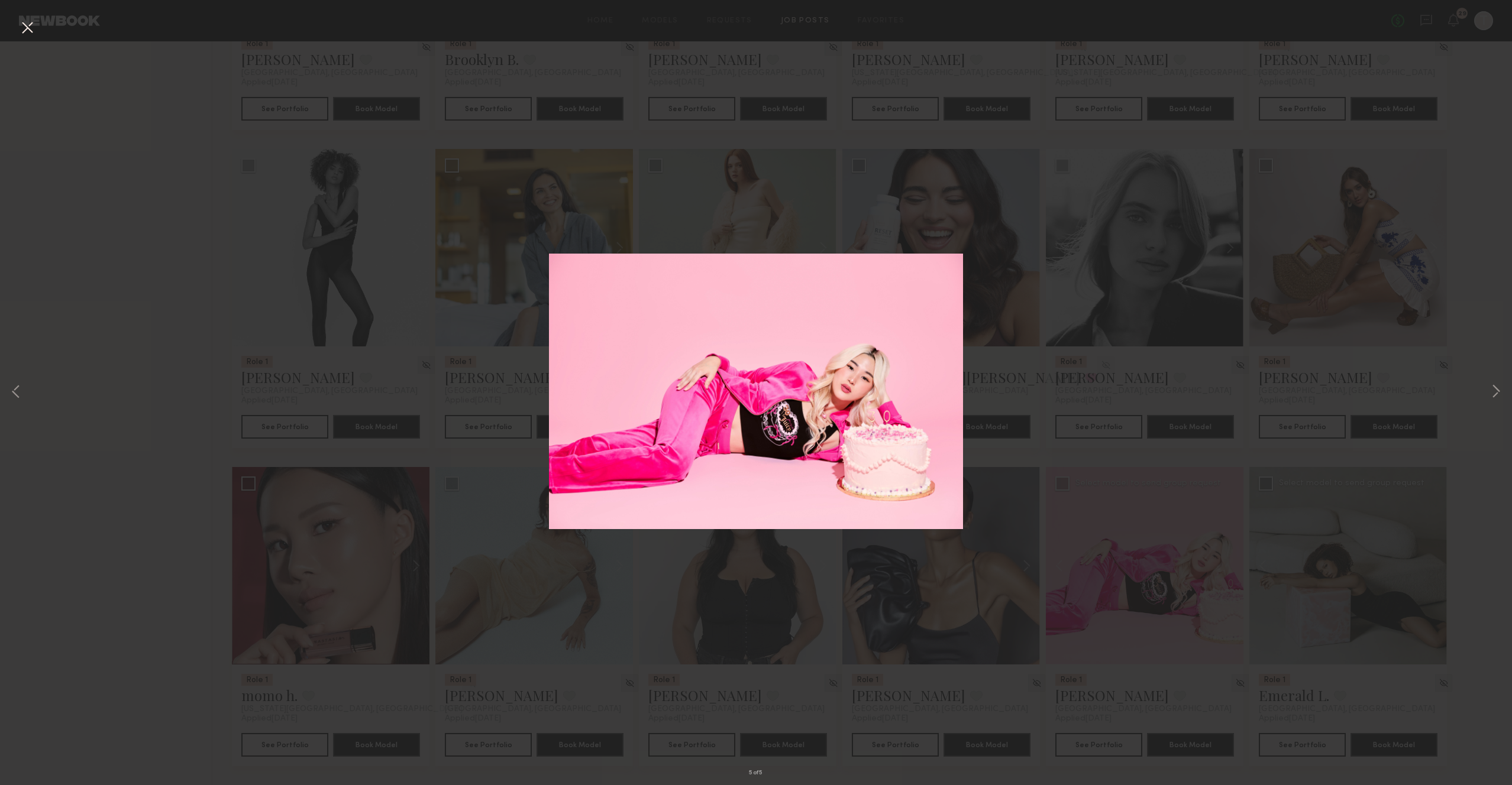
click at [24, 29] on button at bounding box center [27, 29] width 19 height 21
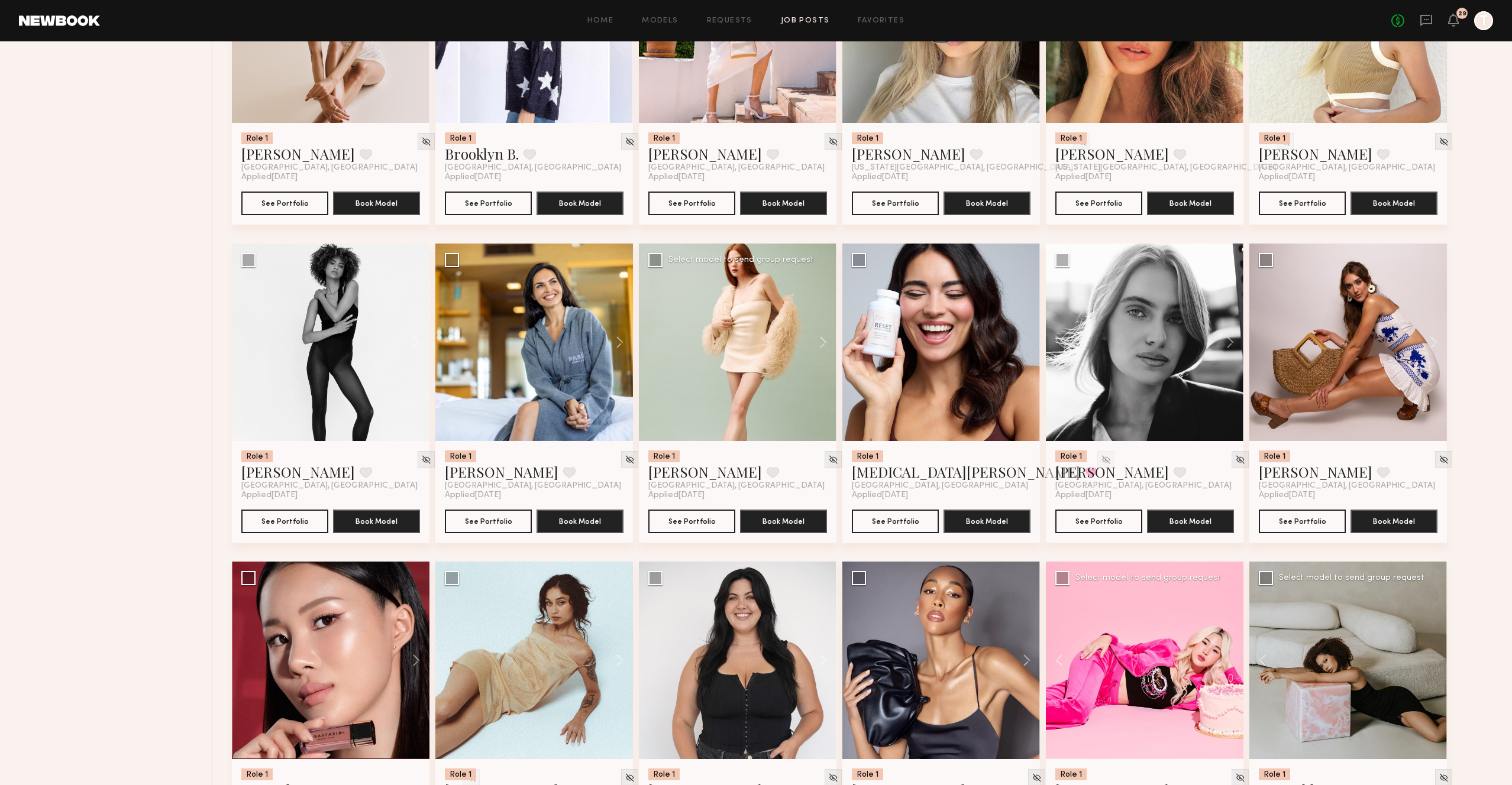
scroll to position [681, 0]
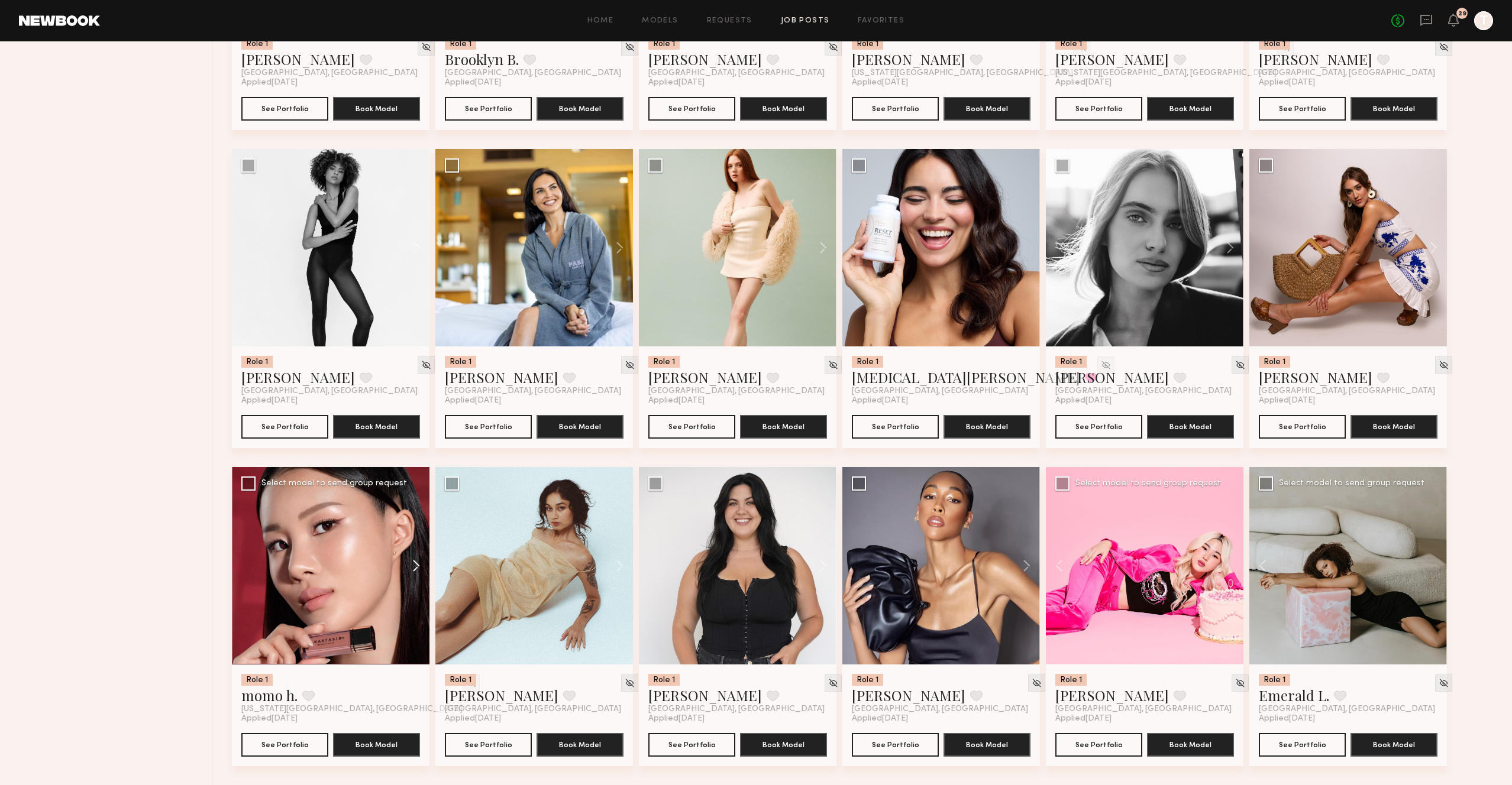
click at [414, 566] on button at bounding box center [410, 566] width 38 height 197
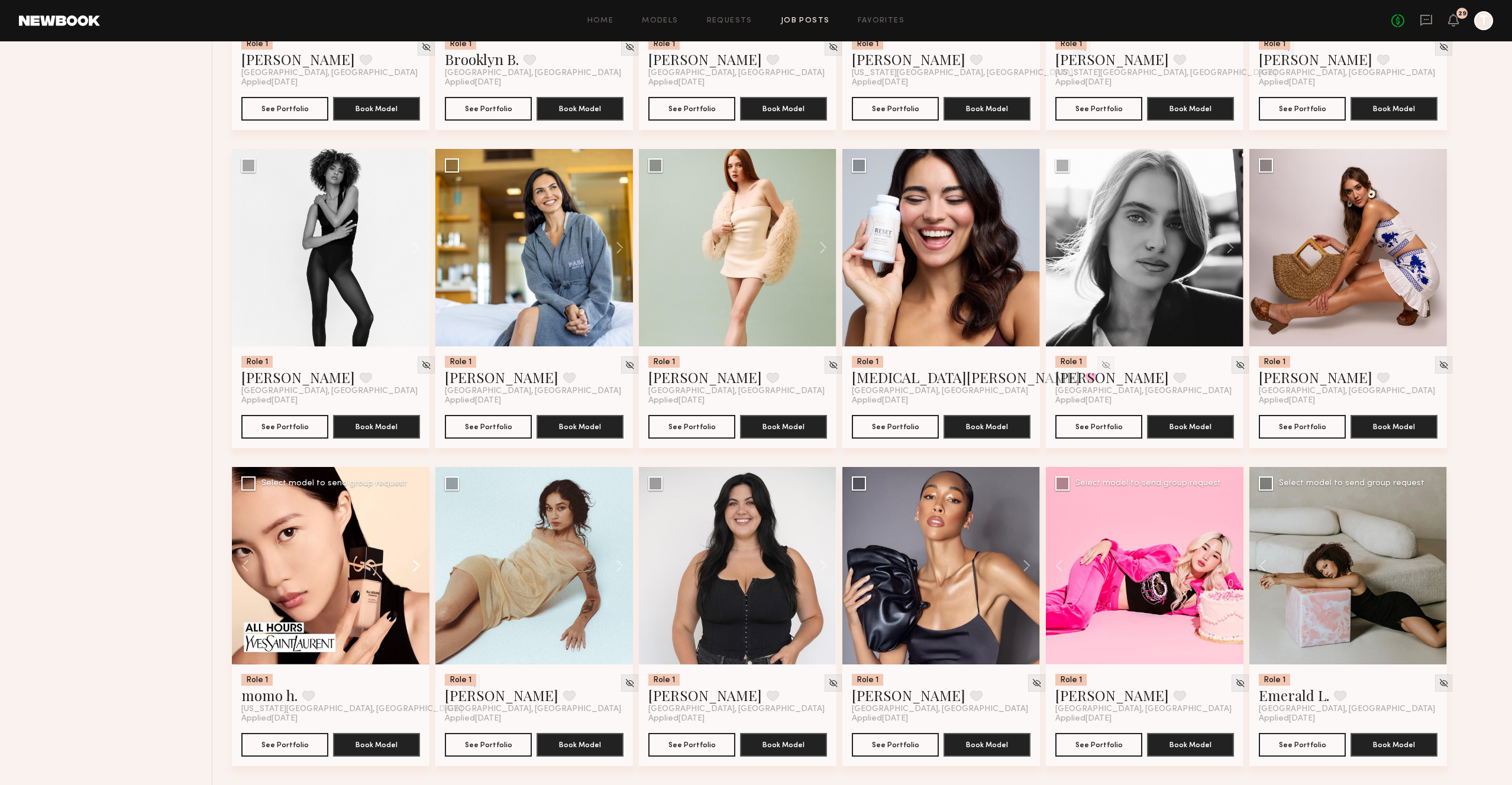
click at [414, 566] on button at bounding box center [410, 566] width 38 height 197
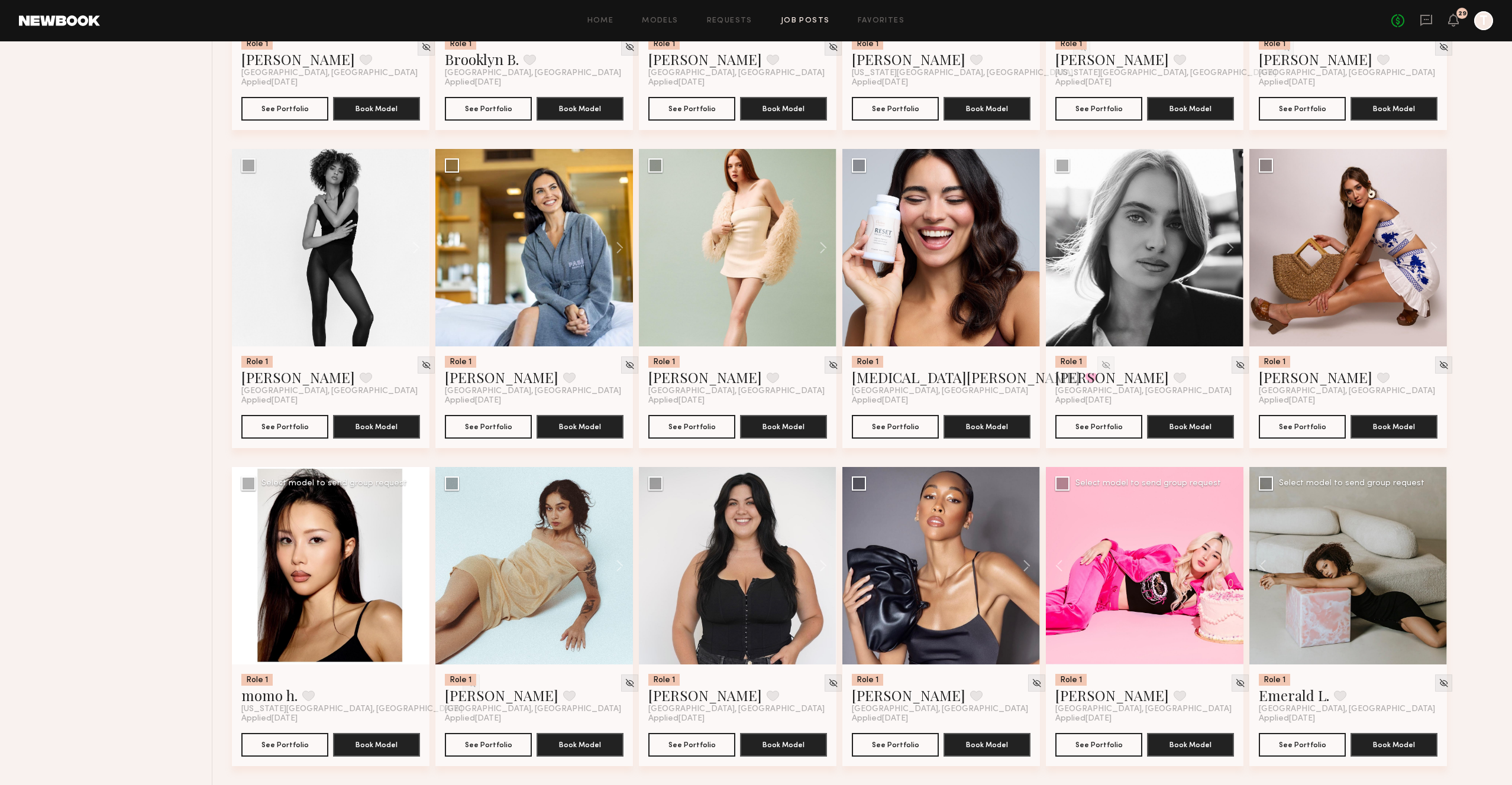
click at [414, 566] on button at bounding box center [410, 566] width 38 height 197
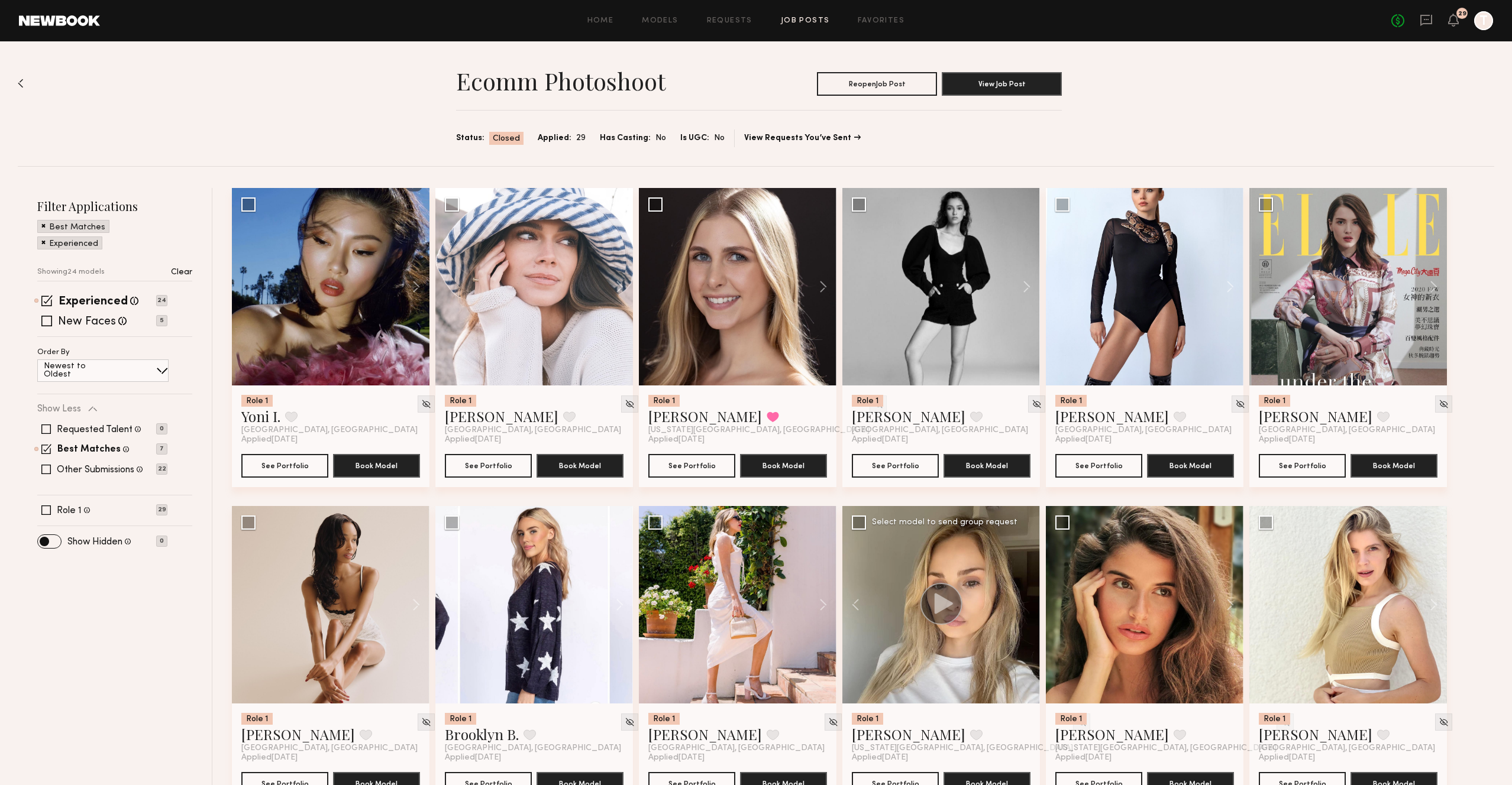
scroll to position [5, 0]
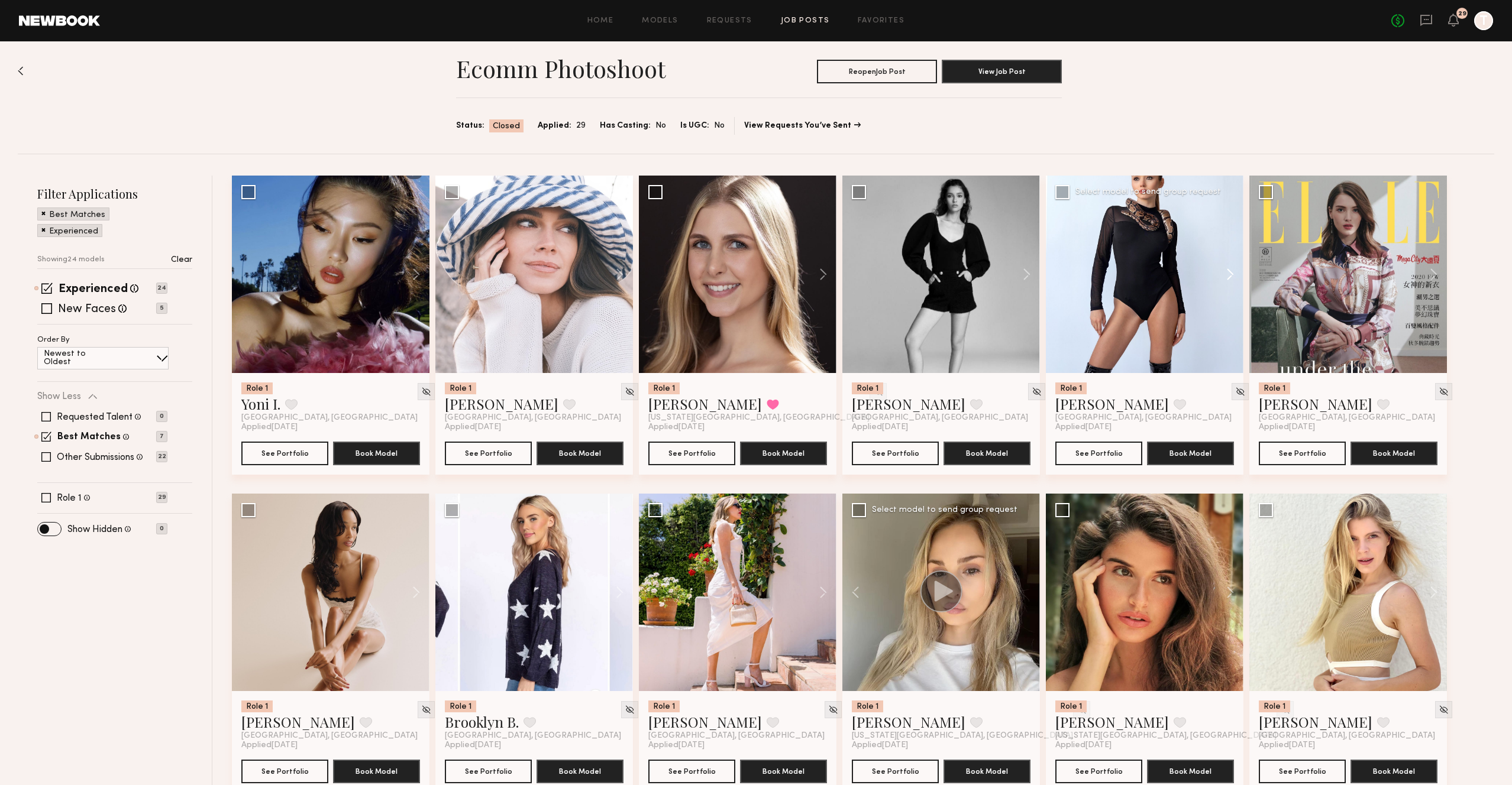
click at [1228, 277] on button at bounding box center [1224, 275] width 38 height 197
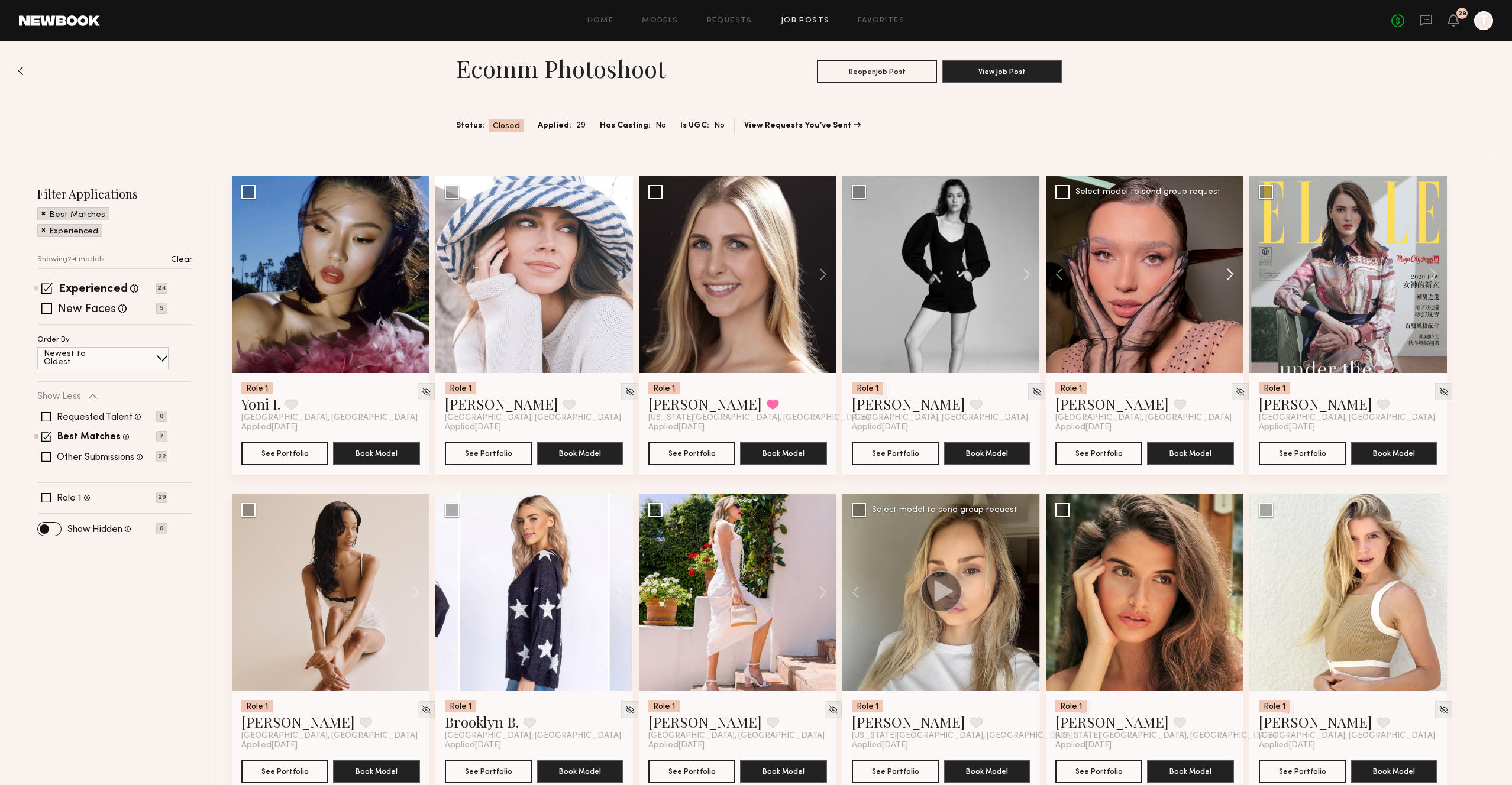
scroll to position [12, 0]
click at [1228, 277] on button at bounding box center [1224, 275] width 38 height 197
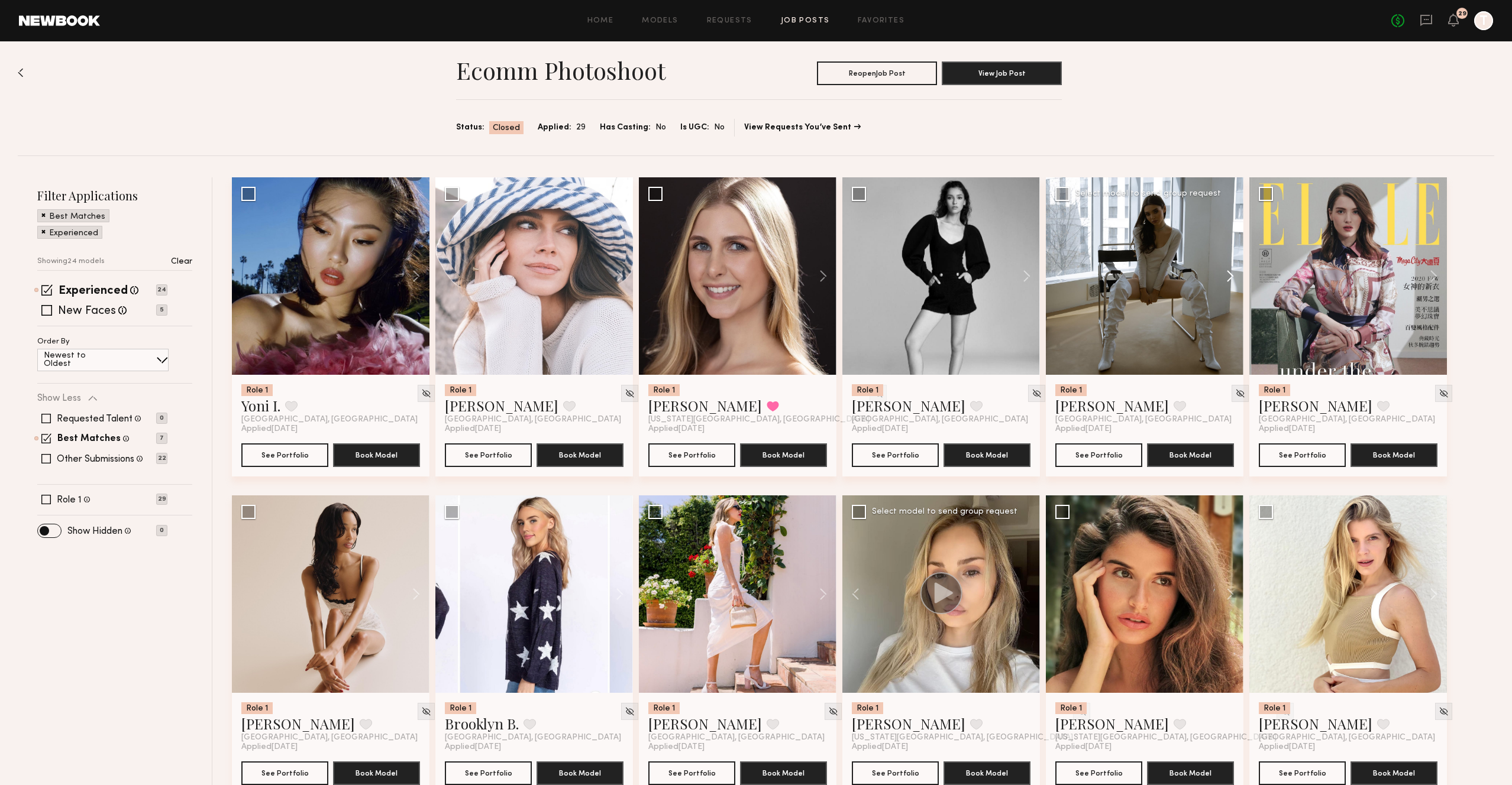
click at [1228, 277] on button at bounding box center [1224, 276] width 38 height 197
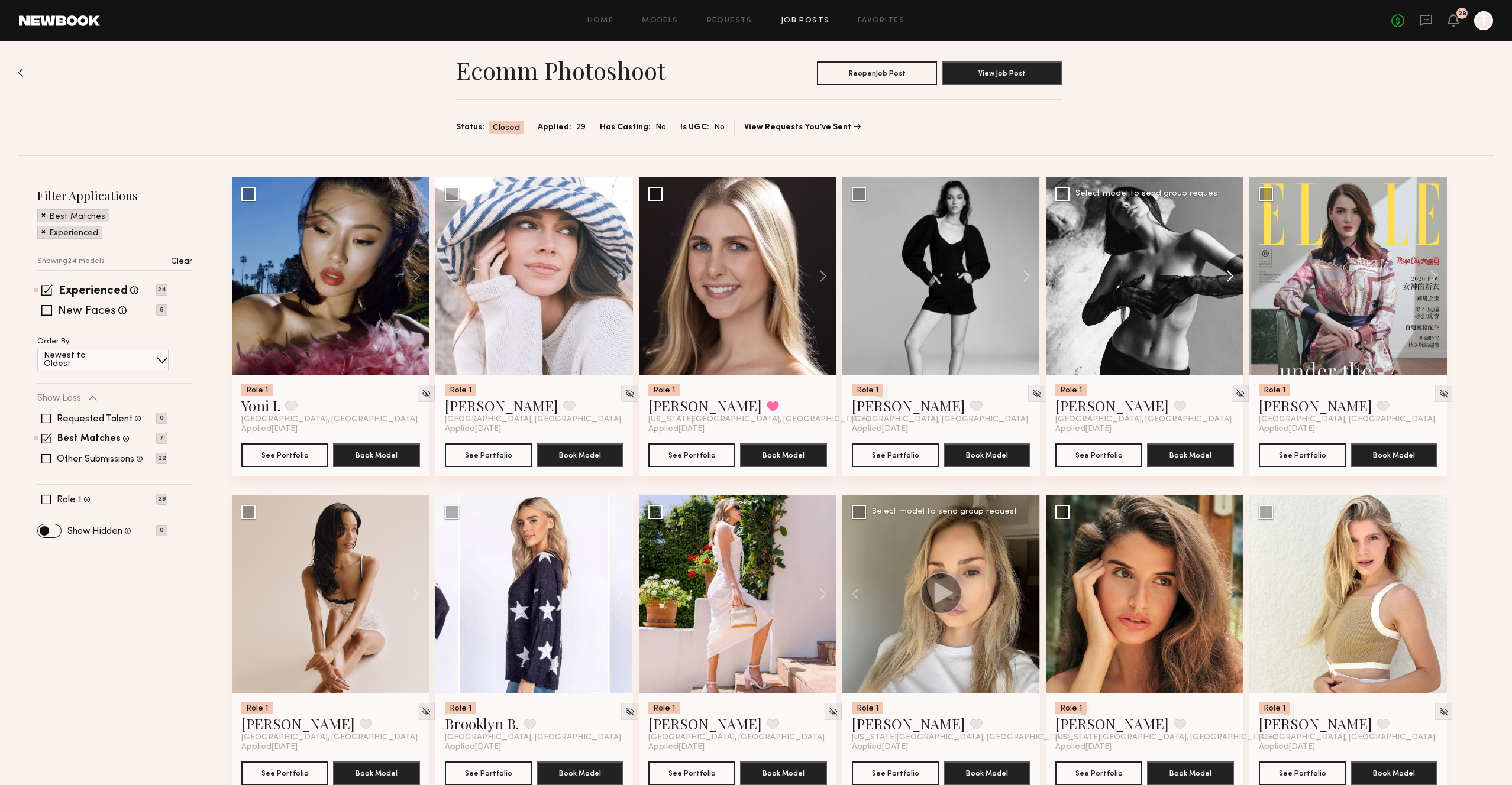
click at [1228, 277] on button at bounding box center [1224, 276] width 38 height 197
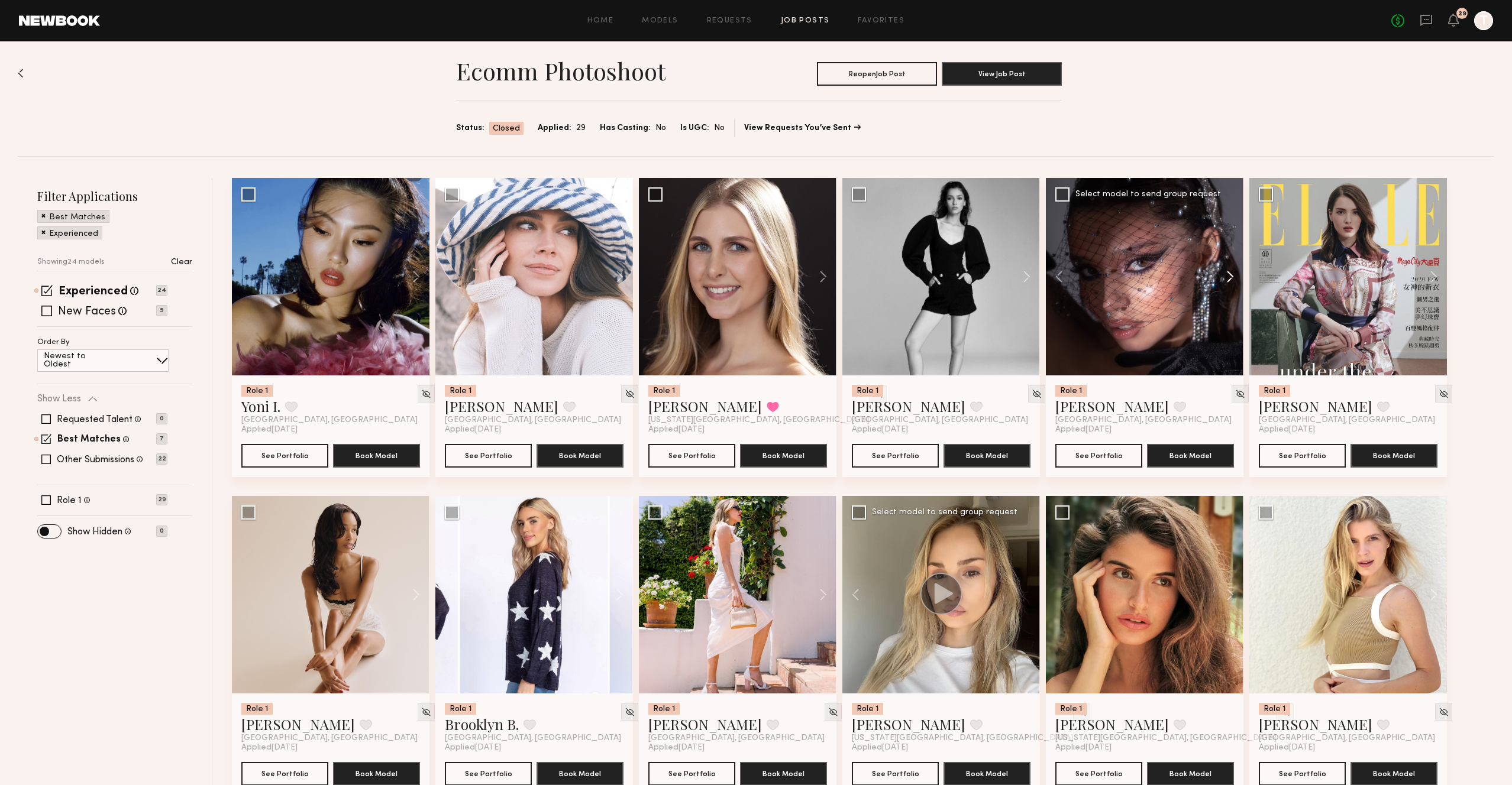
click at [1228, 277] on button at bounding box center [1224, 277] width 38 height 197
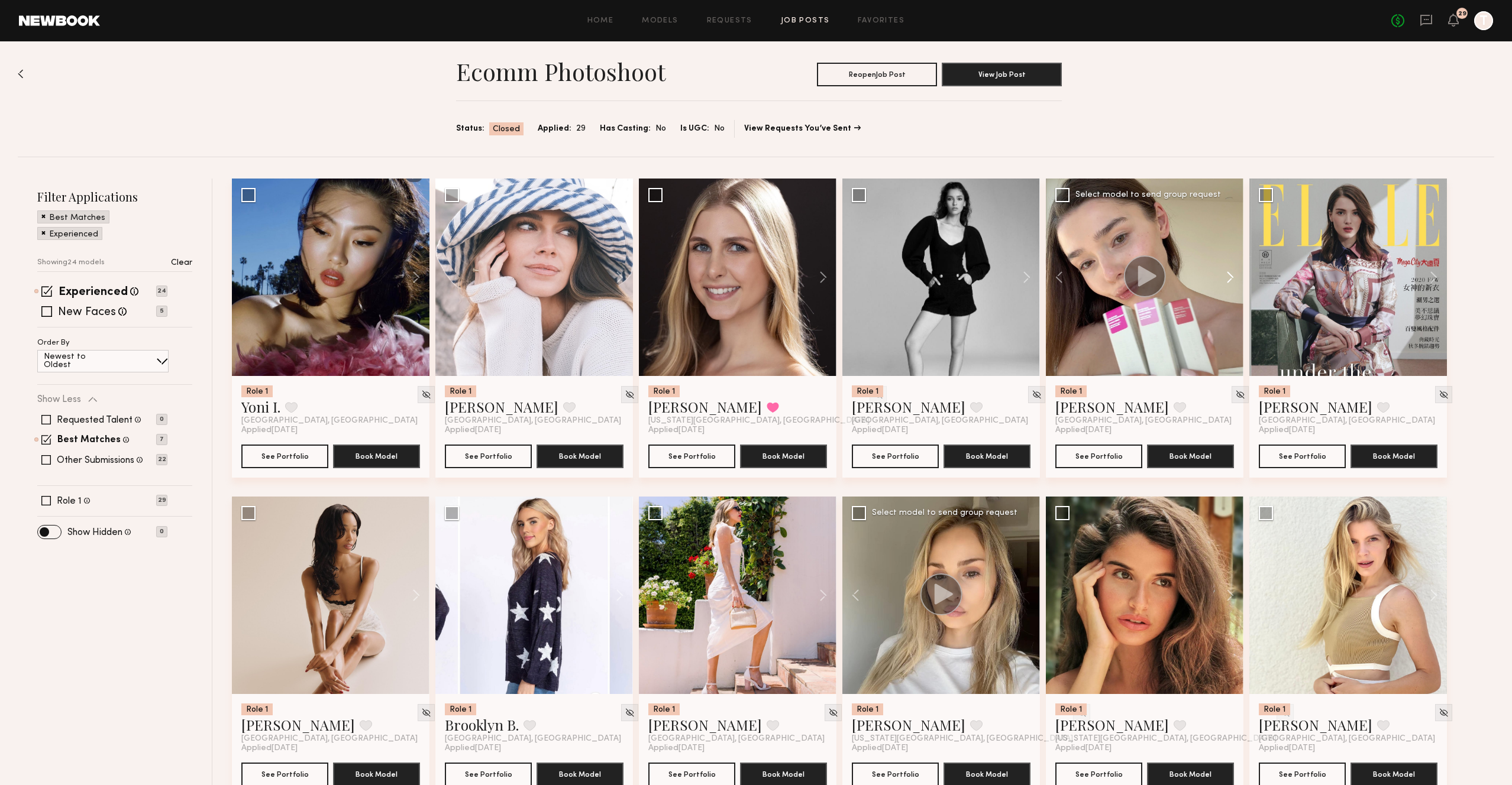
click at [1228, 277] on button at bounding box center [1224, 277] width 38 height 197
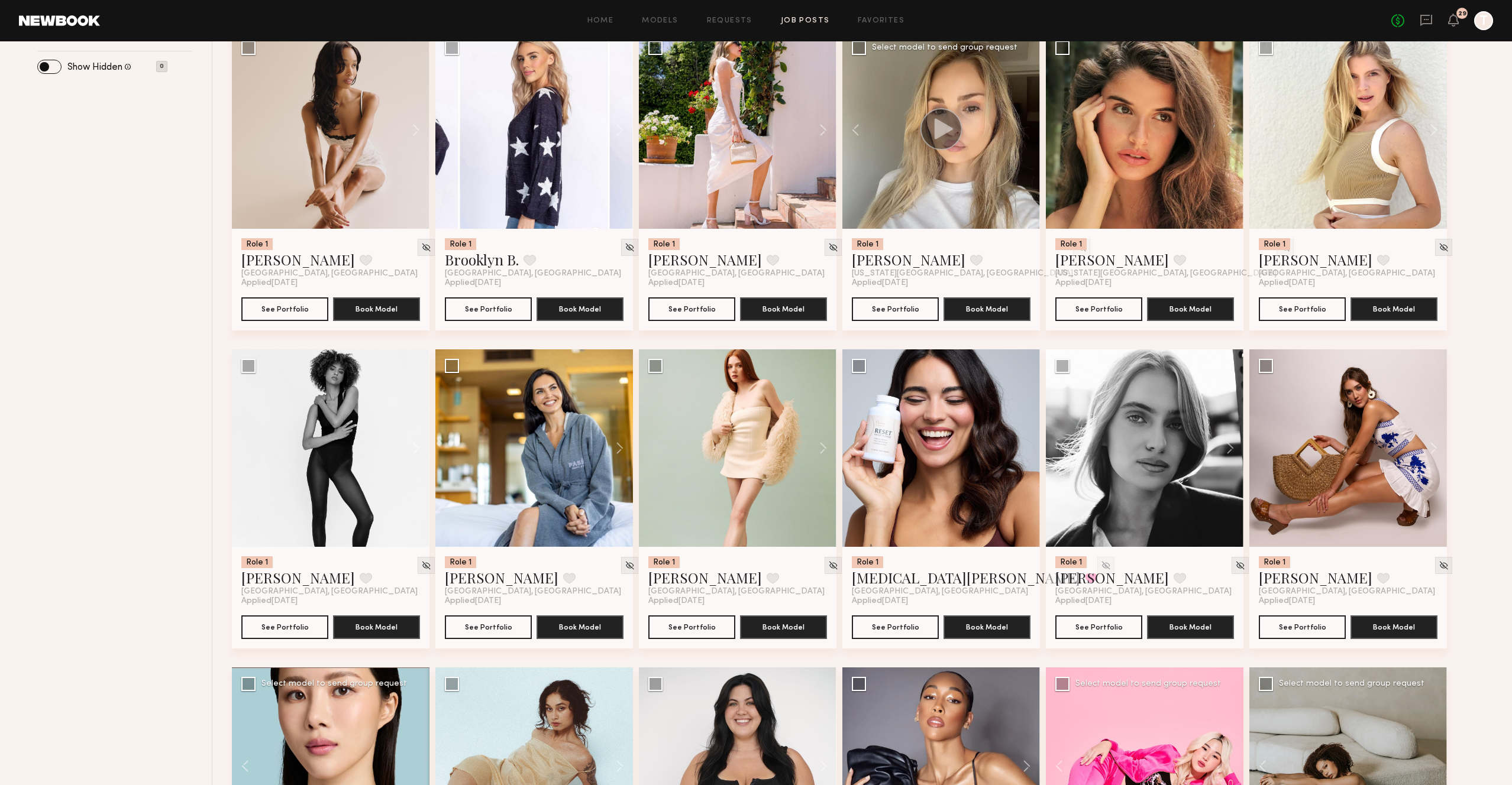
scroll to position [532, 0]
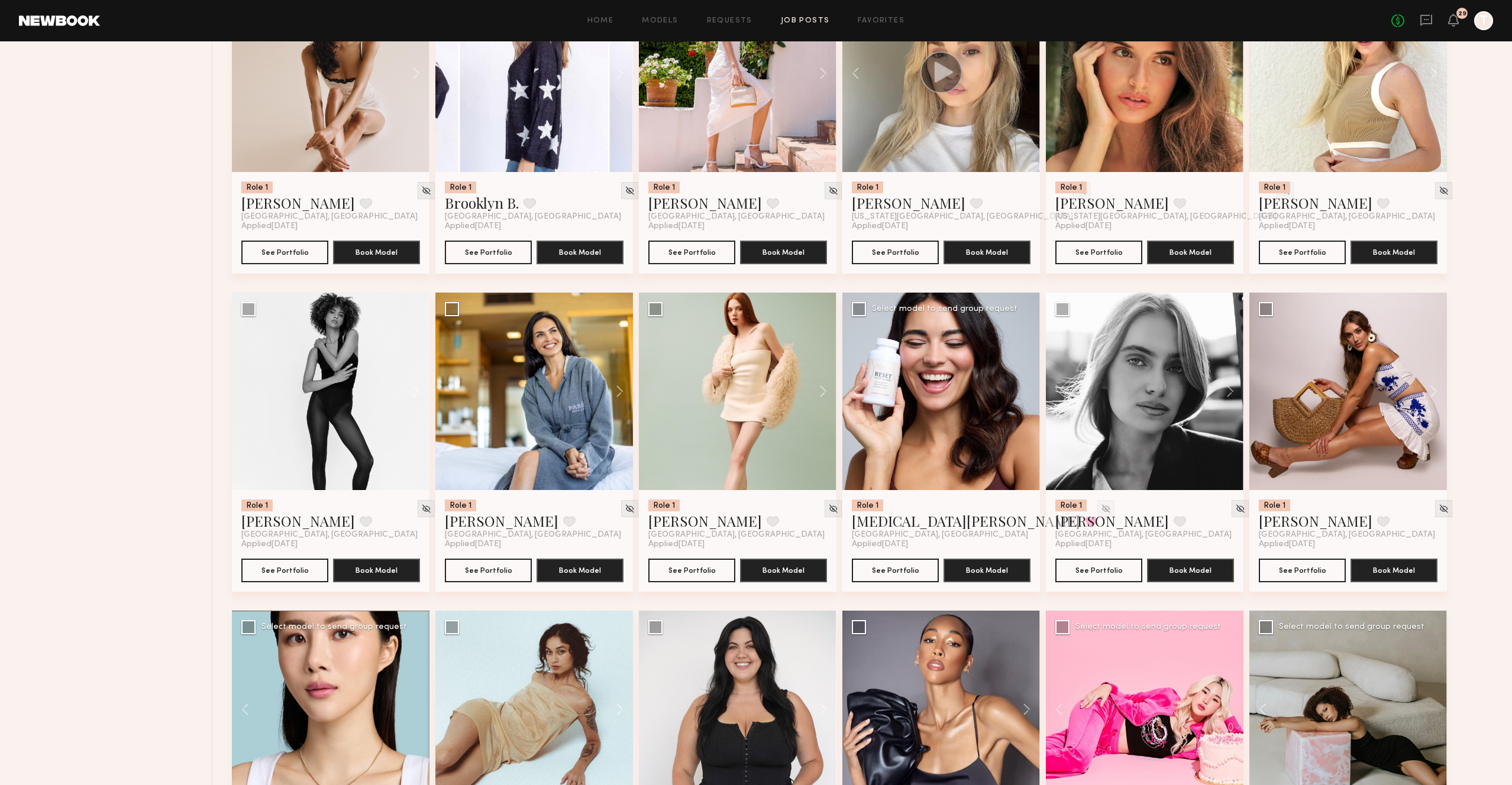
click at [1020, 387] on div at bounding box center [941, 391] width 197 height 197
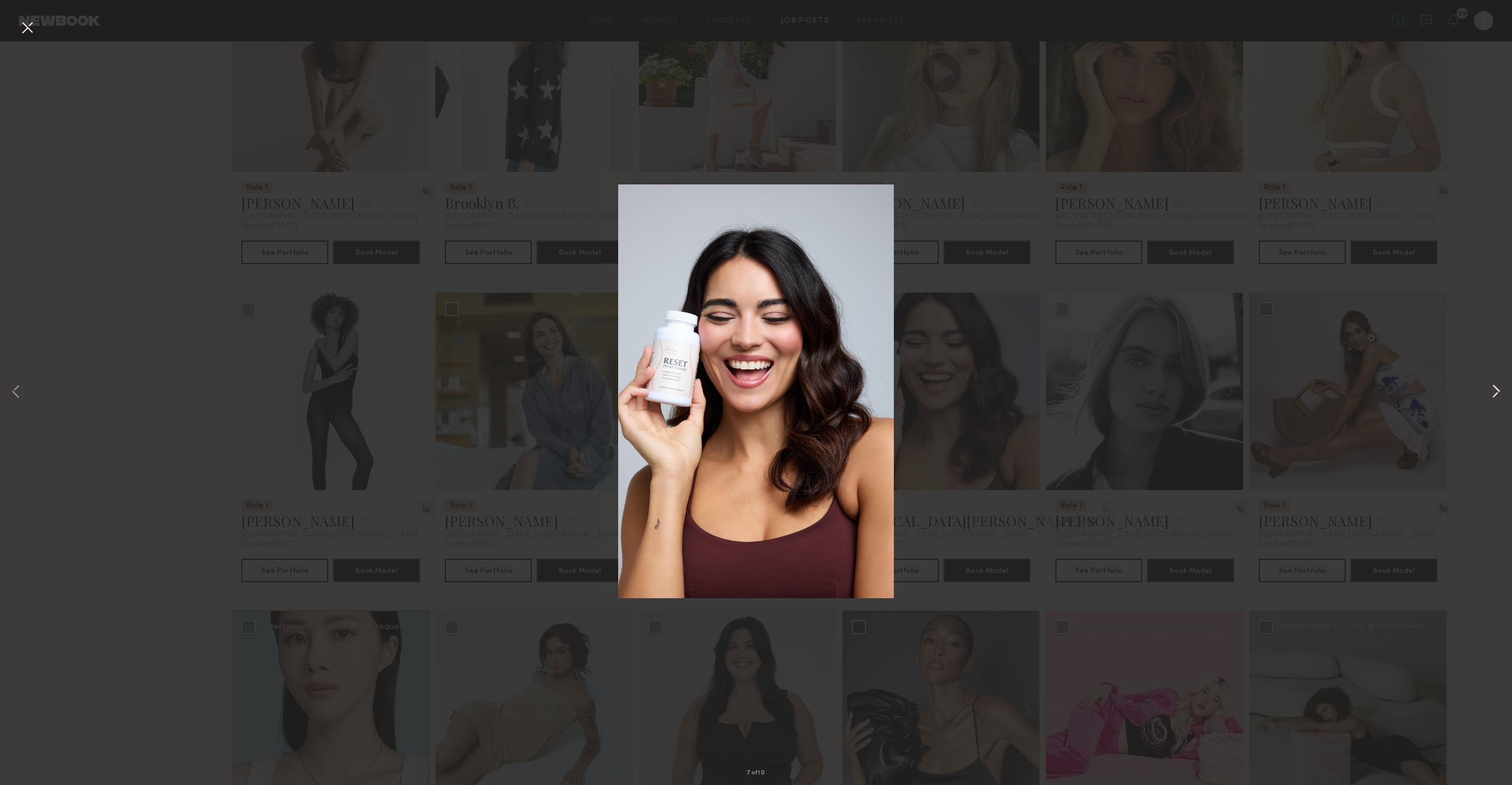
click at [1491, 396] on button at bounding box center [1496, 393] width 14 height 628
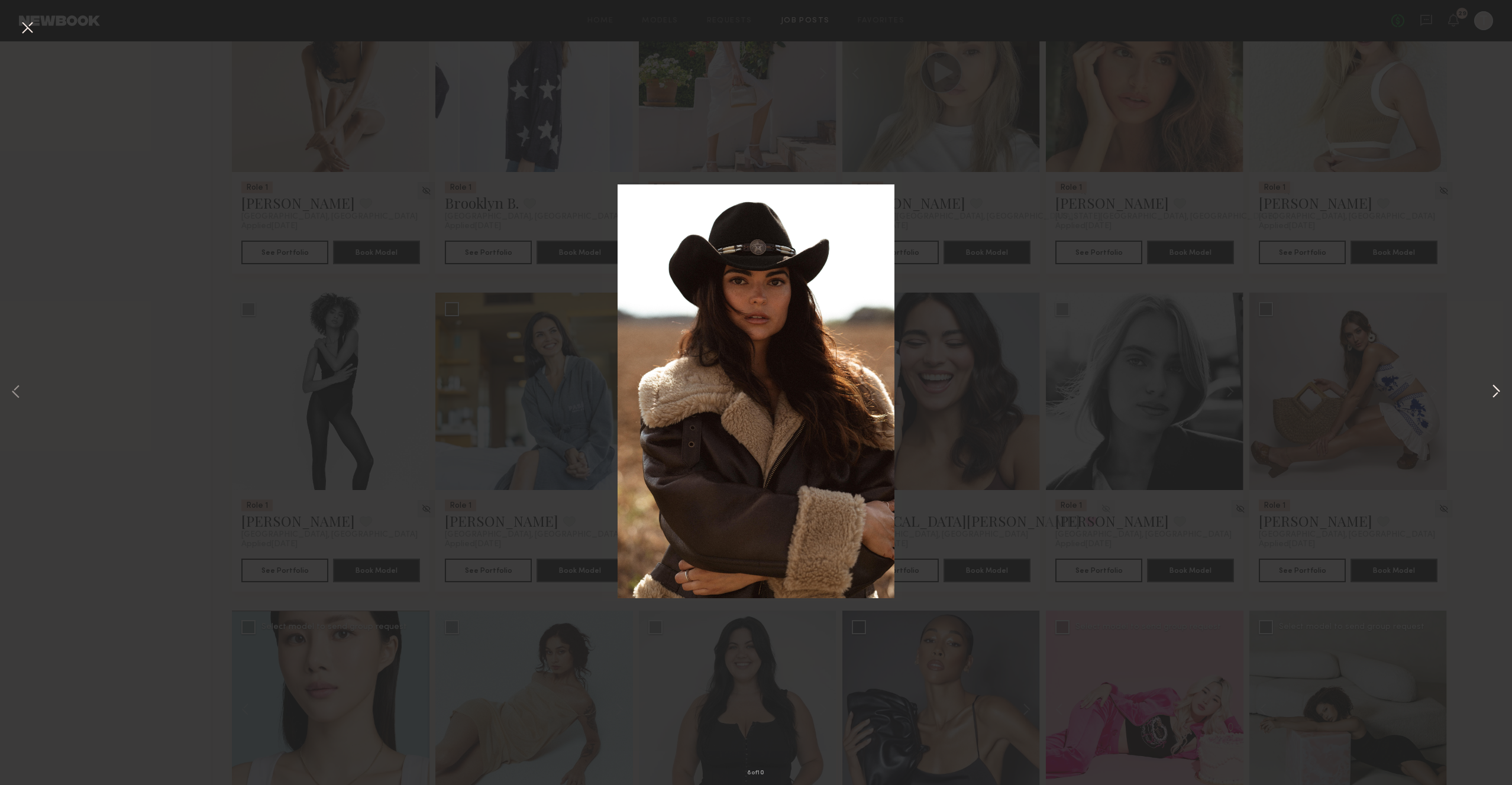
click at [1491, 396] on button at bounding box center [1496, 393] width 14 height 628
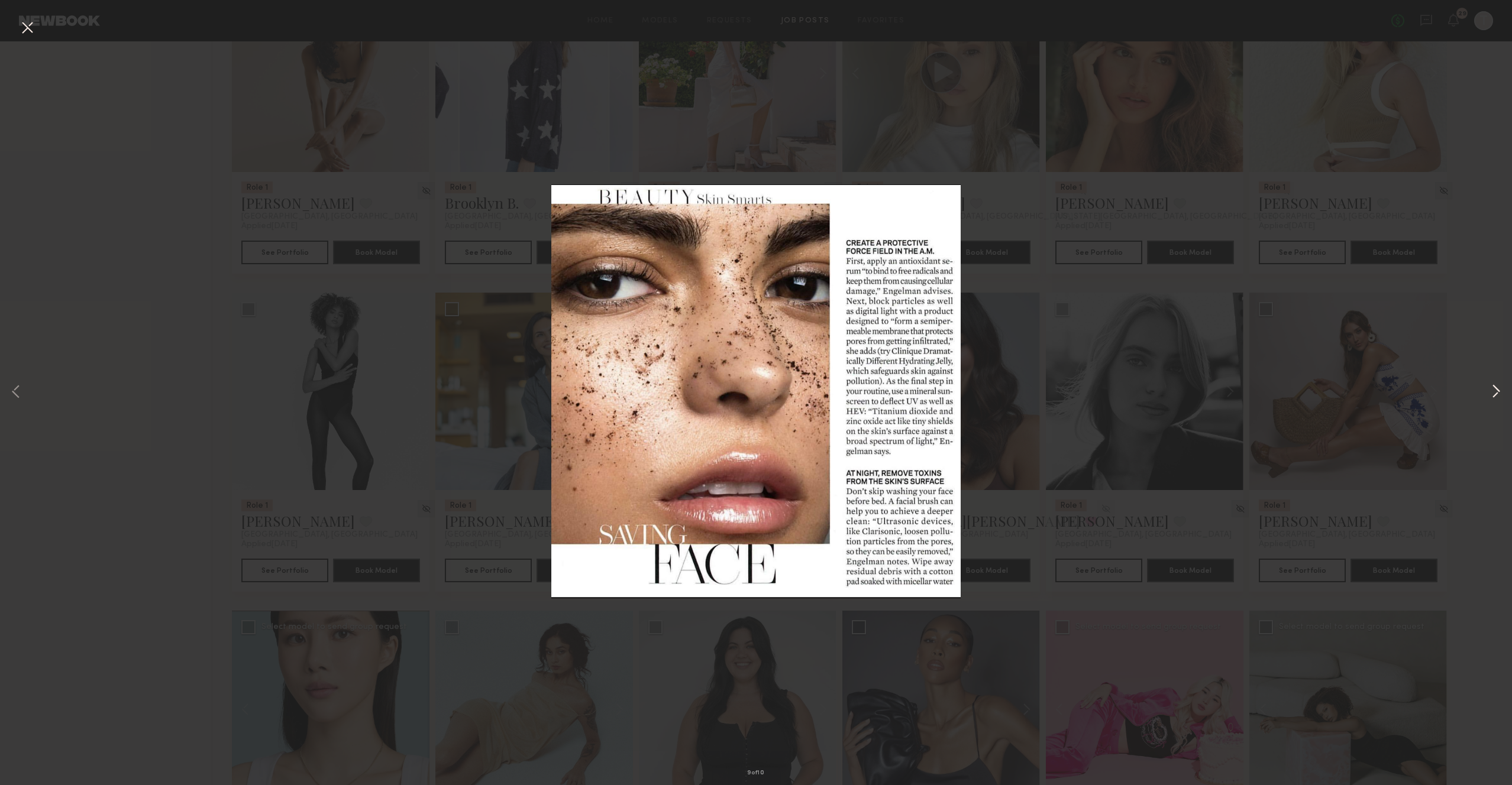
click at [1491, 396] on button at bounding box center [1496, 393] width 14 height 628
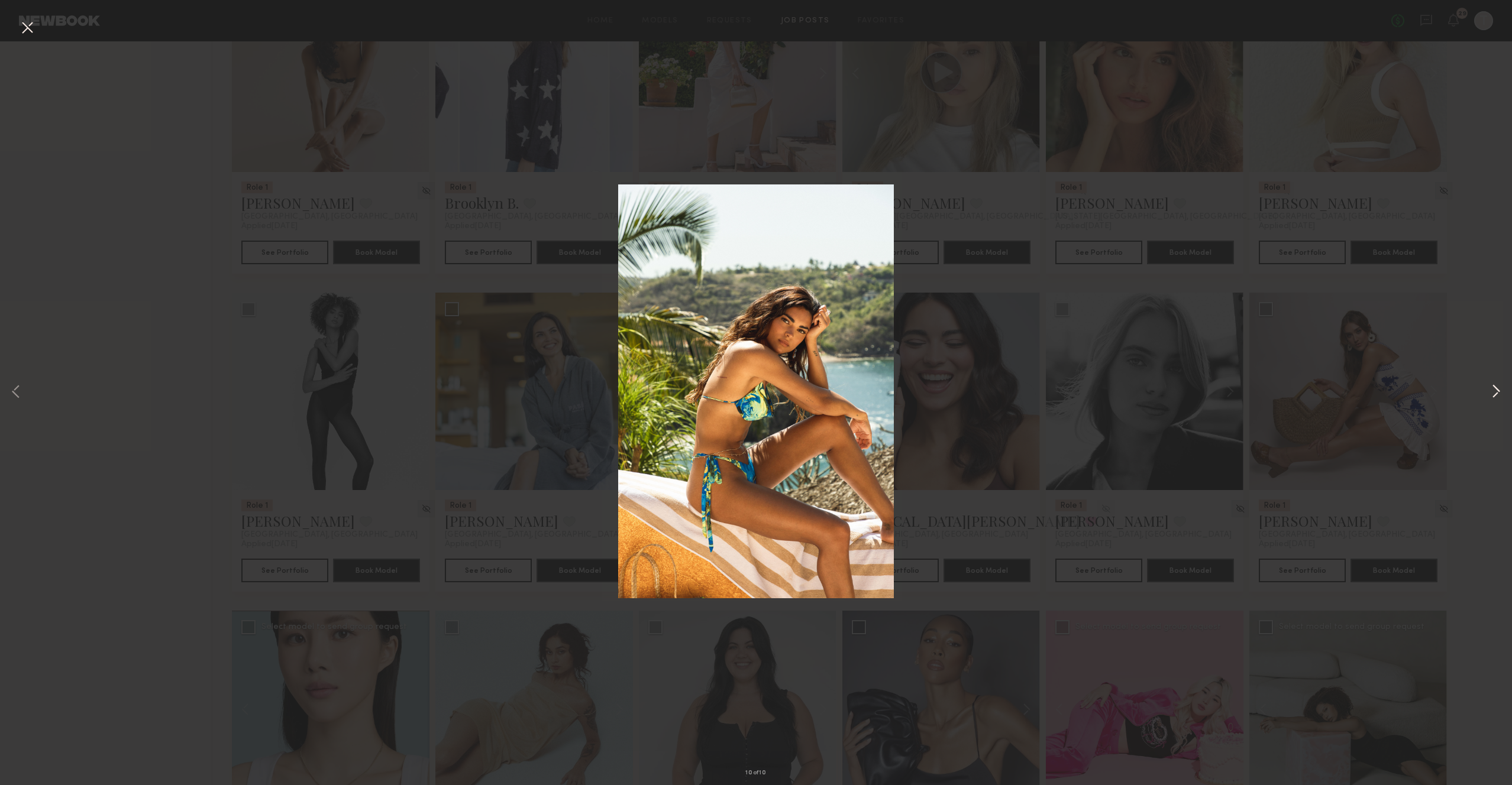
click at [1491, 396] on button at bounding box center [1496, 393] width 14 height 628
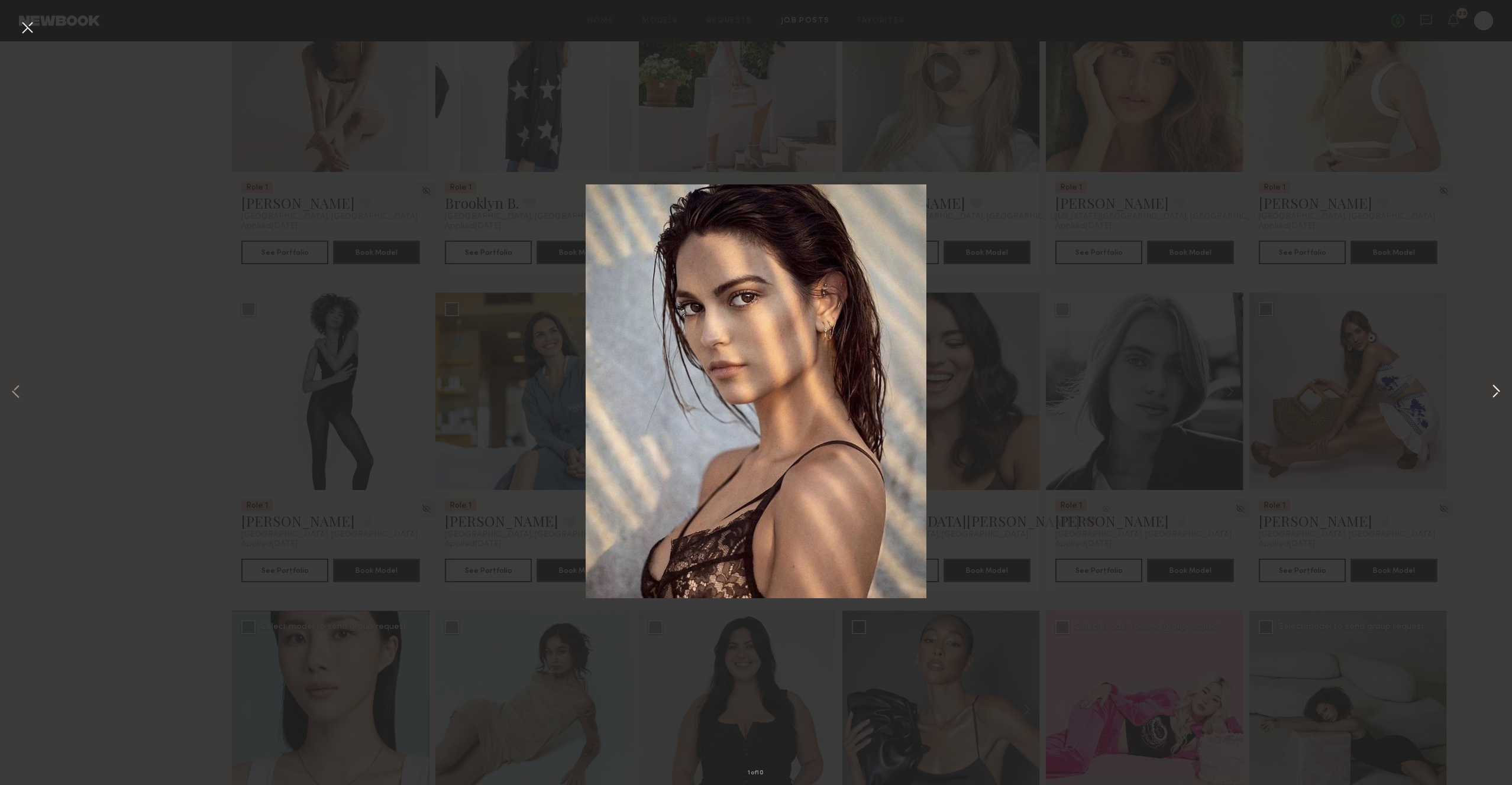
click at [1491, 396] on button at bounding box center [1496, 393] width 14 height 628
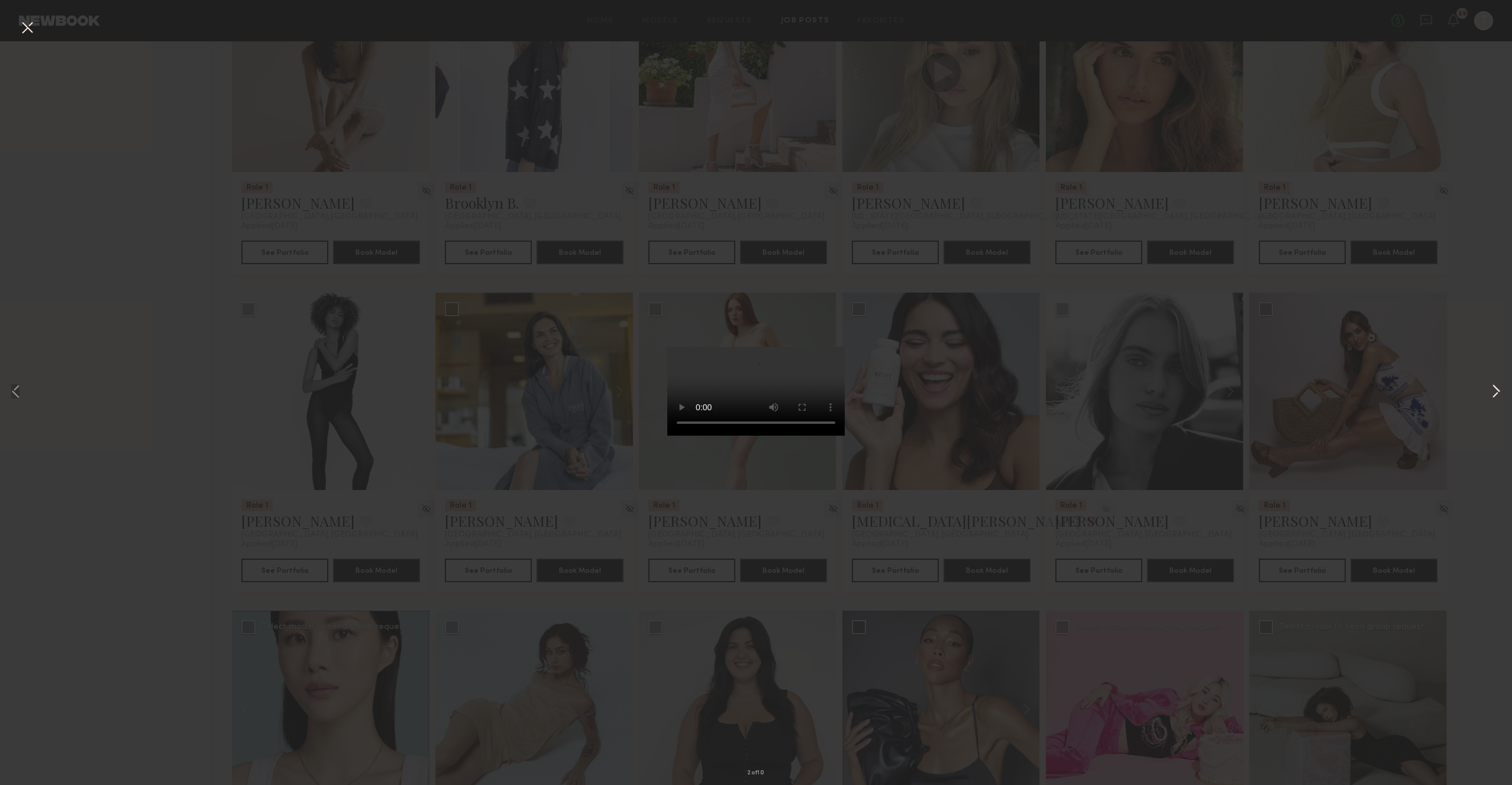
click at [1491, 396] on button at bounding box center [1496, 393] width 14 height 628
click at [815, 347] on video at bounding box center [756, 391] width 178 height 89
click at [973, 427] on div "3 of 10" at bounding box center [756, 392] width 1512 height 785
drag, startPoint x: 446, startPoint y: 165, endPoint x: 0, endPoint y: 92, distance: 451.9
click at [443, 165] on div "3 of 10" at bounding box center [756, 392] width 1512 height 785
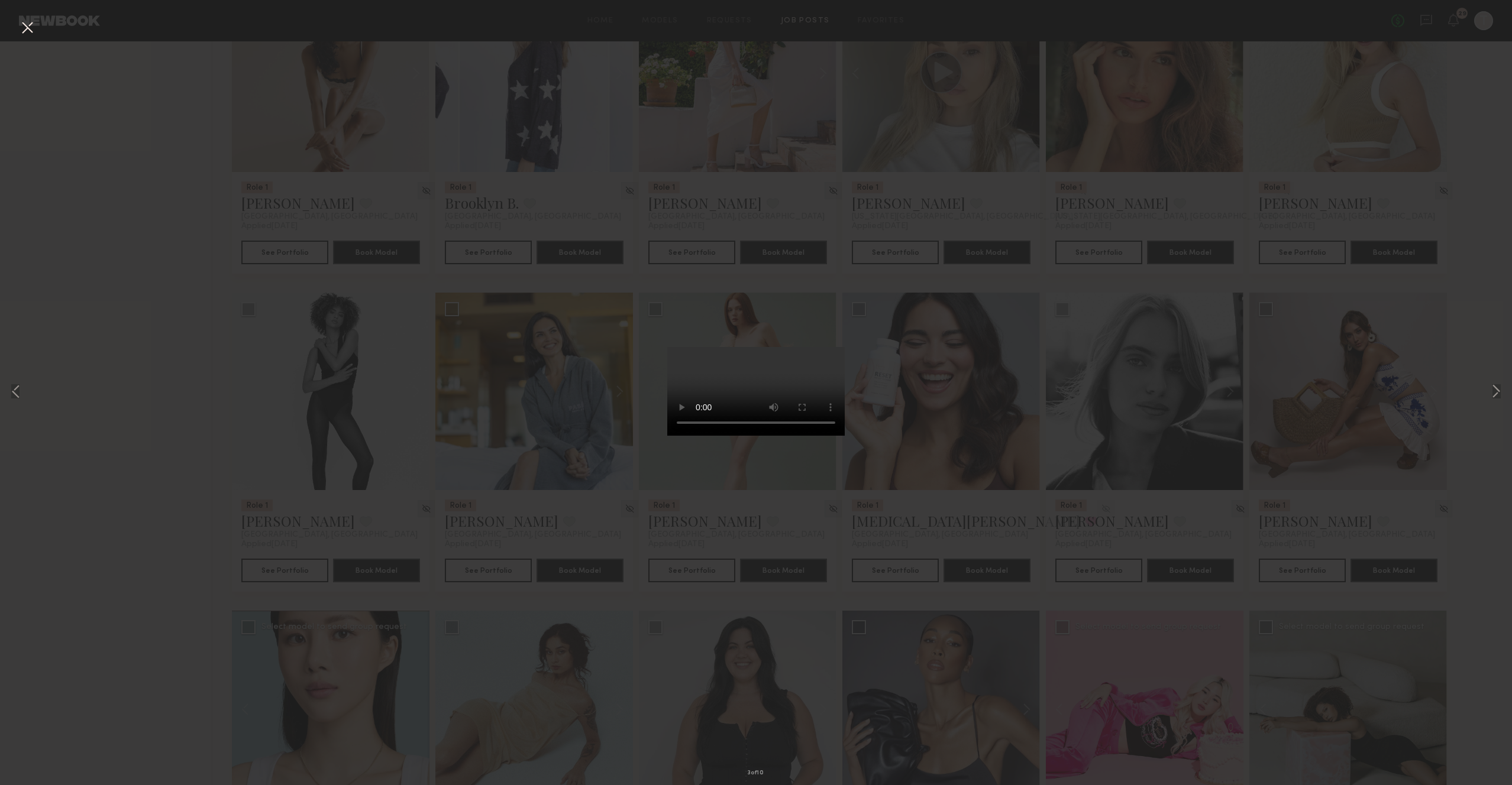
click at [29, 31] on button at bounding box center [27, 29] width 19 height 21
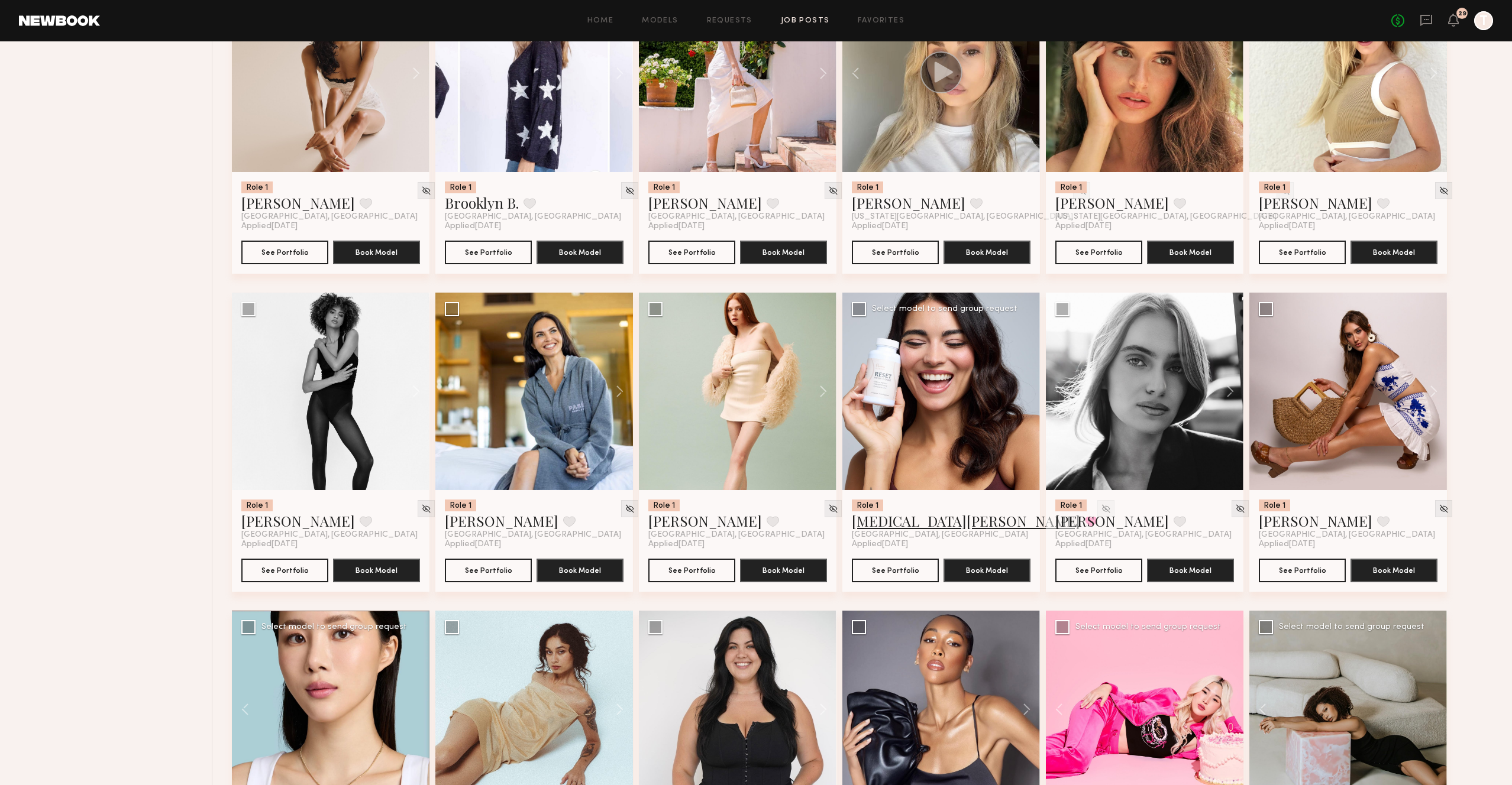
click at [876, 530] on link "Kyra S." at bounding box center [966, 520] width 229 height 19
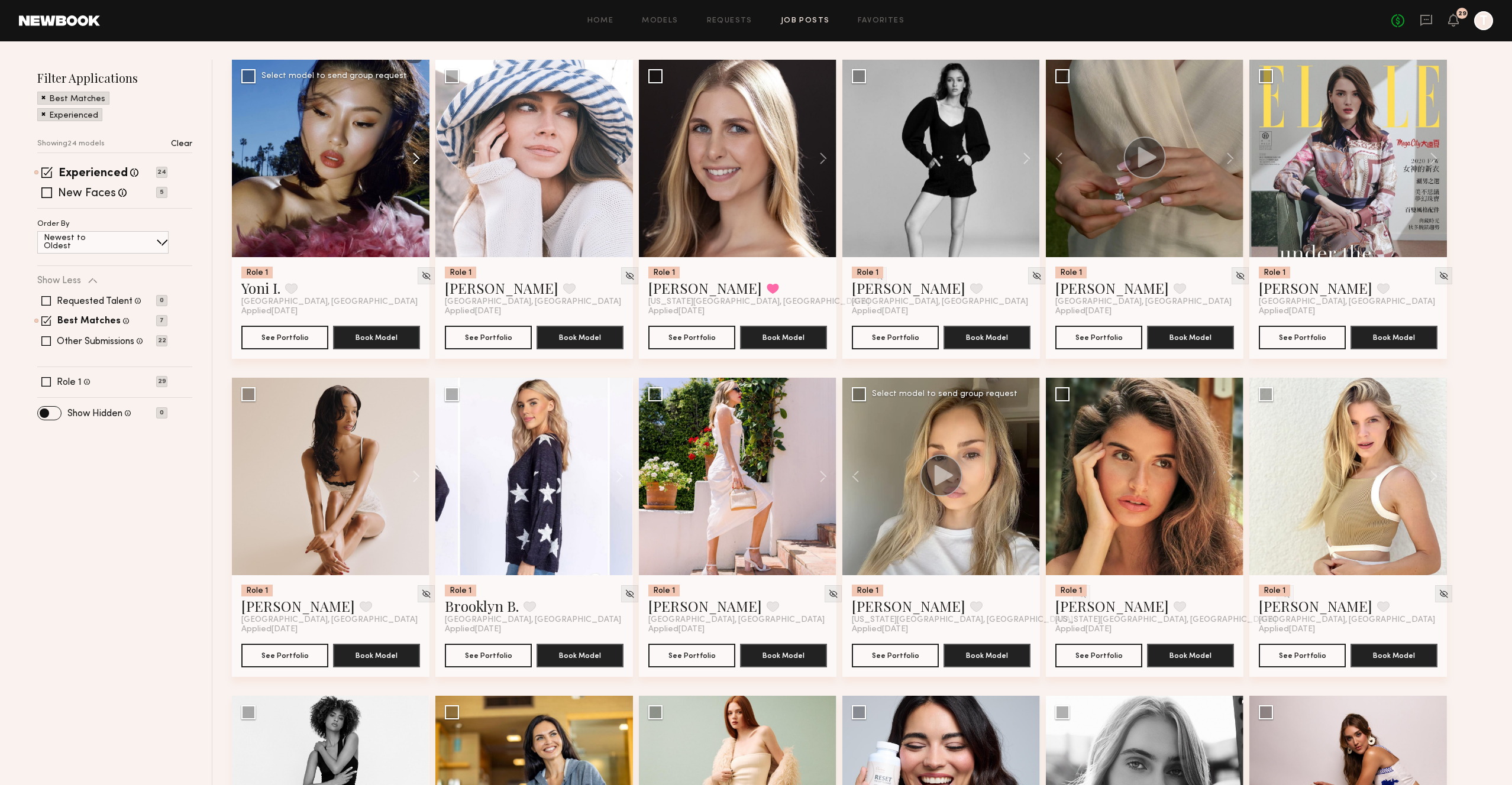
scroll to position [0, 0]
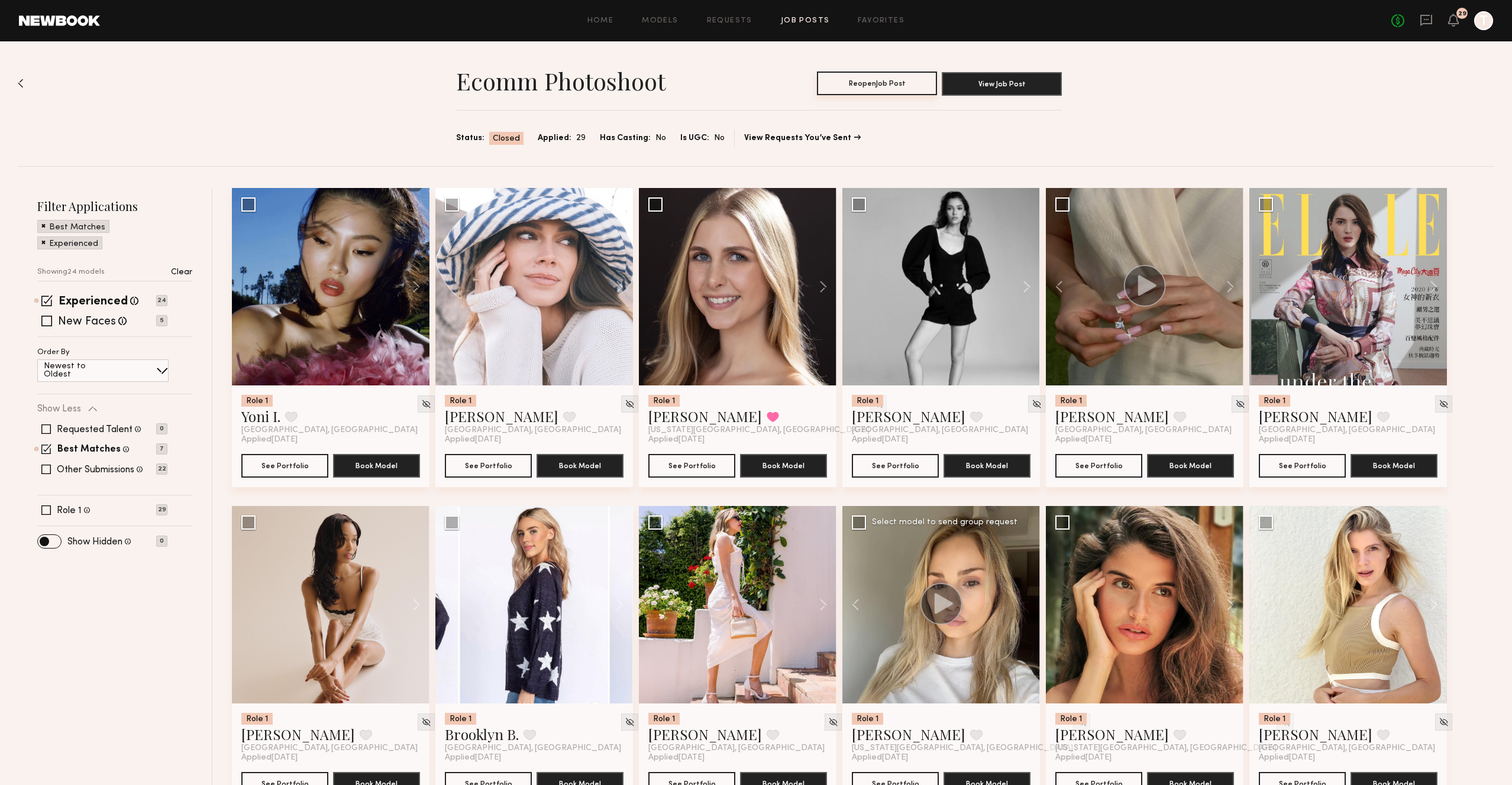
click at [853, 90] on button "Reopen Job Post" at bounding box center [877, 83] width 120 height 24
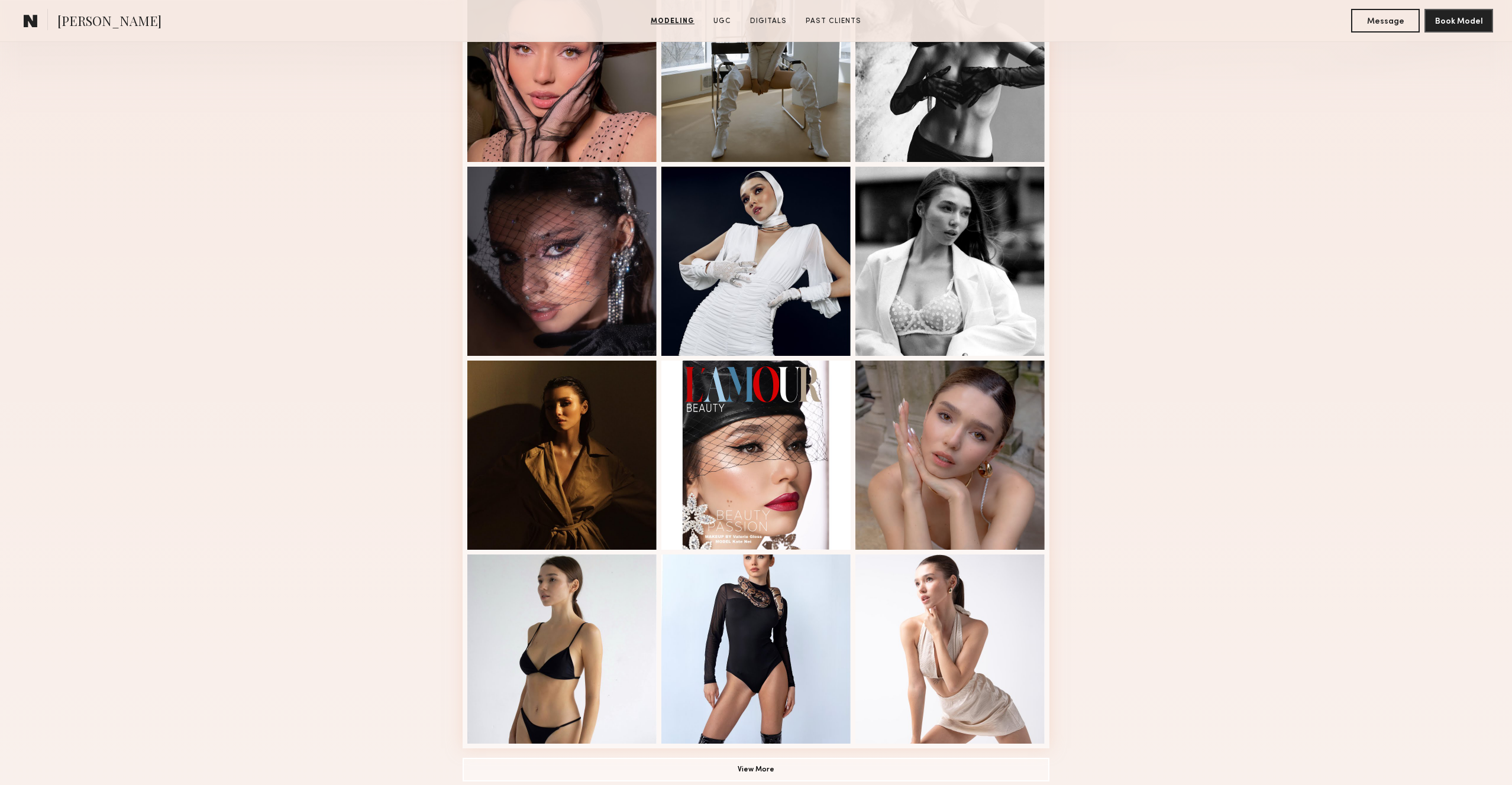
scroll to position [549, 0]
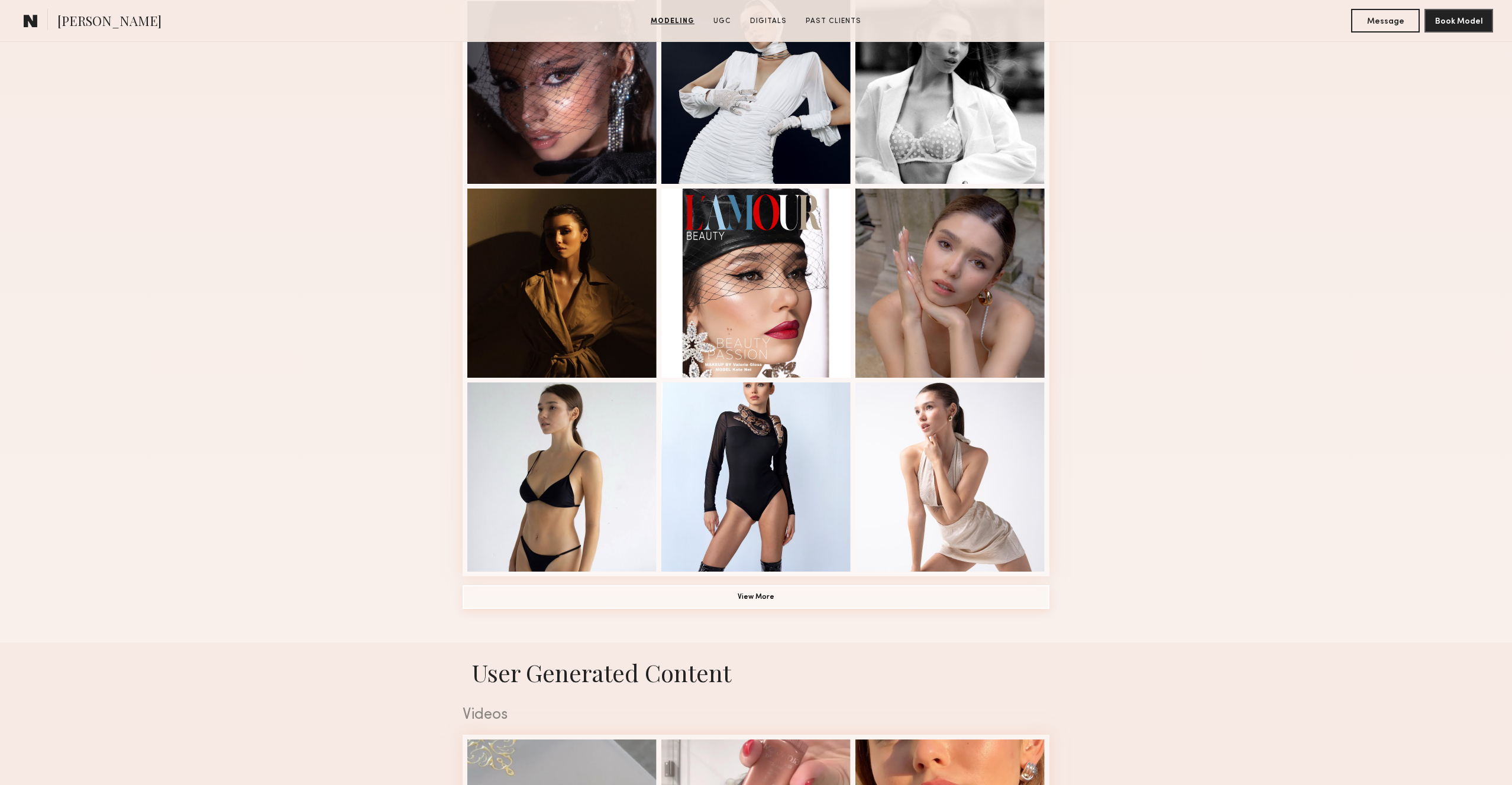
click at [774, 604] on button "View More" at bounding box center [756, 597] width 587 height 24
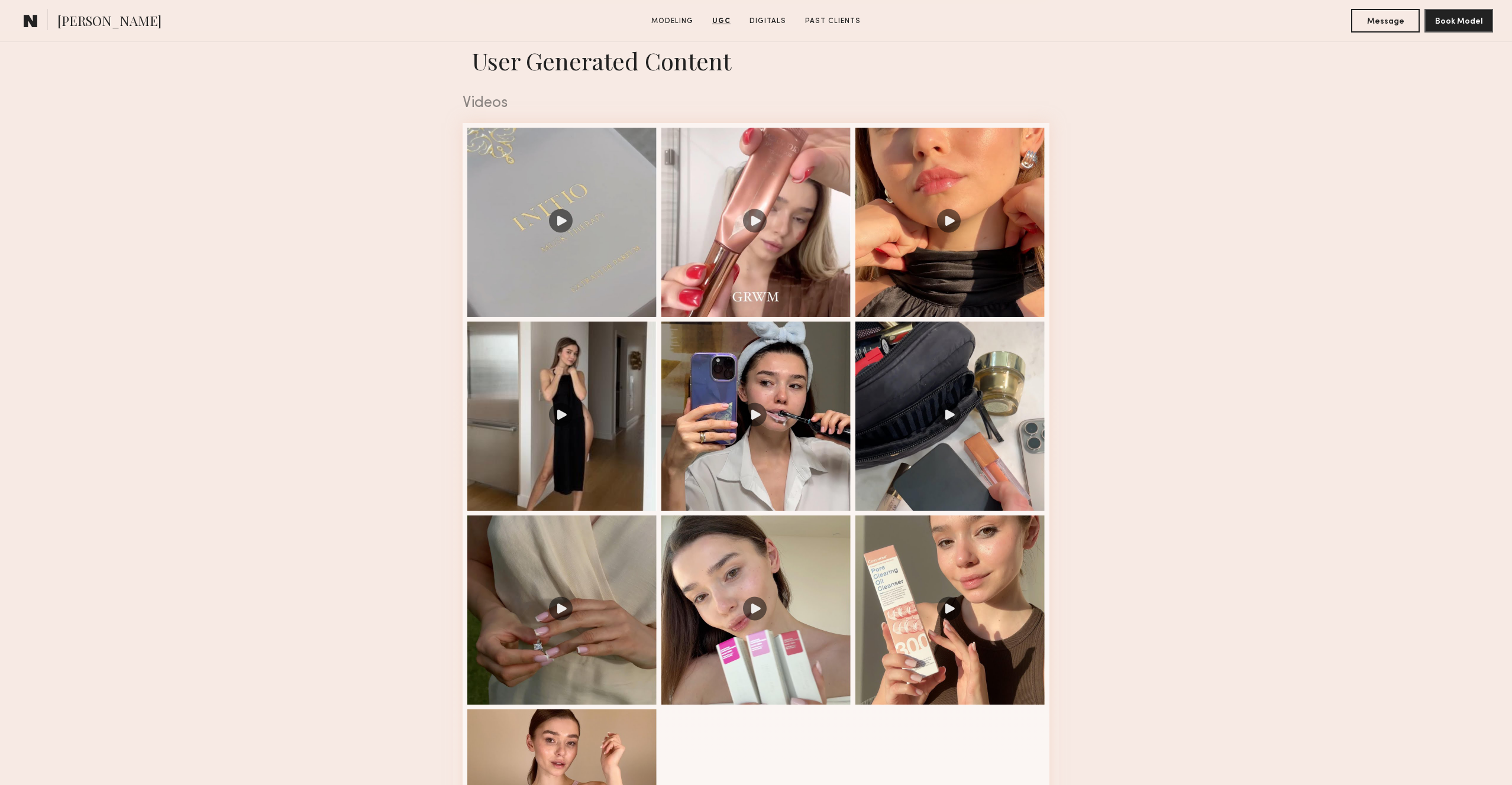
scroll to position [1902, 0]
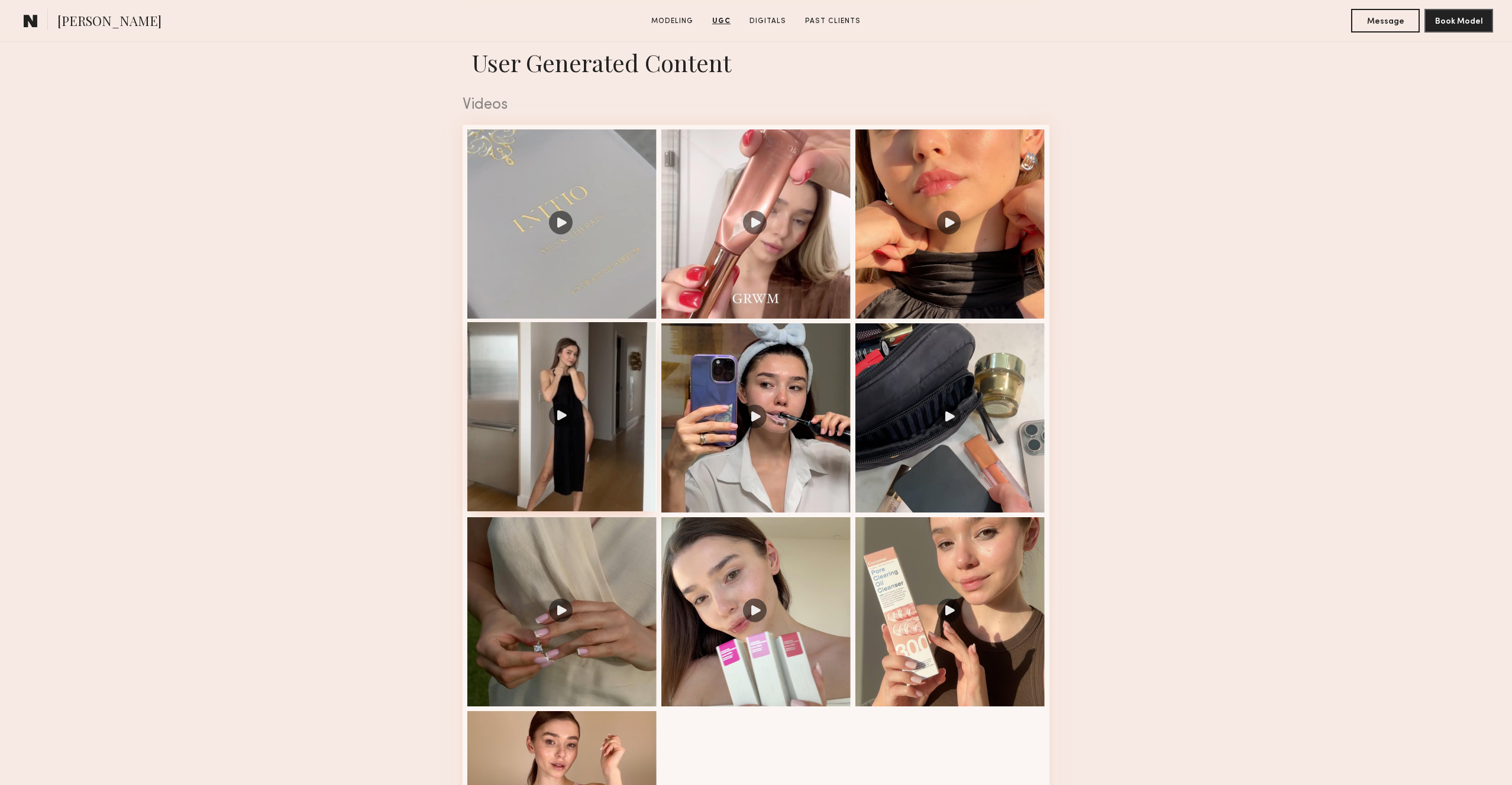
click at [605, 434] on div at bounding box center [562, 417] width 189 height 189
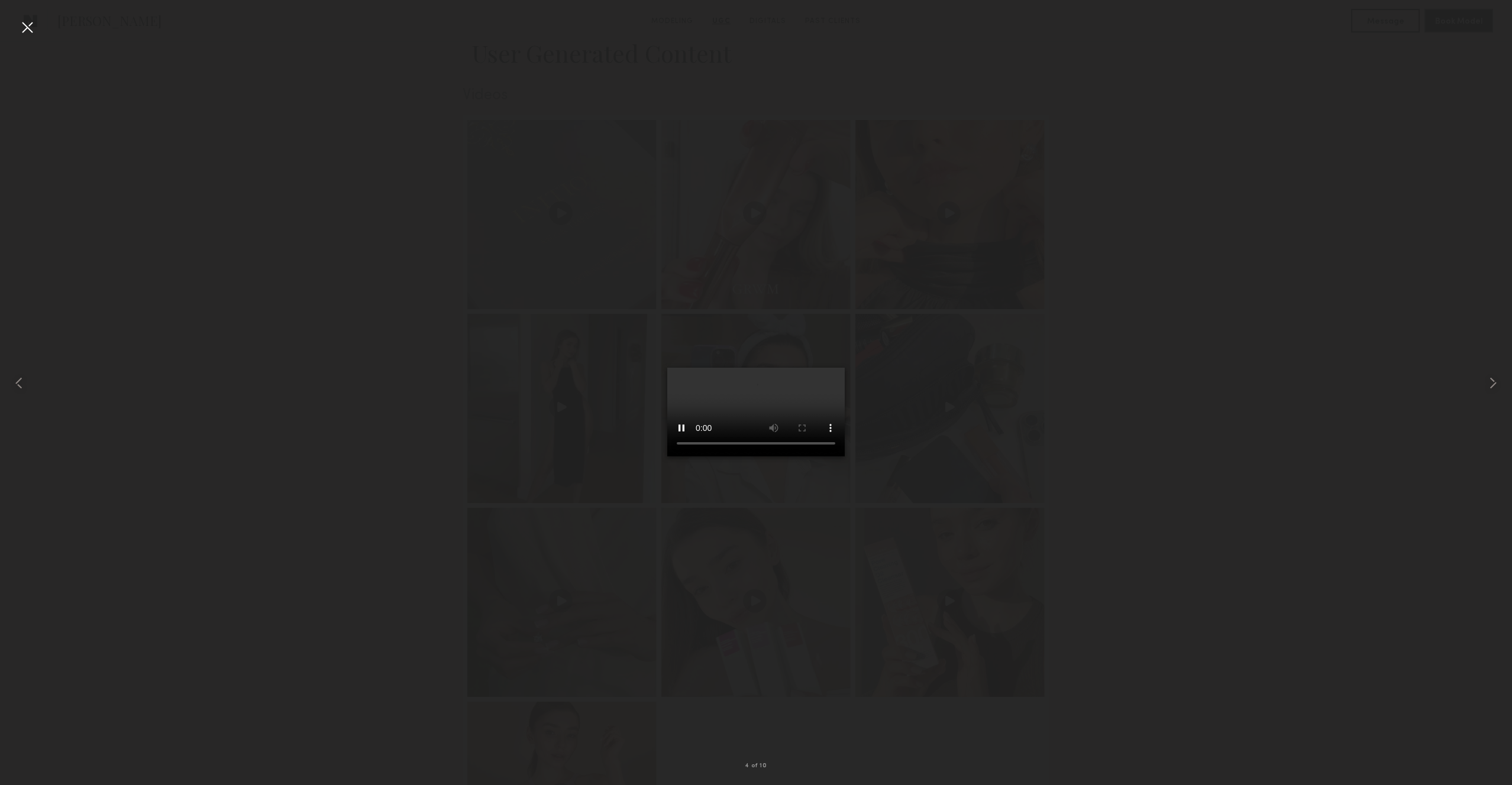
scroll to position [1910, 0]
click at [27, 30] on div at bounding box center [27, 27] width 19 height 19
